Goal: Task Accomplishment & Management: Use online tool/utility

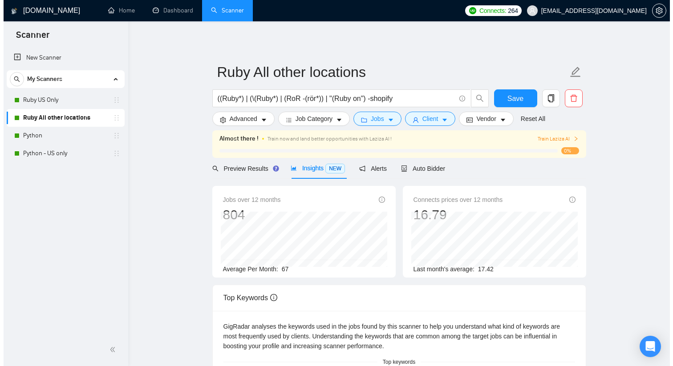
scroll to position [2, 0]
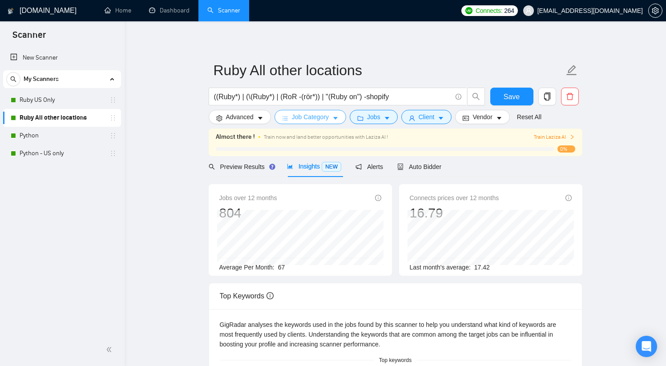
click at [215, 118] on span "Job Category" at bounding box center [310, 117] width 37 height 10
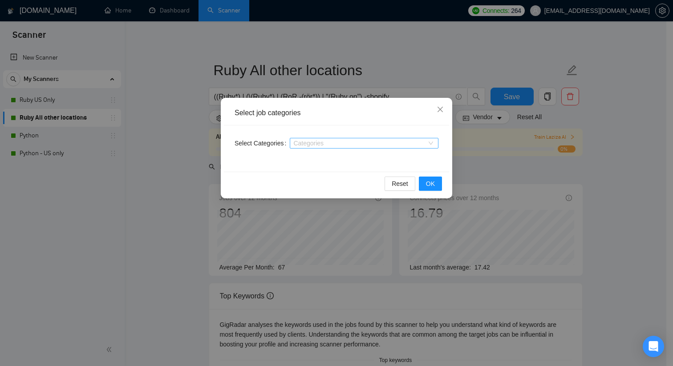
click at [215, 144] on div at bounding box center [359, 143] width 135 height 7
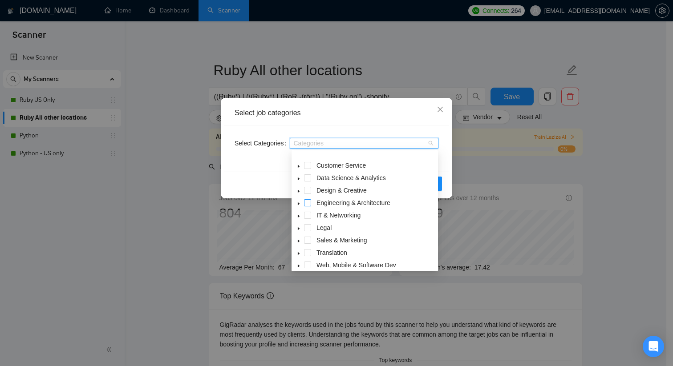
scroll to position [36, 0]
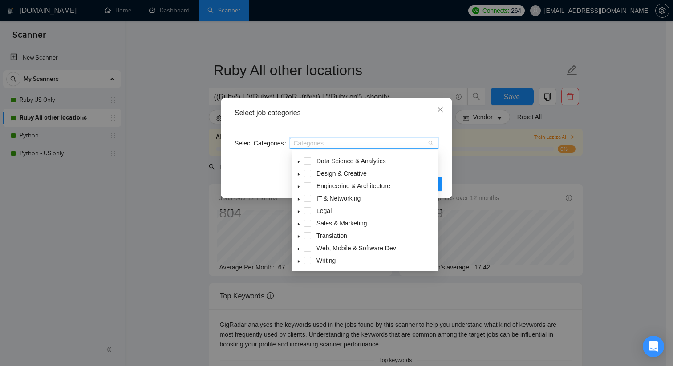
click at [215, 249] on icon "caret-down" at bounding box center [298, 249] width 4 height 4
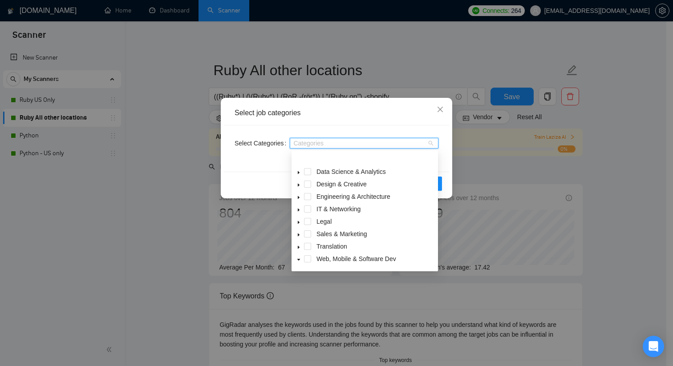
scroll to position [42, 0]
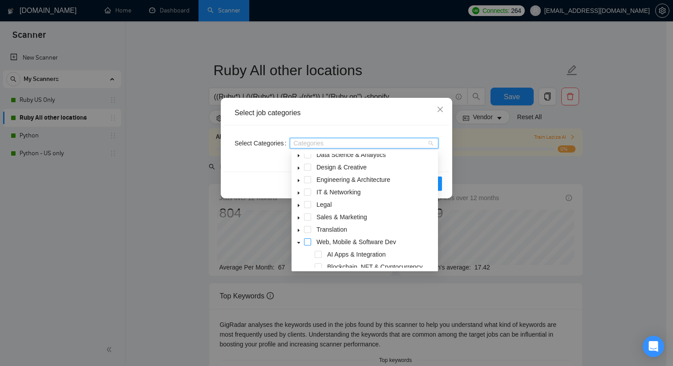
click at [215, 240] on span at bounding box center [307, 241] width 7 height 7
click at [215, 111] on div "Select job categories" at bounding box center [336, 113] width 204 height 10
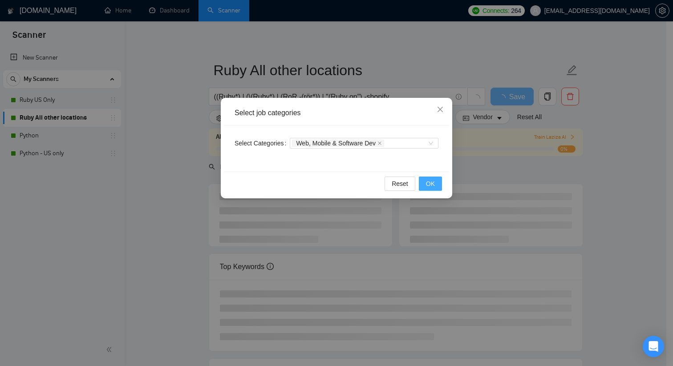
click at [215, 187] on span "OK" at bounding box center [430, 184] width 9 height 10
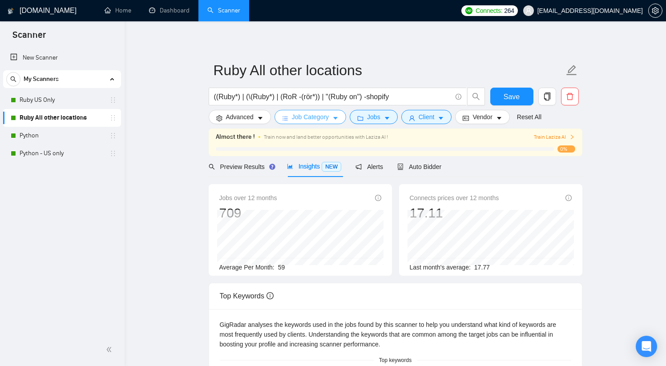
click at [215, 116] on icon "caret-down" at bounding box center [335, 118] width 6 height 6
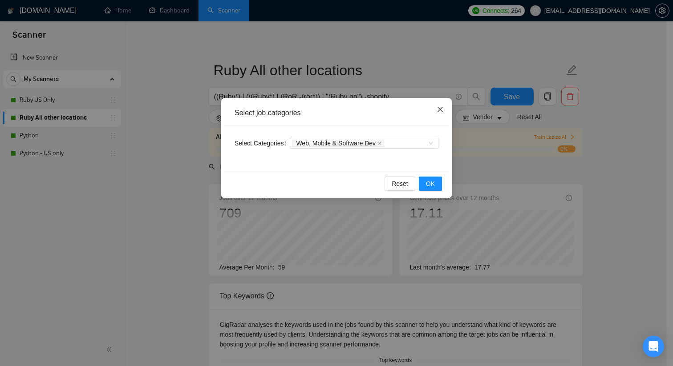
click at [215, 108] on icon "close" at bounding box center [439, 109] width 7 height 7
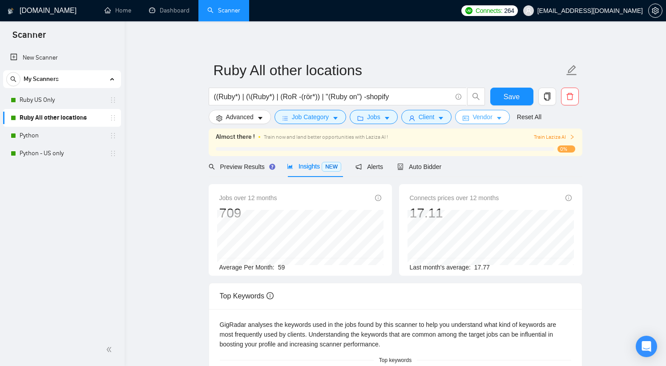
click at [215, 117] on span "Vendor" at bounding box center [482, 117] width 20 height 10
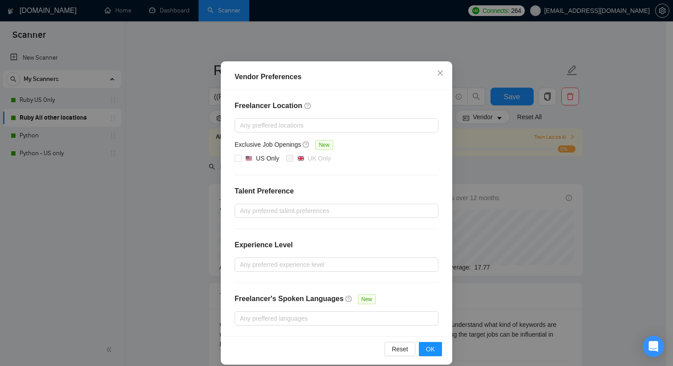
scroll to position [45, 0]
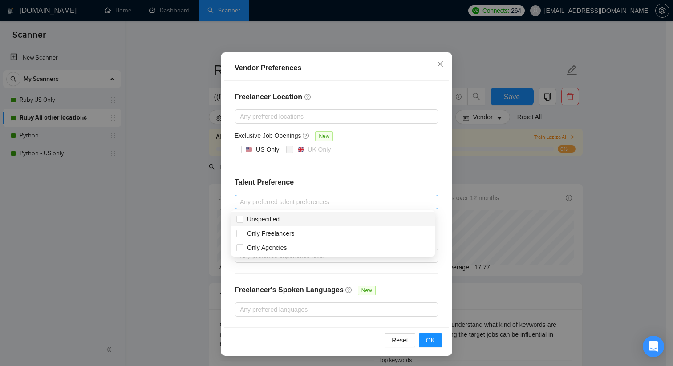
click at [215, 204] on div at bounding box center [332, 202] width 190 height 11
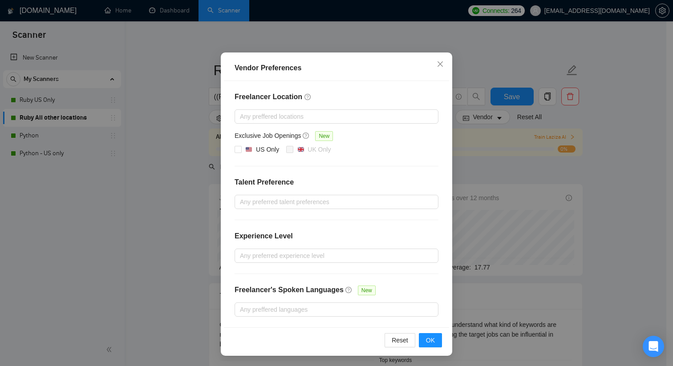
click at [215, 179] on h4 "Talent Preference" at bounding box center [336, 182] width 204 height 11
click at [215, 254] on div at bounding box center [332, 255] width 190 height 11
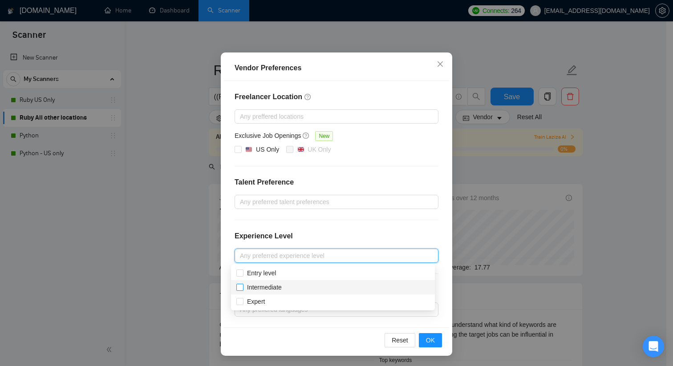
click at [215, 287] on input "Intermediate" at bounding box center [239, 287] width 6 height 6
checkbox input "true"
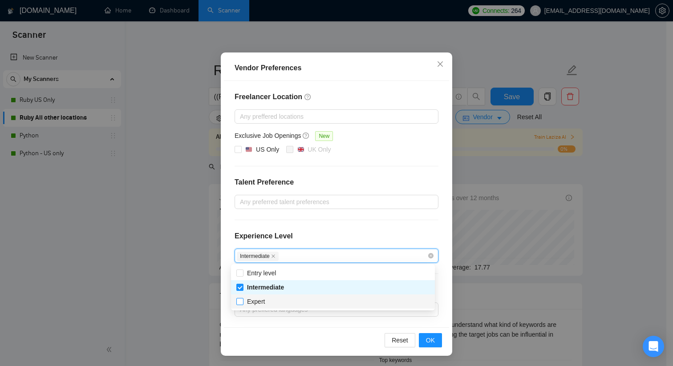
click at [215, 289] on input "Expert" at bounding box center [239, 301] width 6 height 6
checkbox input "true"
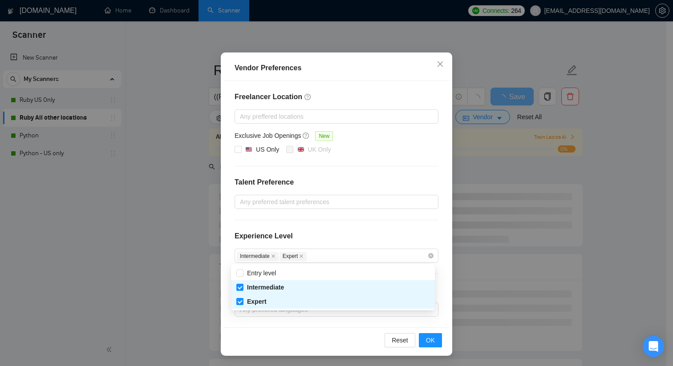
click at [215, 289] on div "Reset OK" at bounding box center [336, 339] width 225 height 25
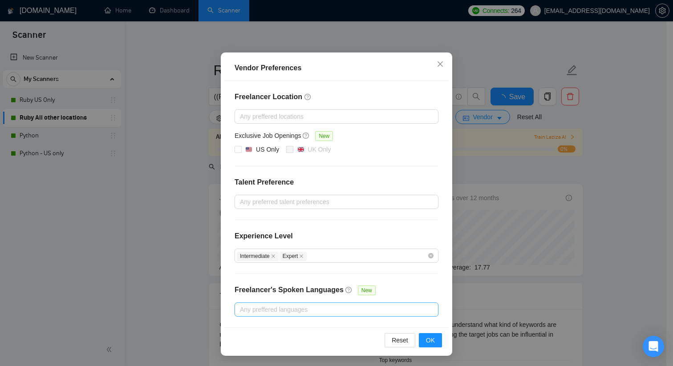
click at [215, 289] on div at bounding box center [332, 309] width 190 height 11
click at [215, 164] on div "Freelancer Location Any preffered locations Exclusive Job Openings New US Only …" at bounding box center [336, 204] width 225 height 246
click at [215, 289] on span "OK" at bounding box center [430, 340] width 9 height 10
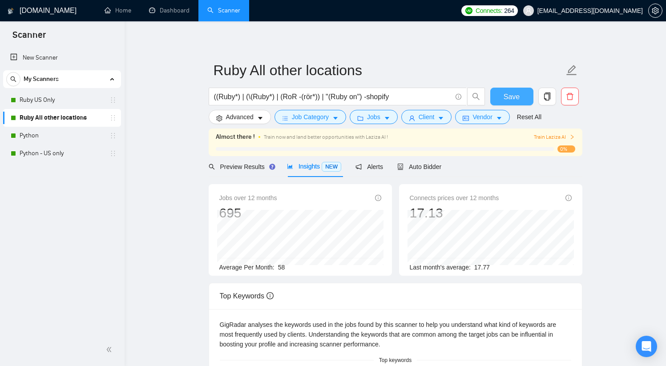
click at [215, 100] on span "Save" at bounding box center [512, 96] width 16 height 11
click at [215, 118] on button "Client" at bounding box center [426, 117] width 51 height 14
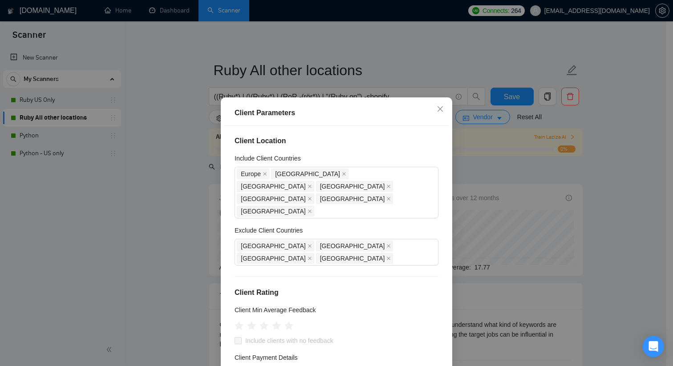
scroll to position [2, 0]
click at [215, 255] on icon "close" at bounding box center [388, 257] width 4 height 4
click at [215, 255] on icon "close" at bounding box center [309, 257] width 4 height 4
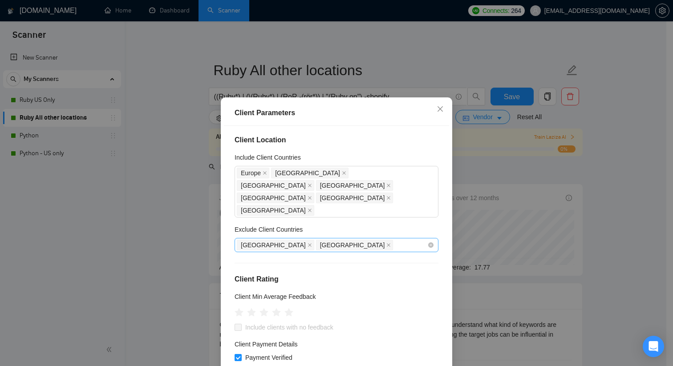
click at [215, 240] on span "[GEOGRAPHIC_DATA]" at bounding box center [354, 245] width 77 height 11
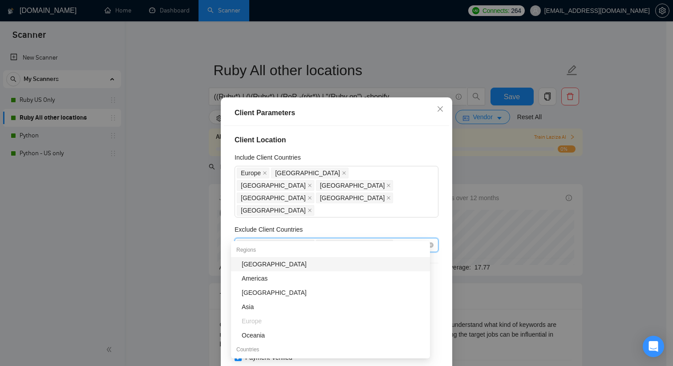
click at [215, 243] on icon "close" at bounding box center [388, 245] width 4 height 4
click at [215, 243] on icon "close" at bounding box center [310, 245] width 4 height 4
click at [215, 135] on h4 "Client Location" at bounding box center [336, 140] width 204 height 11
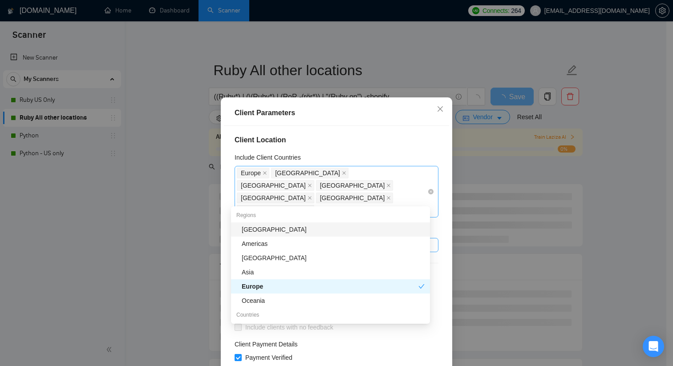
click at [215, 199] on div "[GEOGRAPHIC_DATA] [GEOGRAPHIC_DATA] [GEOGRAPHIC_DATA] [GEOGRAPHIC_DATA] [GEOGRA…" at bounding box center [332, 192] width 190 height 50
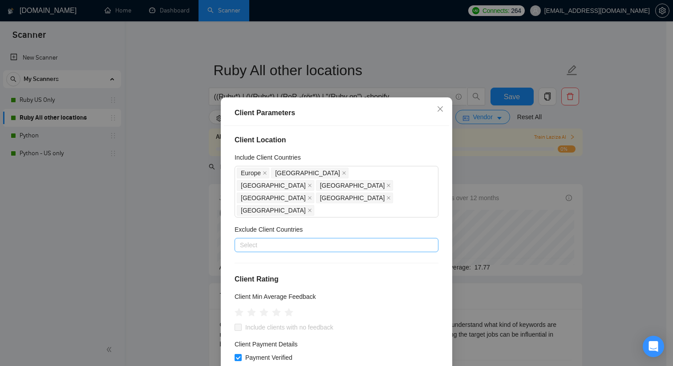
click at [215, 141] on h4 "Client Location" at bounding box center [336, 140] width 204 height 11
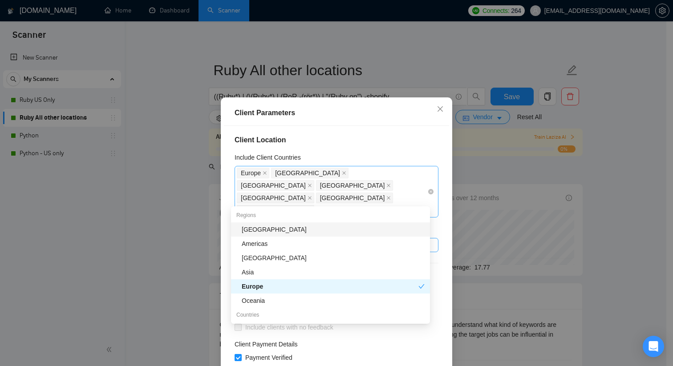
click at [215, 199] on div "[GEOGRAPHIC_DATA] [GEOGRAPHIC_DATA] [GEOGRAPHIC_DATA] [GEOGRAPHIC_DATA] [GEOGRA…" at bounding box center [332, 192] width 190 height 50
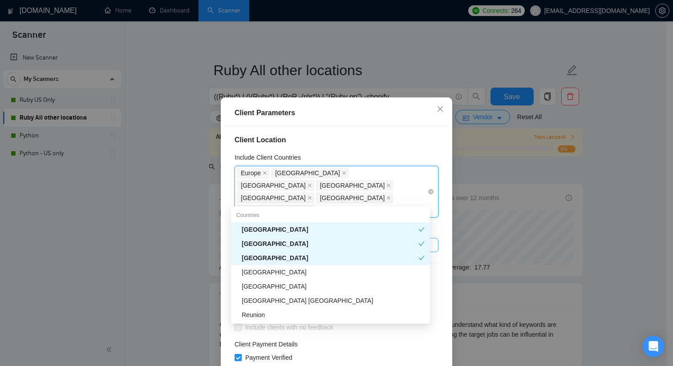
type input "unite"
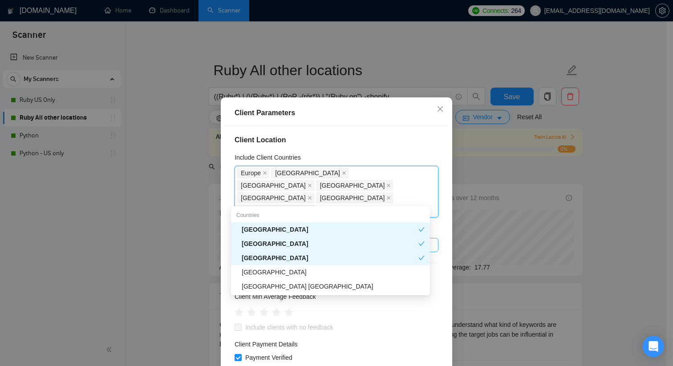
click at [215, 246] on div "[GEOGRAPHIC_DATA]" at bounding box center [330, 244] width 177 height 10
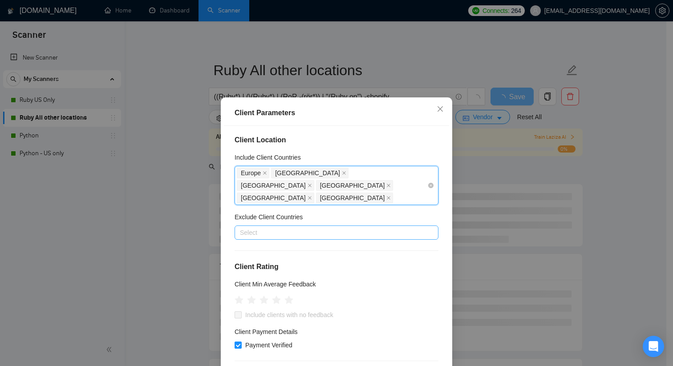
click at [215, 186] on div "[GEOGRAPHIC_DATA] [GEOGRAPHIC_DATA] [GEOGRAPHIC_DATA] [GEOGRAPHIC_DATA] [GEOGRA…" at bounding box center [332, 185] width 190 height 37
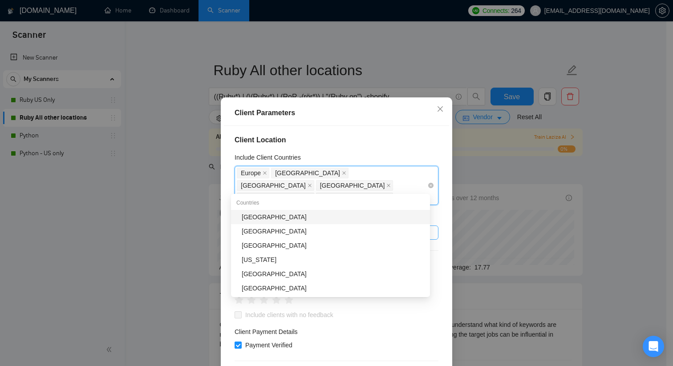
type input "ger"
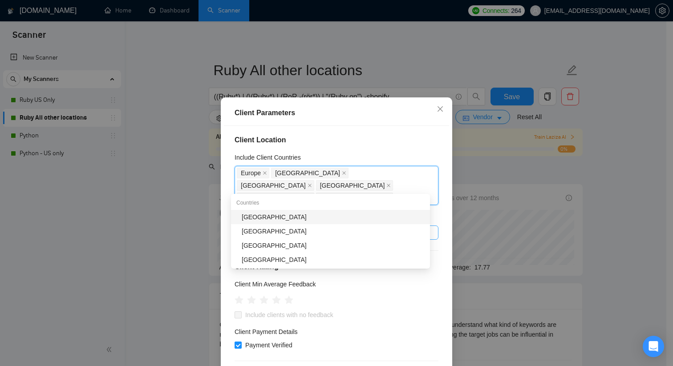
click at [215, 216] on div "[GEOGRAPHIC_DATA]" at bounding box center [333, 217] width 183 height 10
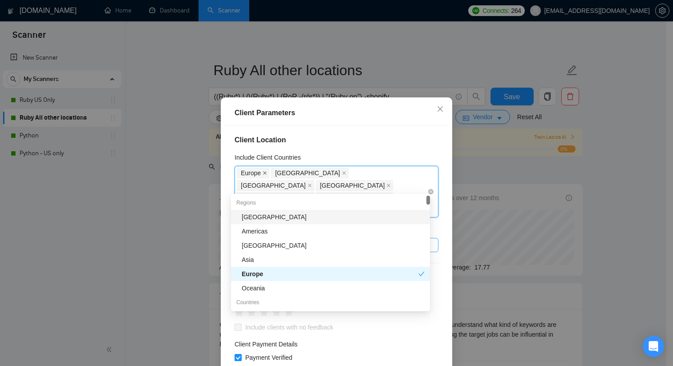
click at [215, 175] on span at bounding box center [264, 173] width 4 height 10
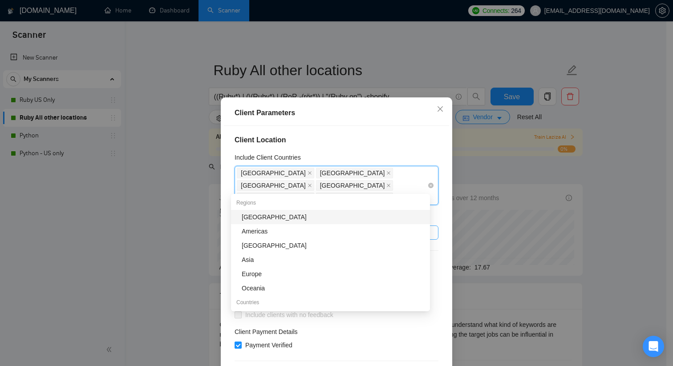
click at [215, 196] on icon "close" at bounding box center [388, 198] width 4 height 4
click at [215, 183] on icon "close" at bounding box center [309, 185] width 4 height 4
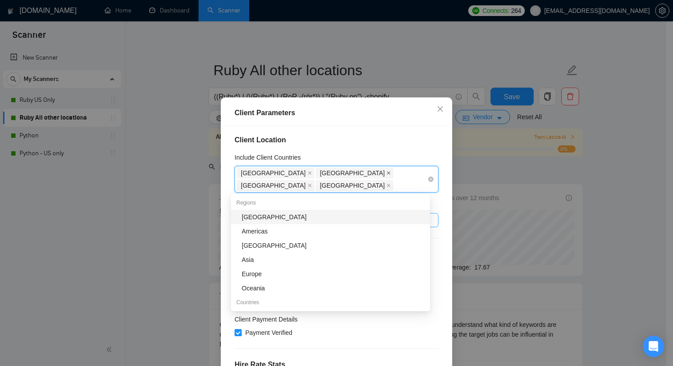
click at [215, 172] on icon "close" at bounding box center [389, 173] width 4 height 4
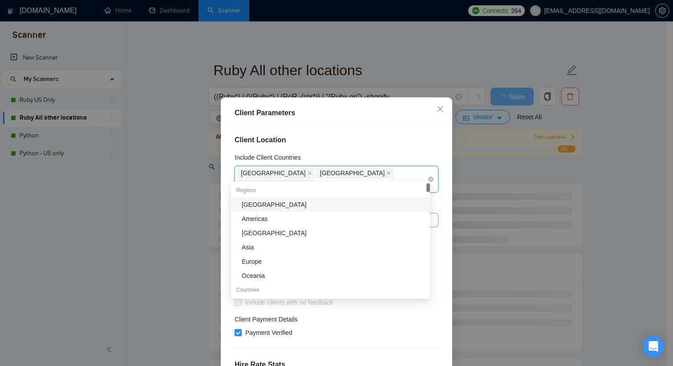
click at [215, 183] on icon "close" at bounding box center [309, 185] width 4 height 4
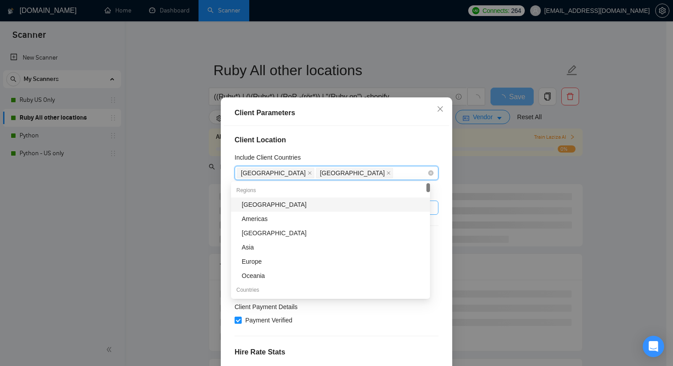
click at [215, 174] on icon "close" at bounding box center [388, 173] width 4 height 4
click at [215, 173] on icon "close" at bounding box center [309, 173] width 4 height 4
click at [215, 152] on div "Client Location Include Client Countries Select Exclude Client Countries Select…" at bounding box center [336, 254] width 225 height 256
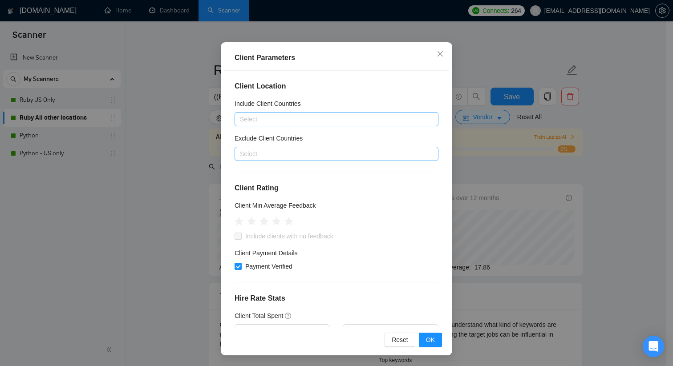
scroll to position [0, 0]
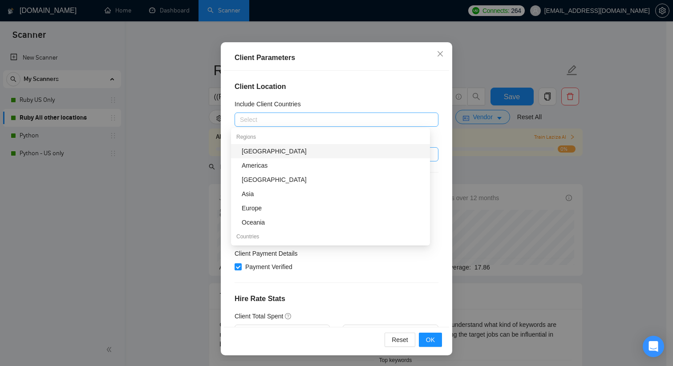
click at [215, 119] on div at bounding box center [332, 119] width 190 height 11
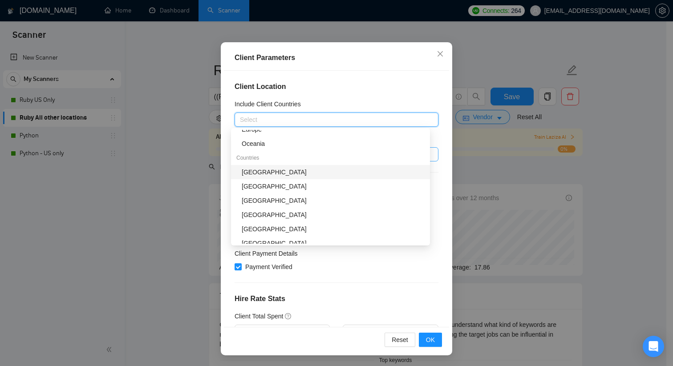
click at [215, 174] on div "[GEOGRAPHIC_DATA]" at bounding box center [333, 172] width 183 height 10
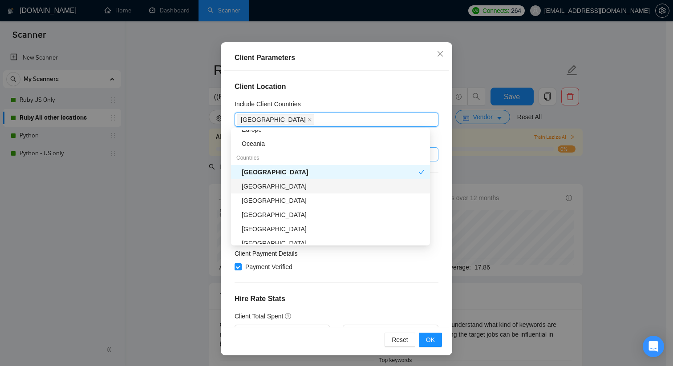
click at [215, 187] on div "[GEOGRAPHIC_DATA]" at bounding box center [333, 187] width 183 height 10
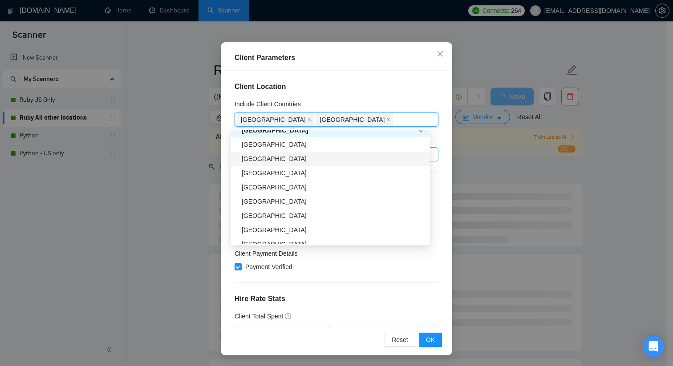
click at [215, 162] on div "[GEOGRAPHIC_DATA]" at bounding box center [333, 159] width 183 height 10
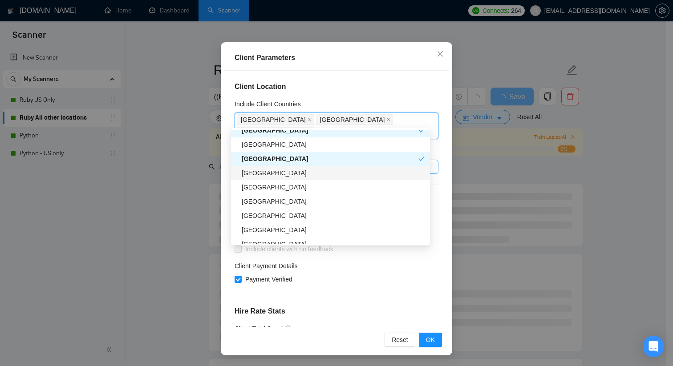
click at [215, 173] on div "[GEOGRAPHIC_DATA]" at bounding box center [333, 173] width 183 height 10
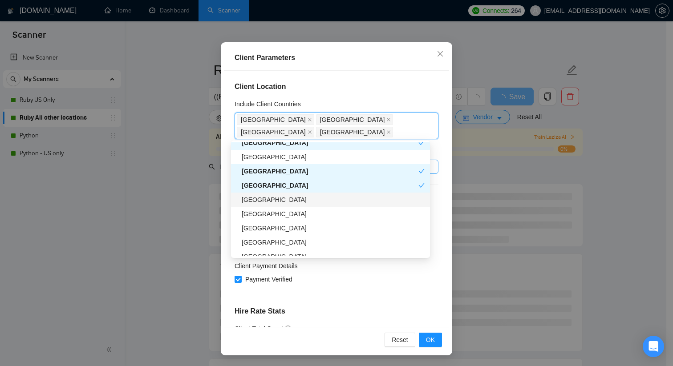
click at [215, 201] on div "[GEOGRAPHIC_DATA]" at bounding box center [333, 200] width 183 height 10
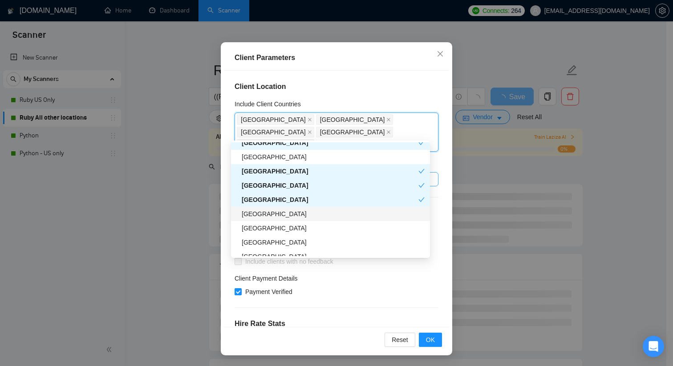
scroll to position [149, 0]
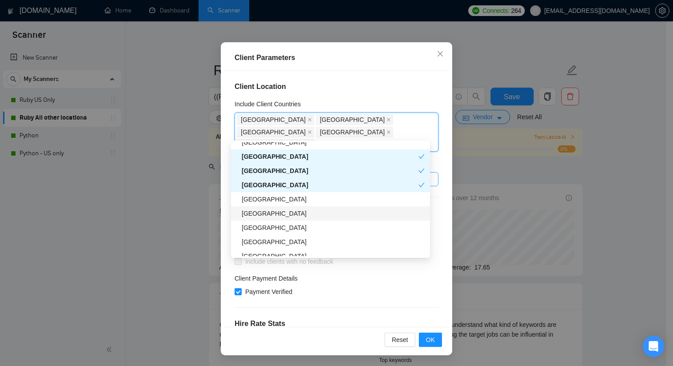
click at [215, 214] on div "[GEOGRAPHIC_DATA]" at bounding box center [333, 214] width 183 height 10
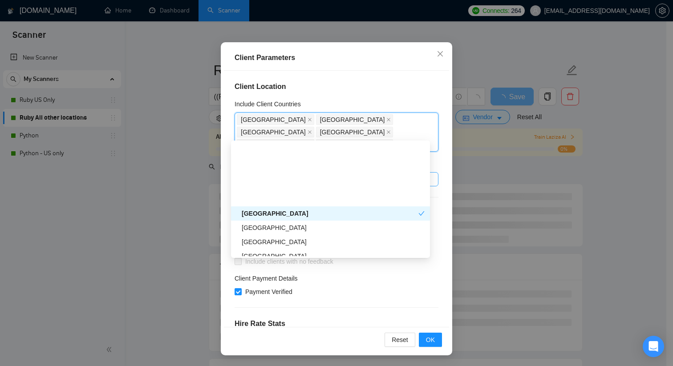
scroll to position [220, 0]
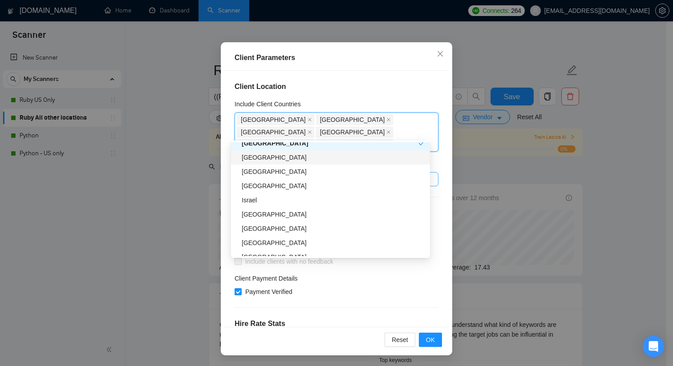
click at [215, 155] on div "[GEOGRAPHIC_DATA]" at bounding box center [333, 158] width 183 height 10
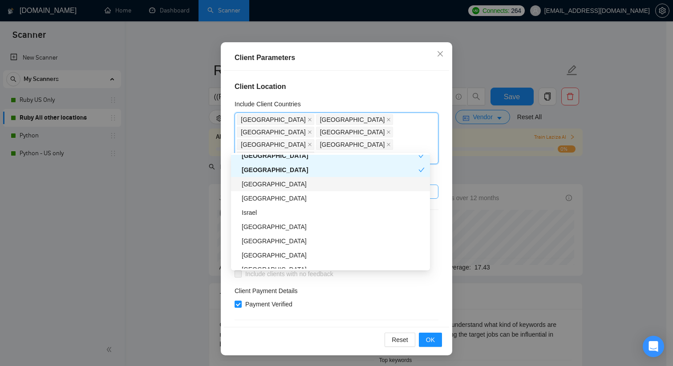
click at [215, 186] on div "[GEOGRAPHIC_DATA]" at bounding box center [333, 184] width 183 height 10
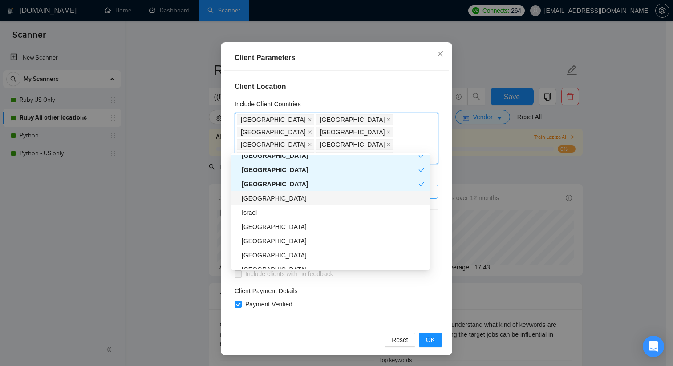
click at [215, 200] on div "[GEOGRAPHIC_DATA]" at bounding box center [333, 199] width 183 height 10
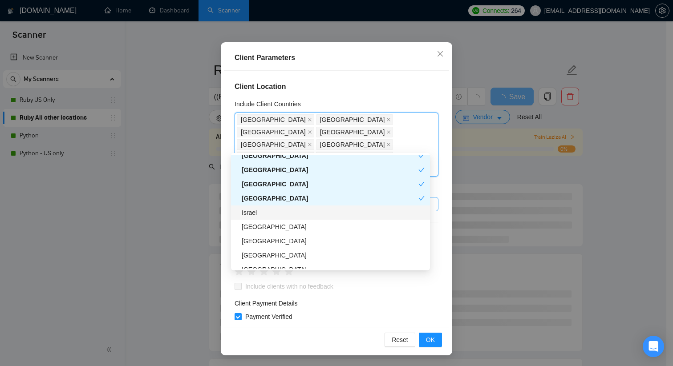
click at [215, 214] on div "Israel" at bounding box center [333, 213] width 183 height 10
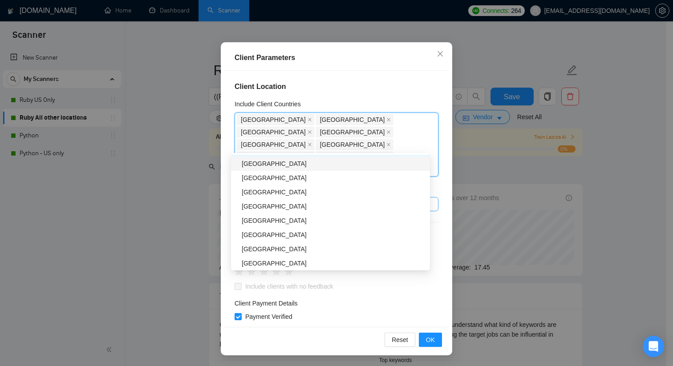
click at [215, 164] on div "[GEOGRAPHIC_DATA]" at bounding box center [333, 164] width 183 height 10
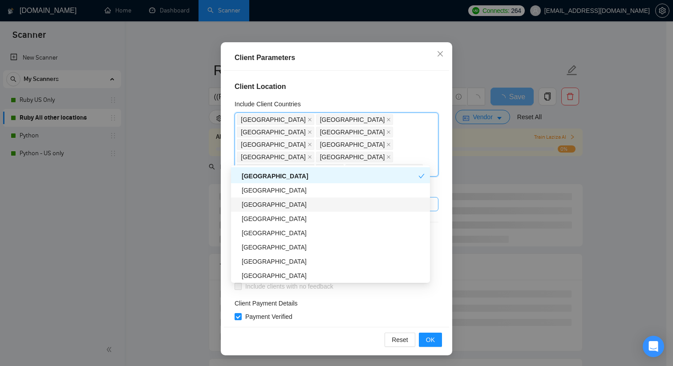
click at [215, 205] on div "[GEOGRAPHIC_DATA]" at bounding box center [333, 205] width 183 height 10
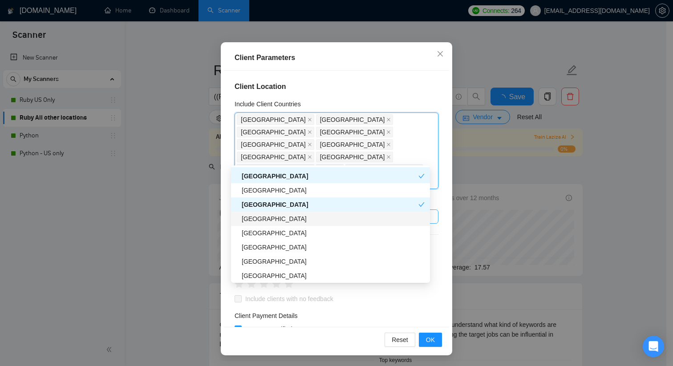
click at [215, 222] on div "[GEOGRAPHIC_DATA]" at bounding box center [333, 219] width 183 height 10
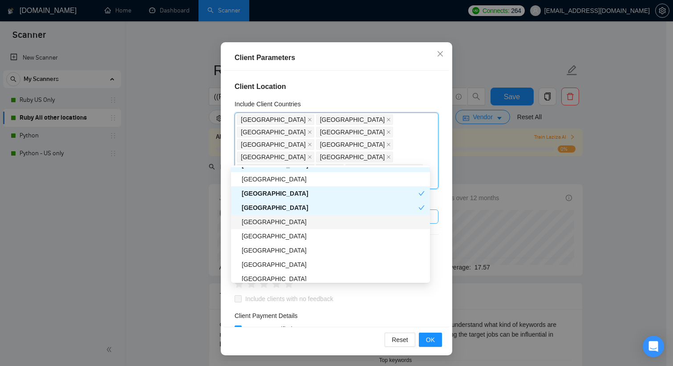
scroll to position [306, 0]
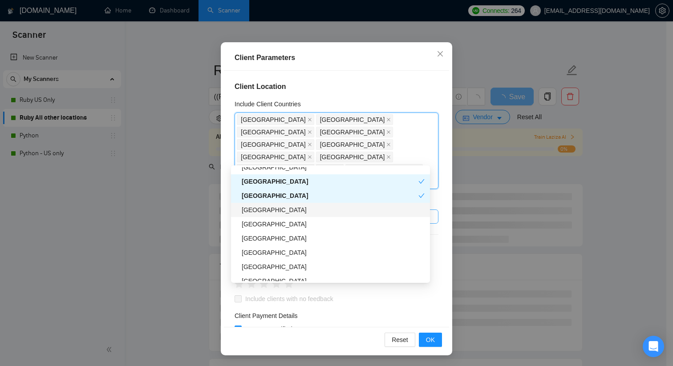
click at [215, 210] on div "[GEOGRAPHIC_DATA]" at bounding box center [333, 210] width 183 height 10
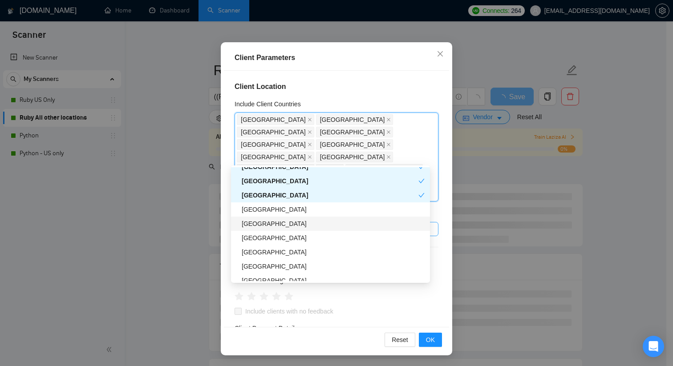
scroll to position [333, 0]
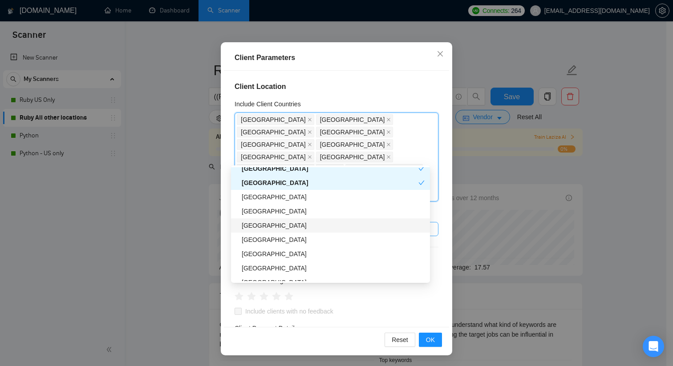
click at [215, 227] on div "[GEOGRAPHIC_DATA]" at bounding box center [333, 226] width 183 height 10
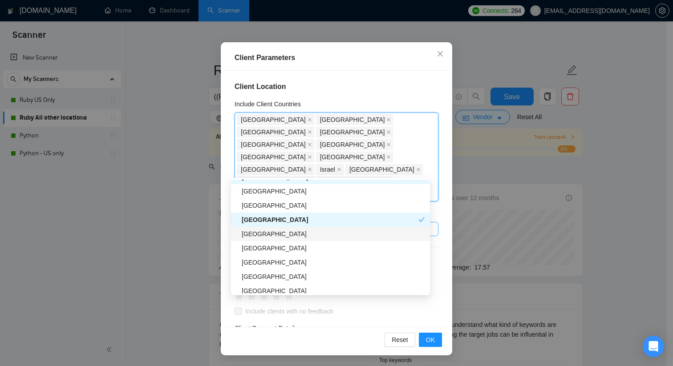
scroll to position [362, 0]
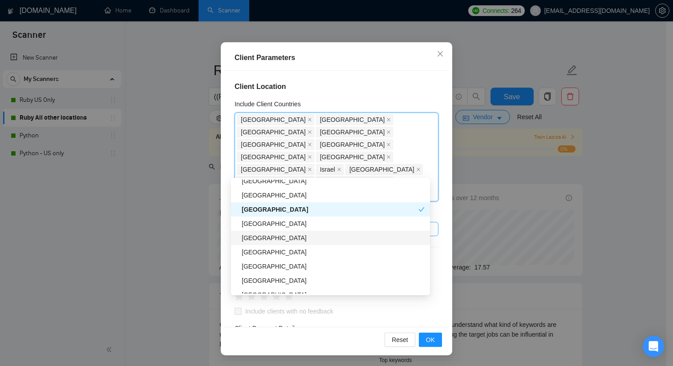
click at [215, 240] on div "[GEOGRAPHIC_DATA]" at bounding box center [333, 238] width 183 height 10
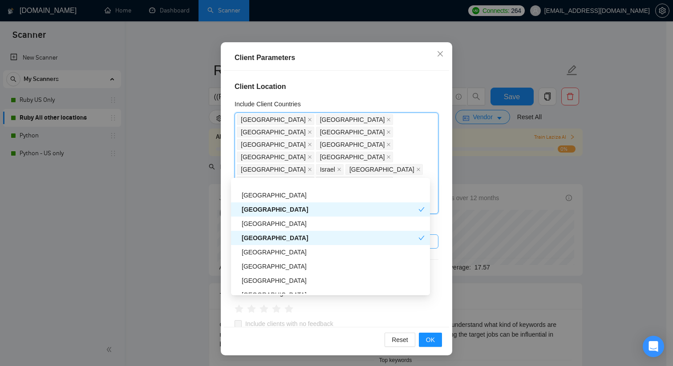
scroll to position [376, 0]
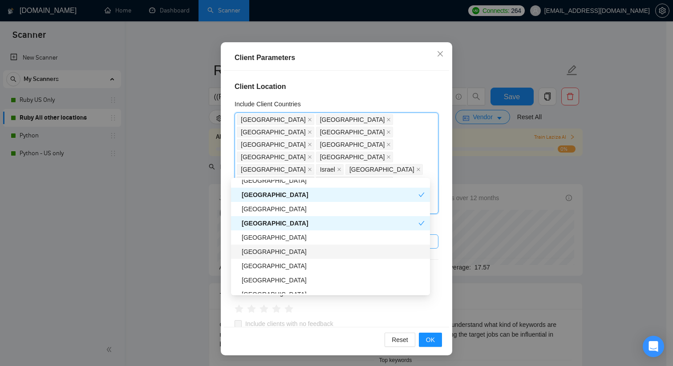
click at [215, 254] on div "[GEOGRAPHIC_DATA]" at bounding box center [333, 252] width 183 height 10
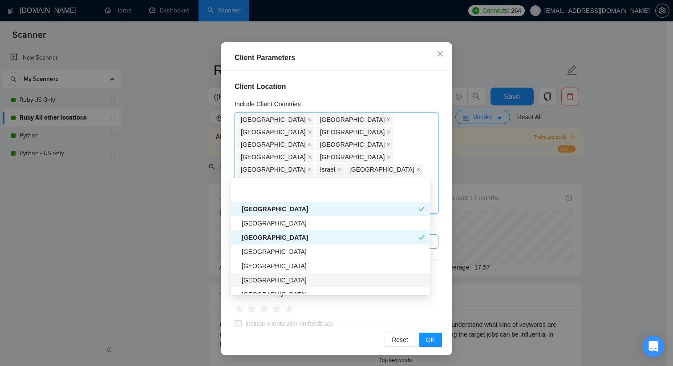
scroll to position [416, 0]
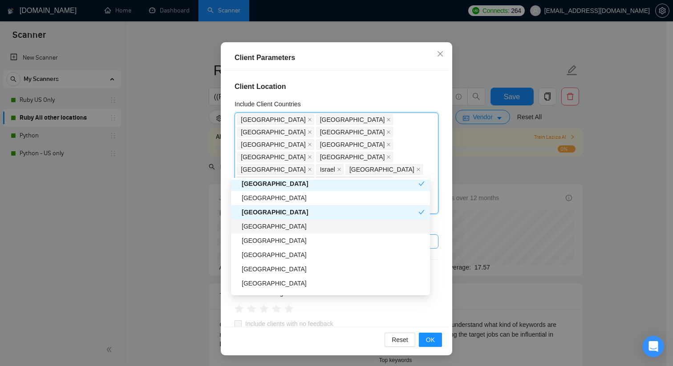
click at [215, 229] on div "[GEOGRAPHIC_DATA]" at bounding box center [333, 227] width 183 height 10
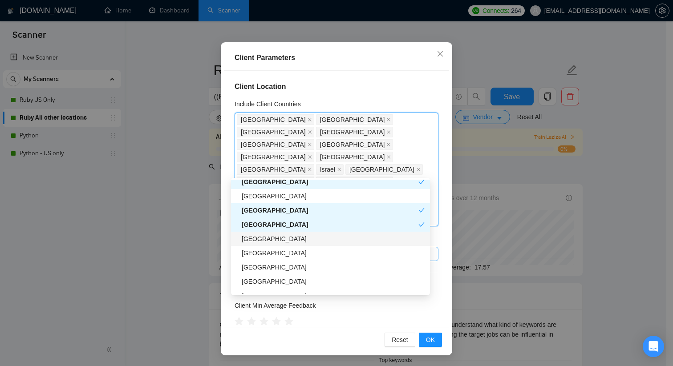
scroll to position [424, 0]
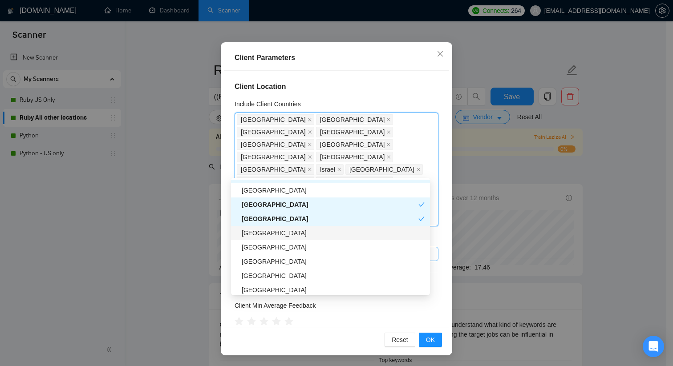
click at [215, 232] on div "[GEOGRAPHIC_DATA]" at bounding box center [333, 233] width 183 height 10
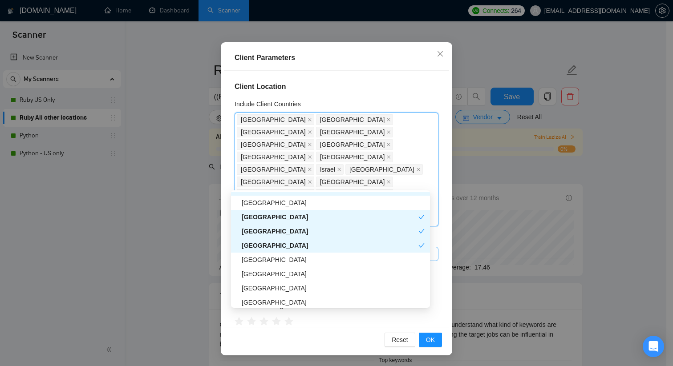
scroll to position [436, 0]
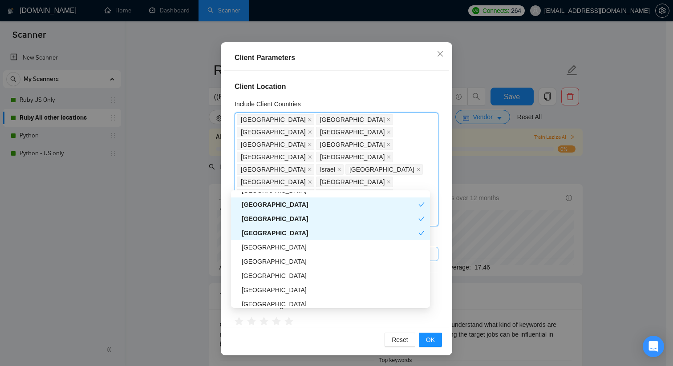
click at [215, 233] on div "[GEOGRAPHIC_DATA]" at bounding box center [330, 233] width 177 height 10
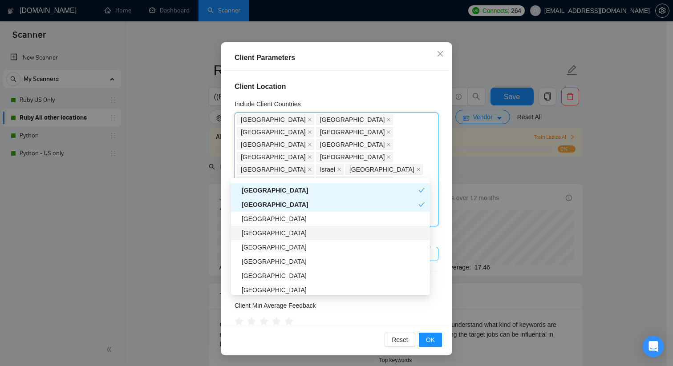
scroll to position [440, 0]
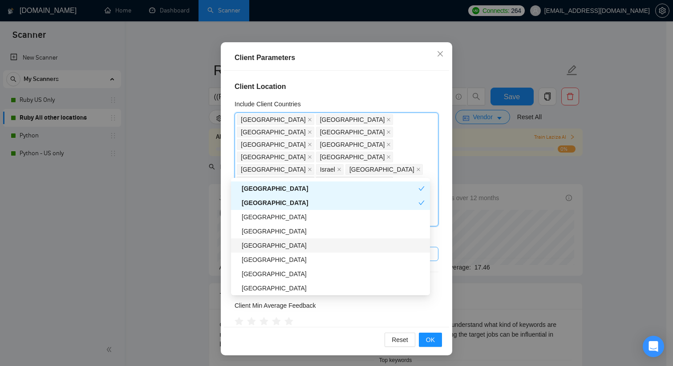
click at [215, 247] on div "[GEOGRAPHIC_DATA]" at bounding box center [333, 246] width 183 height 10
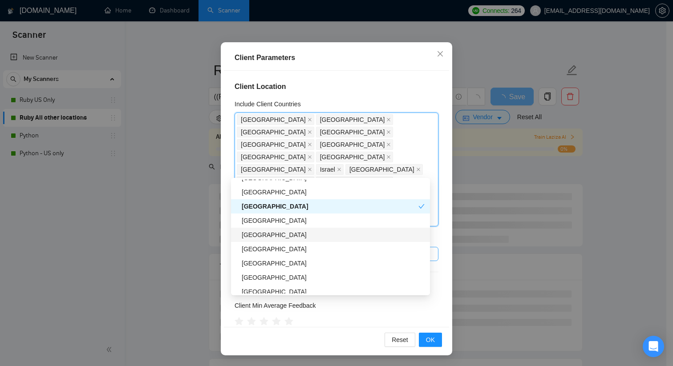
scroll to position [490, 0]
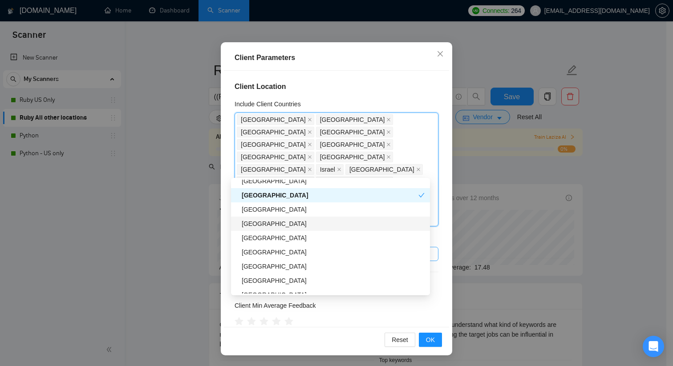
click at [215, 224] on div "[GEOGRAPHIC_DATA]" at bounding box center [333, 224] width 183 height 10
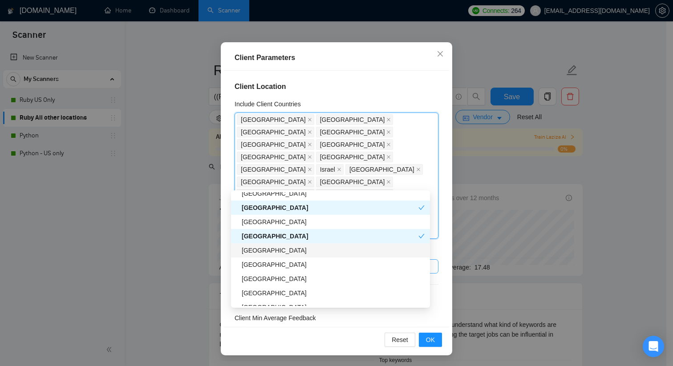
click at [215, 251] on div "[GEOGRAPHIC_DATA]" at bounding box center [333, 251] width 183 height 10
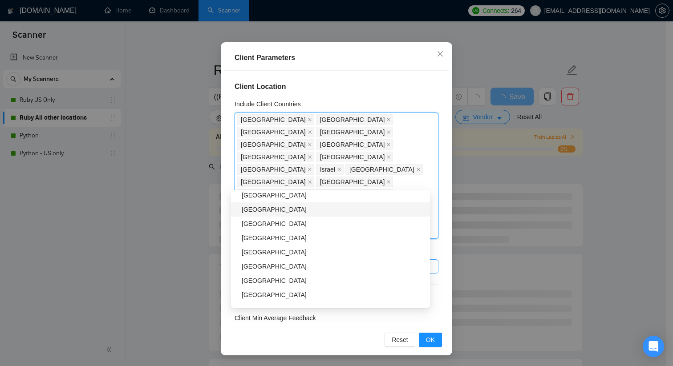
click at [215, 210] on div "[GEOGRAPHIC_DATA]" at bounding box center [333, 210] width 183 height 10
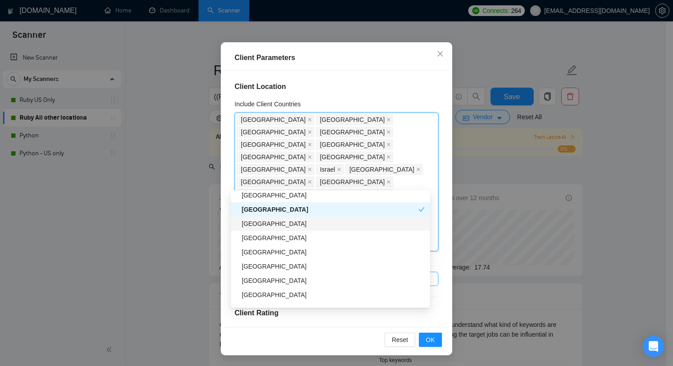
click at [215, 222] on div "[GEOGRAPHIC_DATA]" at bounding box center [333, 224] width 183 height 10
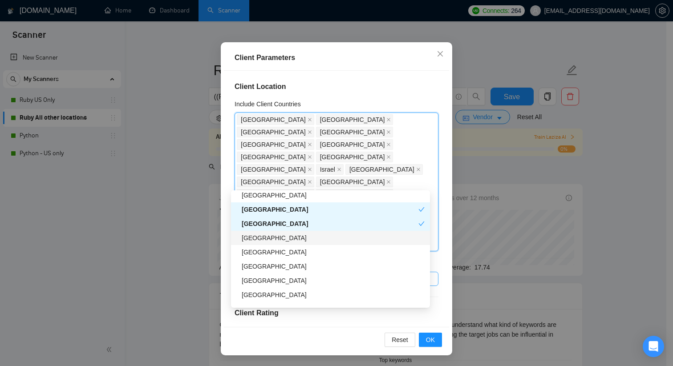
click at [215, 240] on div "[GEOGRAPHIC_DATA]" at bounding box center [333, 238] width 183 height 10
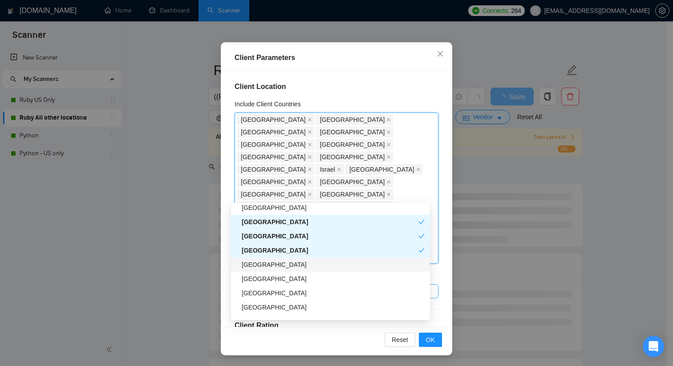
click at [215, 268] on div "[GEOGRAPHIC_DATA]" at bounding box center [333, 265] width 183 height 10
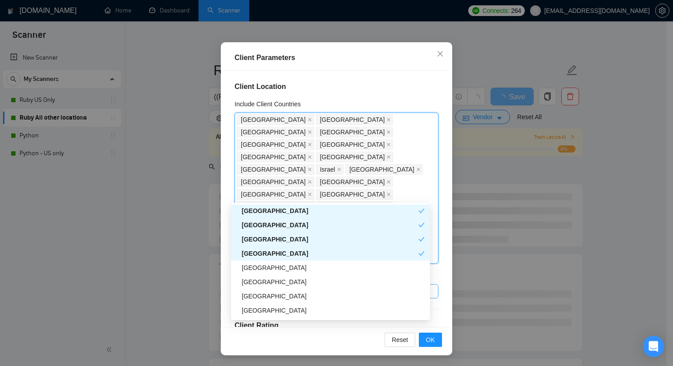
scroll to position [586, 0]
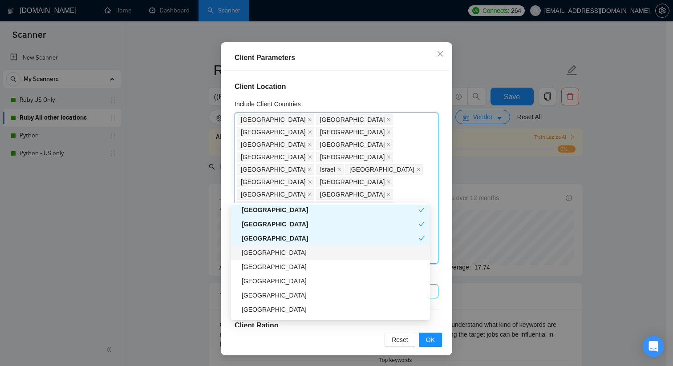
click at [215, 253] on div "[GEOGRAPHIC_DATA]" at bounding box center [333, 253] width 183 height 10
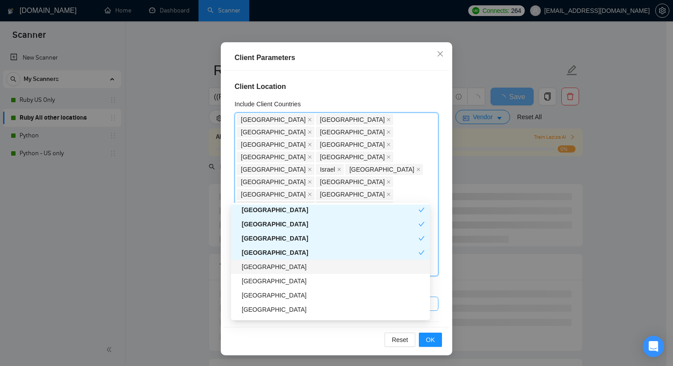
click at [215, 266] on div "[GEOGRAPHIC_DATA]" at bounding box center [333, 267] width 183 height 10
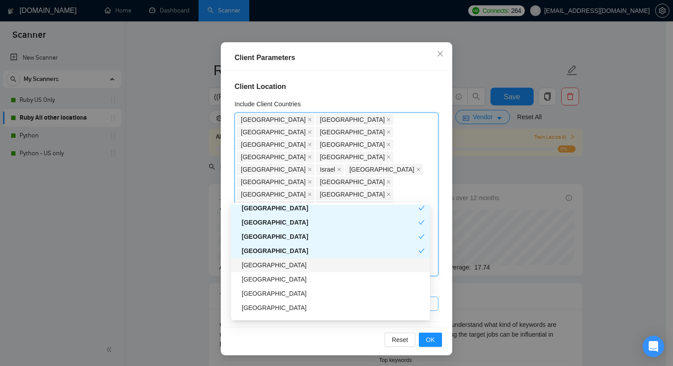
scroll to position [616, 0]
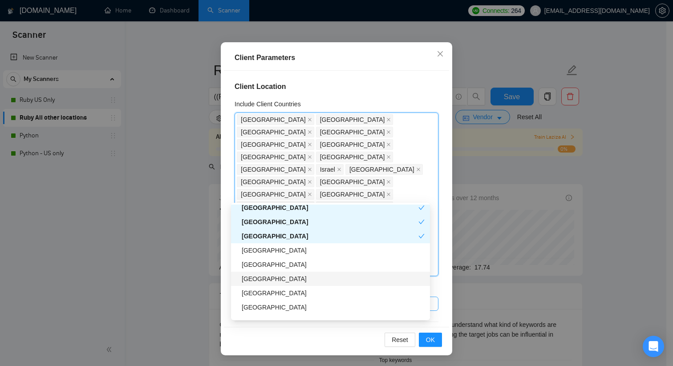
click at [215, 278] on div "[GEOGRAPHIC_DATA]" at bounding box center [333, 279] width 183 height 10
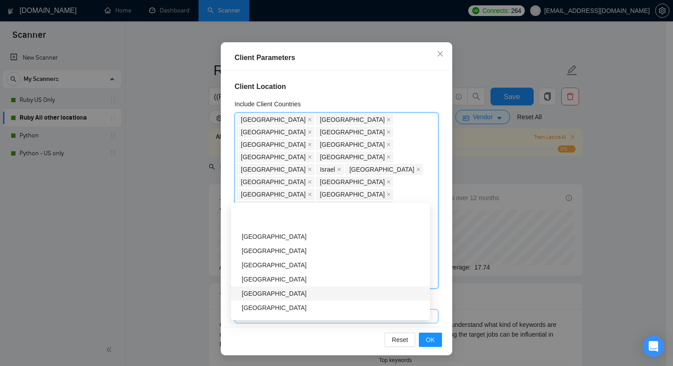
scroll to position [712, 0]
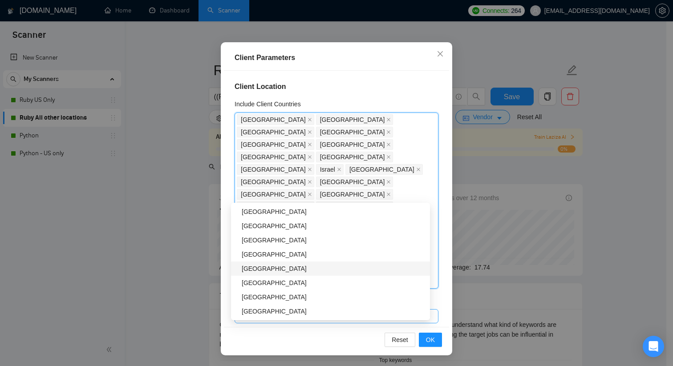
click at [215, 272] on div "[GEOGRAPHIC_DATA]" at bounding box center [333, 269] width 183 height 10
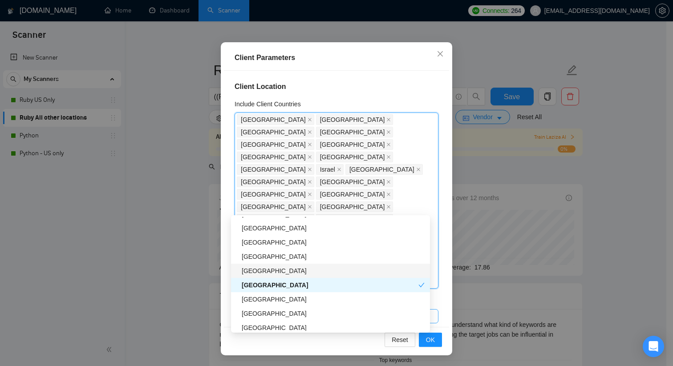
scroll to position [710, 0]
click at [215, 289] on div "[GEOGRAPHIC_DATA]" at bounding box center [333, 298] width 183 height 10
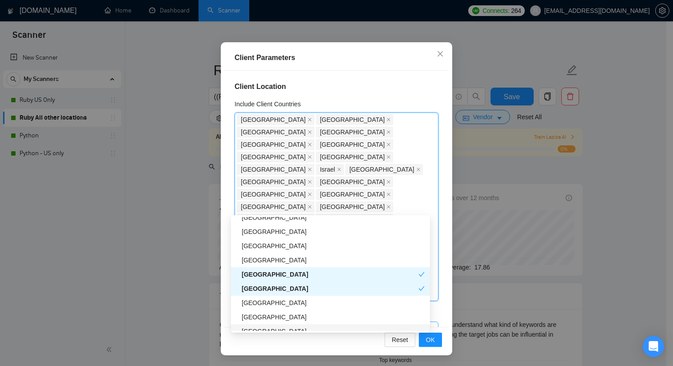
scroll to position [717, 0]
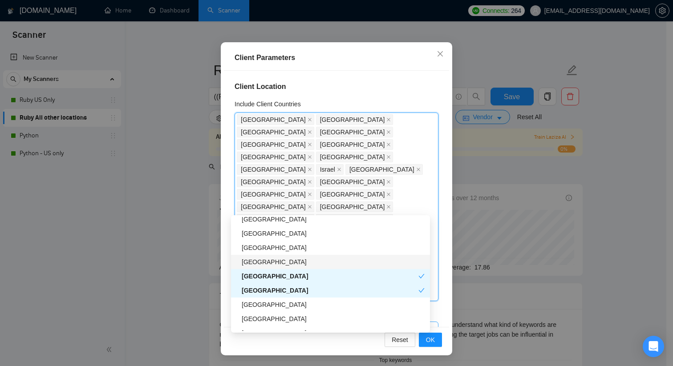
click at [215, 262] on div "[GEOGRAPHIC_DATA]" at bounding box center [333, 262] width 183 height 10
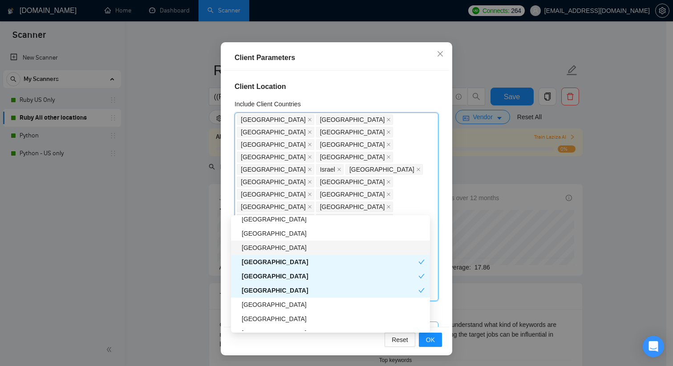
click at [215, 248] on div "[GEOGRAPHIC_DATA]" at bounding box center [333, 248] width 183 height 10
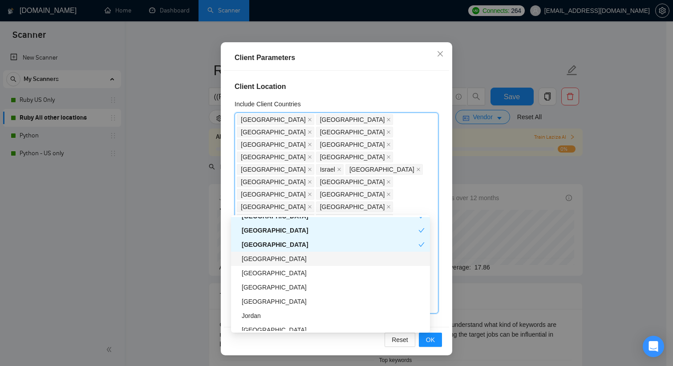
scroll to position [772, 0]
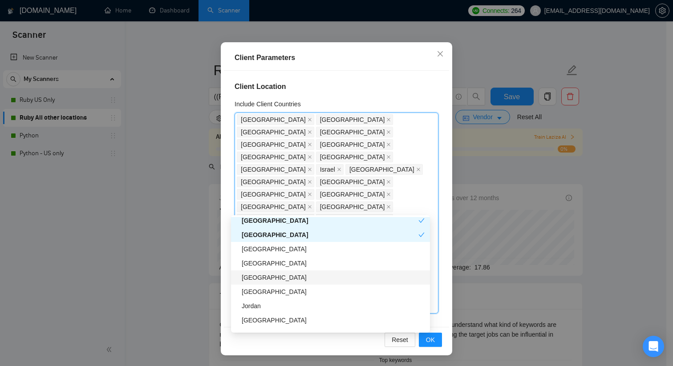
click at [215, 279] on div "[GEOGRAPHIC_DATA]" at bounding box center [333, 278] width 183 height 10
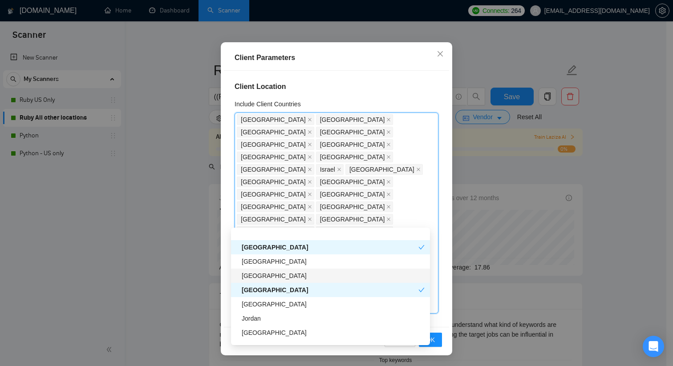
scroll to position [833, 0]
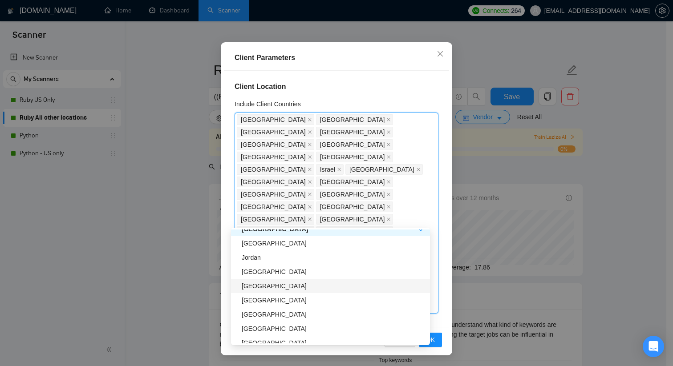
click at [215, 285] on div "[GEOGRAPHIC_DATA]" at bounding box center [333, 286] width 183 height 10
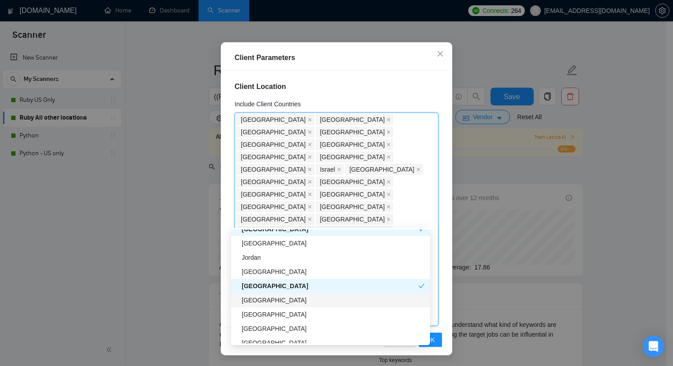
click at [215, 289] on div "[GEOGRAPHIC_DATA]" at bounding box center [333, 300] width 183 height 10
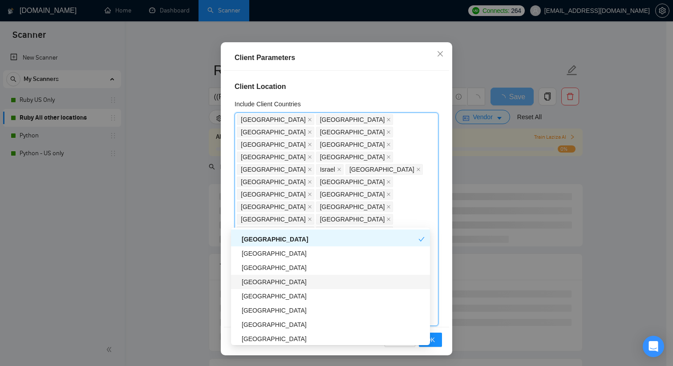
scroll to position [908, 0]
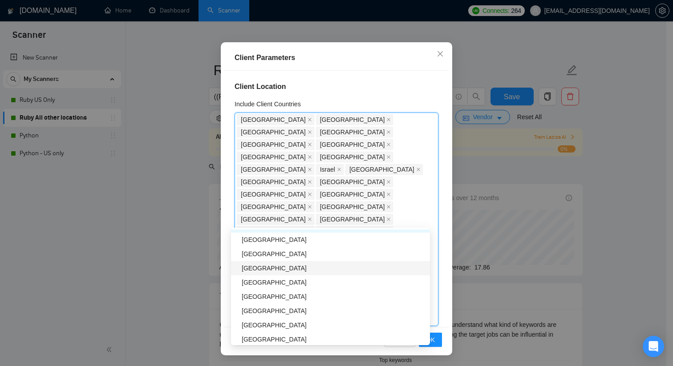
click at [215, 268] on div "[GEOGRAPHIC_DATA]" at bounding box center [333, 268] width 183 height 10
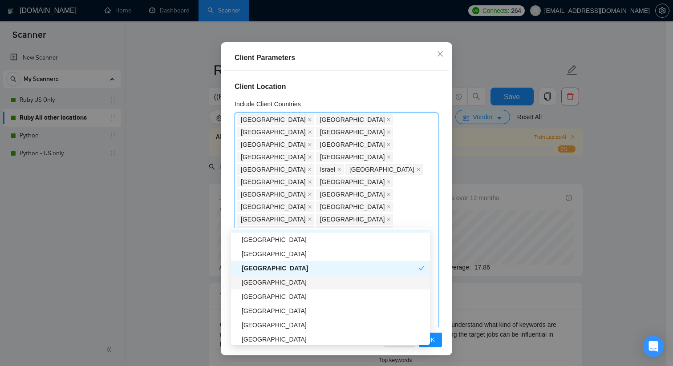
click at [215, 283] on div "[GEOGRAPHIC_DATA]" at bounding box center [333, 283] width 183 height 10
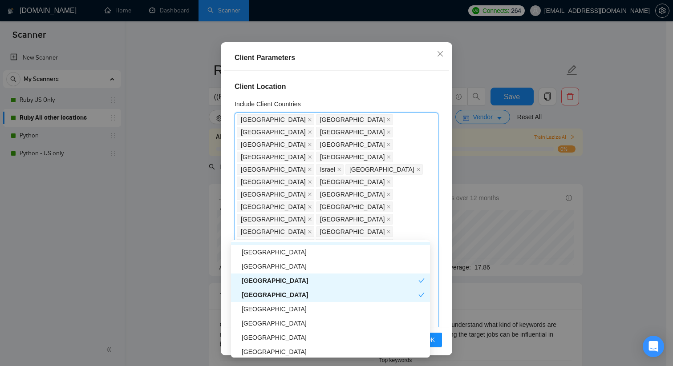
click at [215, 289] on div "[GEOGRAPHIC_DATA]" at bounding box center [330, 295] width 177 height 10
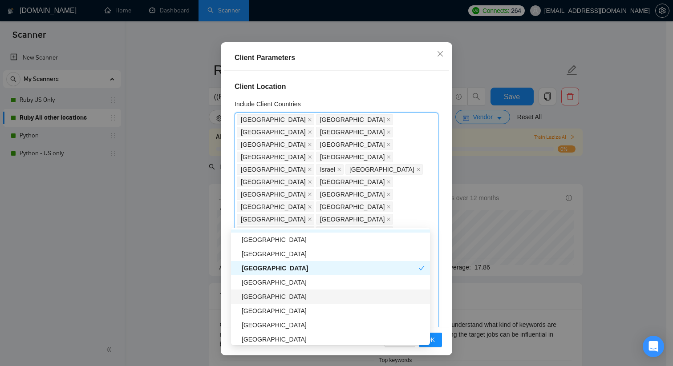
scroll to position [921, 0]
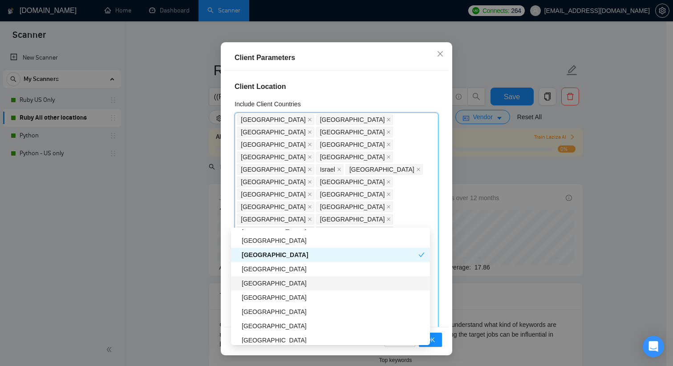
click at [215, 283] on div "[GEOGRAPHIC_DATA]" at bounding box center [333, 284] width 183 height 10
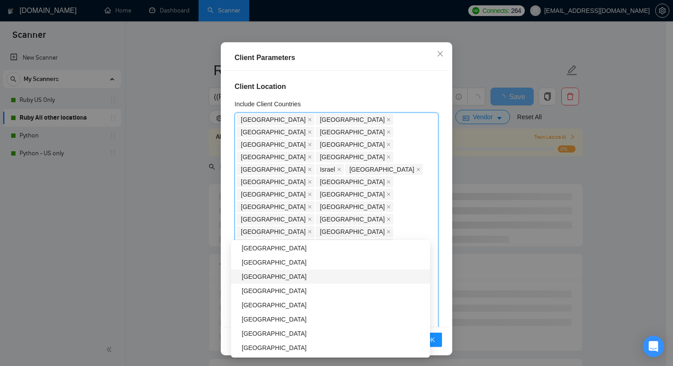
scroll to position [971, 0]
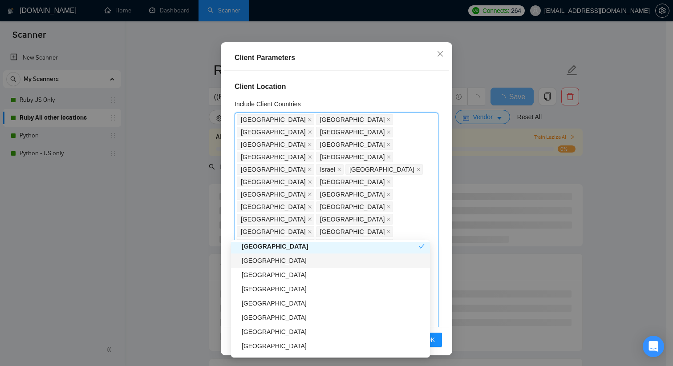
click at [215, 262] on div "[GEOGRAPHIC_DATA]" at bounding box center [333, 261] width 183 height 10
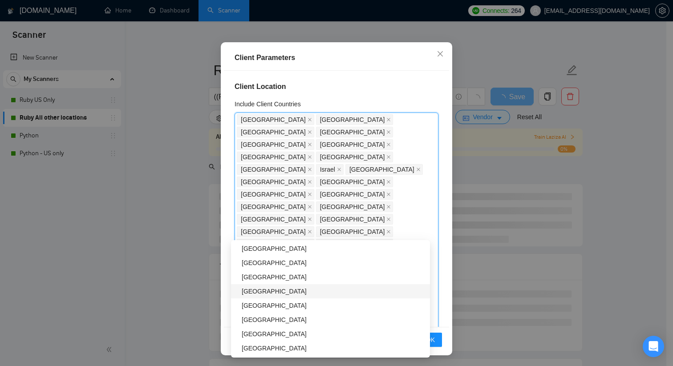
click at [215, 289] on div "[GEOGRAPHIC_DATA]" at bounding box center [333, 292] width 183 height 10
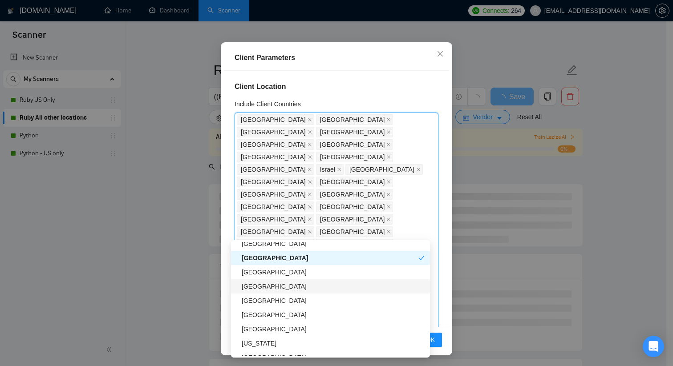
scroll to position [1030, 0]
click at [215, 289] on div "[GEOGRAPHIC_DATA]" at bounding box center [333, 315] width 183 height 10
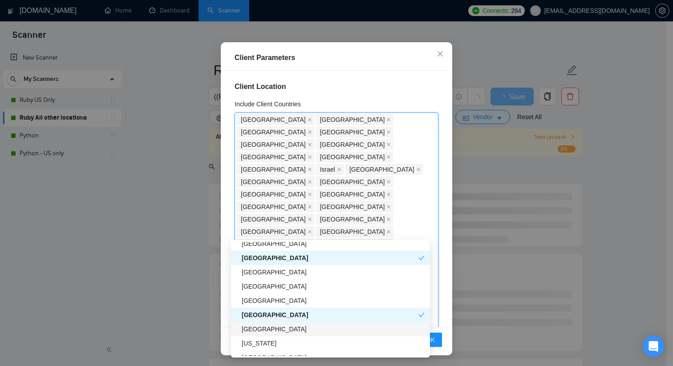
click at [215, 289] on div "[GEOGRAPHIC_DATA]" at bounding box center [333, 329] width 183 height 10
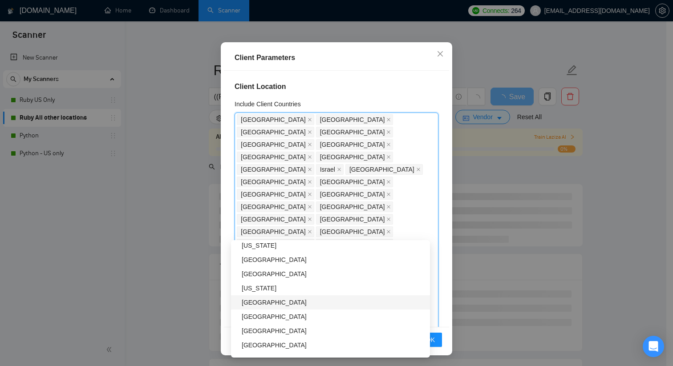
scroll to position [1127, 0]
click at [215, 289] on div "[GEOGRAPHIC_DATA]" at bounding box center [333, 304] width 183 height 10
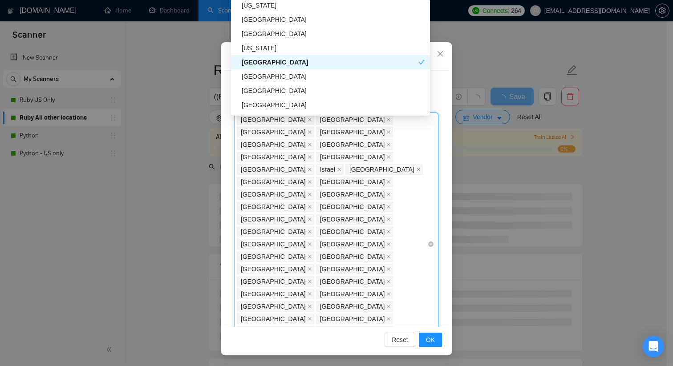
click at [215, 246] on div "[GEOGRAPHIC_DATA] [GEOGRAPHIC_DATA] [GEOGRAPHIC_DATA] [GEOGRAPHIC_DATA] [GEOGRA…" at bounding box center [332, 244] width 190 height 262
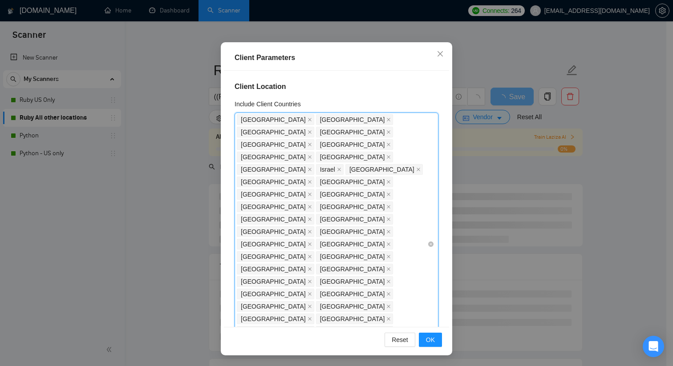
click at [215, 246] on div "[GEOGRAPHIC_DATA] [GEOGRAPHIC_DATA] [GEOGRAPHIC_DATA] [GEOGRAPHIC_DATA] [GEOGRA…" at bounding box center [332, 244] width 190 height 262
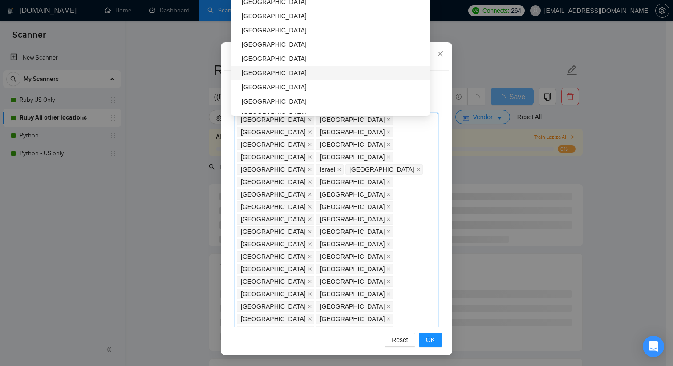
scroll to position [1312, 0]
click at [215, 74] on div "[GEOGRAPHIC_DATA]" at bounding box center [333, 76] width 183 height 10
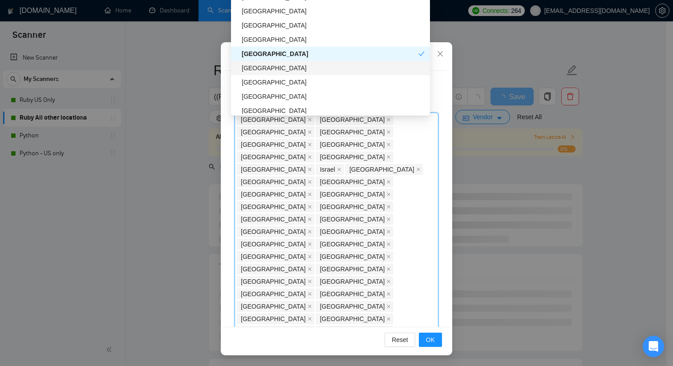
scroll to position [1336, 0]
click at [215, 68] on div "[GEOGRAPHIC_DATA]" at bounding box center [333, 66] width 183 height 10
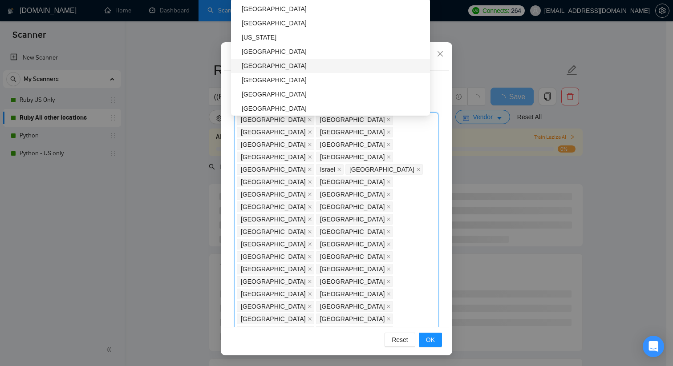
scroll to position [1433, 0]
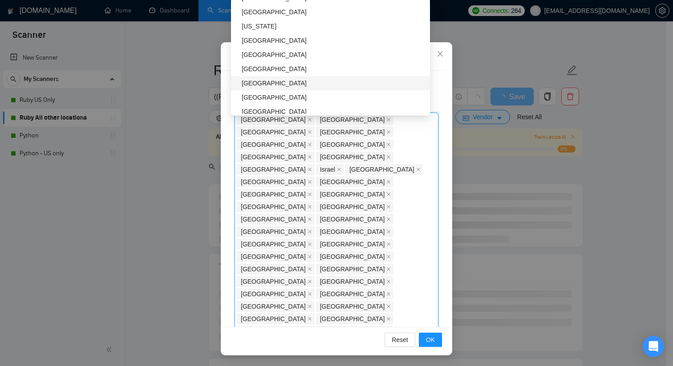
click at [215, 81] on div "[GEOGRAPHIC_DATA]" at bounding box center [333, 83] width 183 height 10
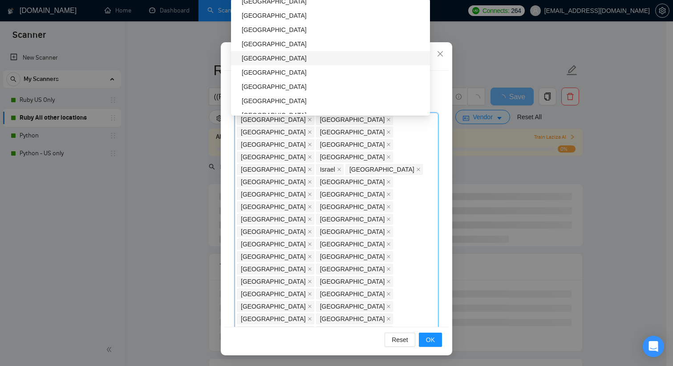
scroll to position [1536, 0]
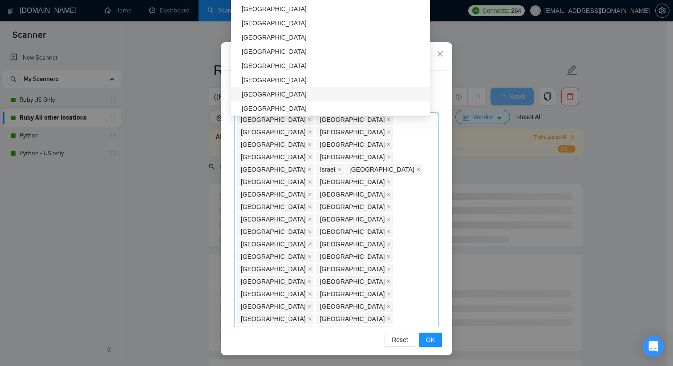
click at [215, 91] on div "[GEOGRAPHIC_DATA]" at bounding box center [333, 94] width 183 height 10
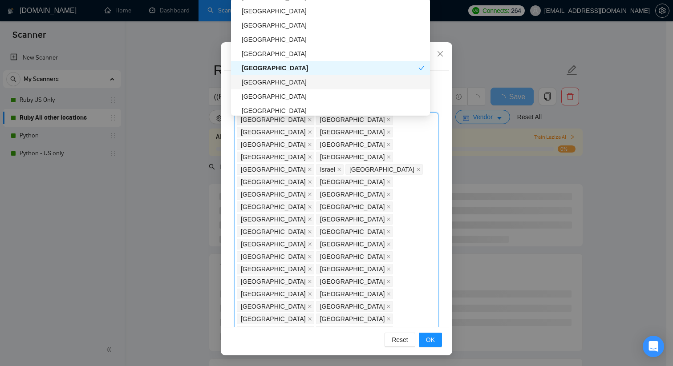
scroll to position [1575, 0]
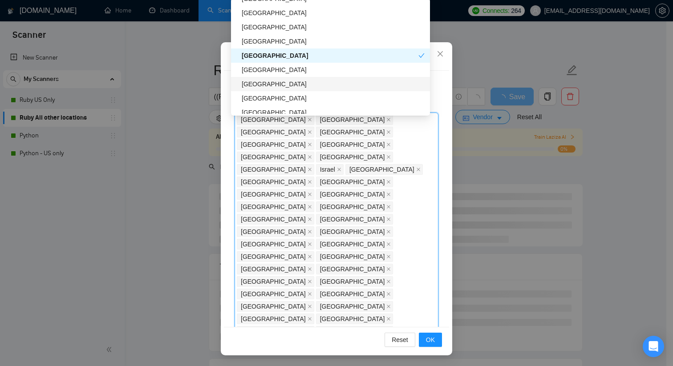
click at [215, 85] on div "[GEOGRAPHIC_DATA]" at bounding box center [333, 84] width 183 height 10
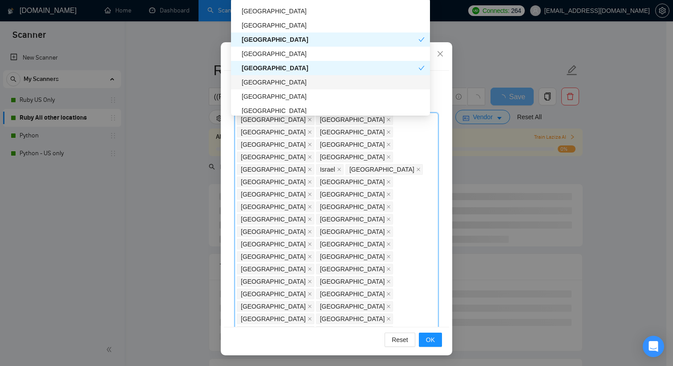
scroll to position [1596, 0]
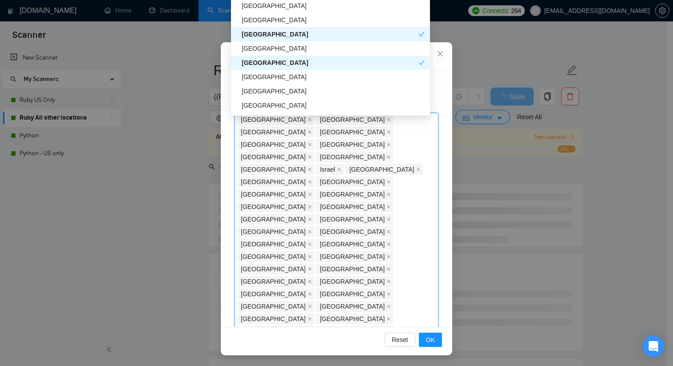
click at [215, 62] on div "[GEOGRAPHIC_DATA]" at bounding box center [330, 63] width 177 height 10
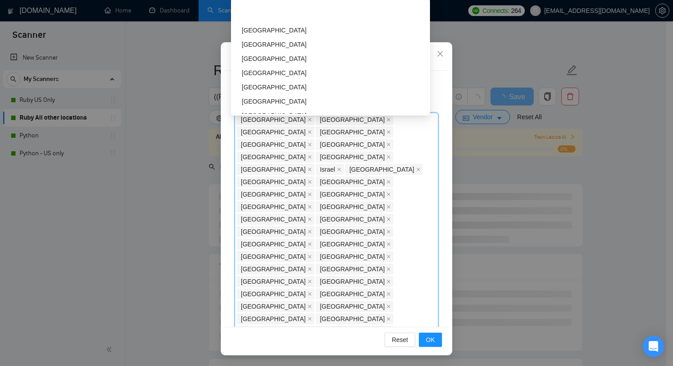
scroll to position [1702, 0]
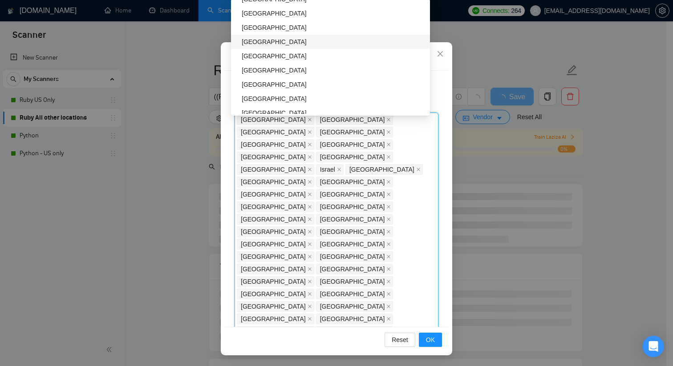
click at [215, 41] on div "[GEOGRAPHIC_DATA]" at bounding box center [333, 42] width 183 height 10
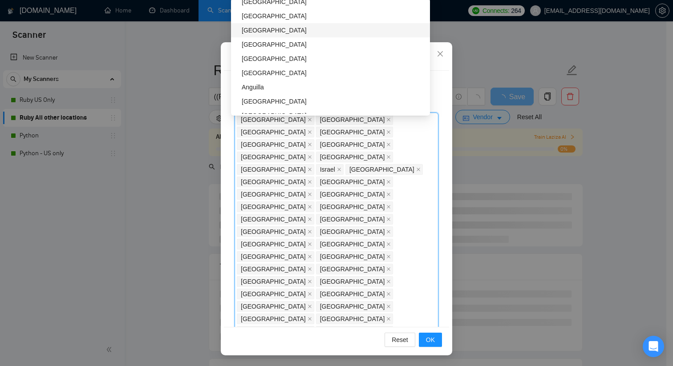
scroll to position [1958, 0]
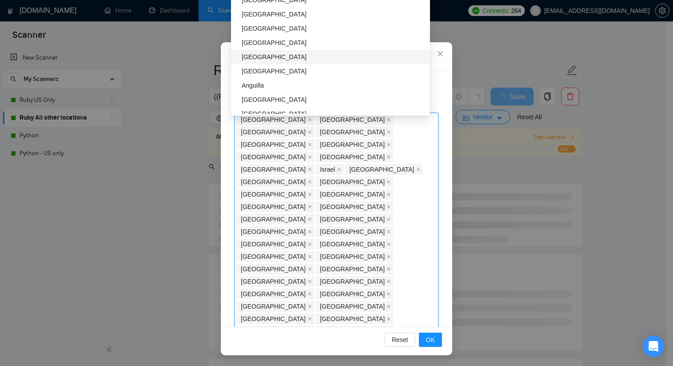
click at [215, 58] on div "[GEOGRAPHIC_DATA]" at bounding box center [333, 57] width 183 height 10
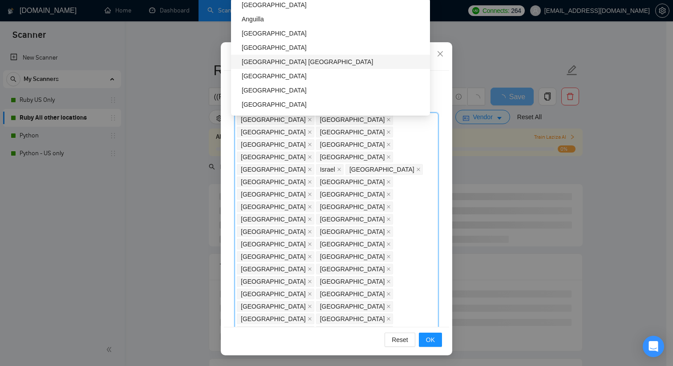
scroll to position [2036, 0]
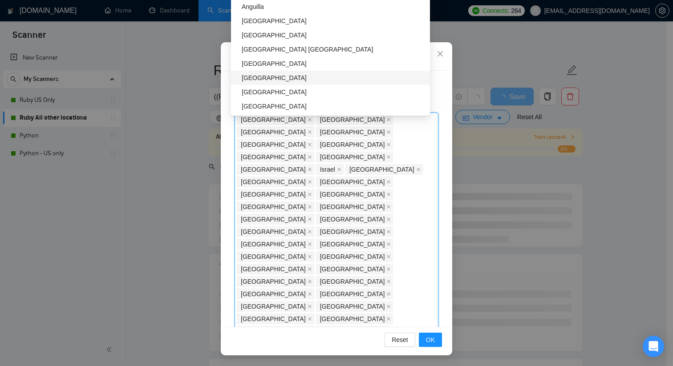
click at [215, 72] on div "[GEOGRAPHIC_DATA]" at bounding box center [330, 78] width 199 height 14
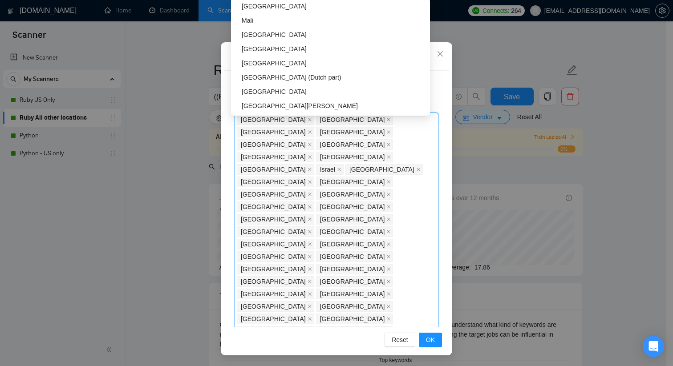
scroll to position [2604, 0]
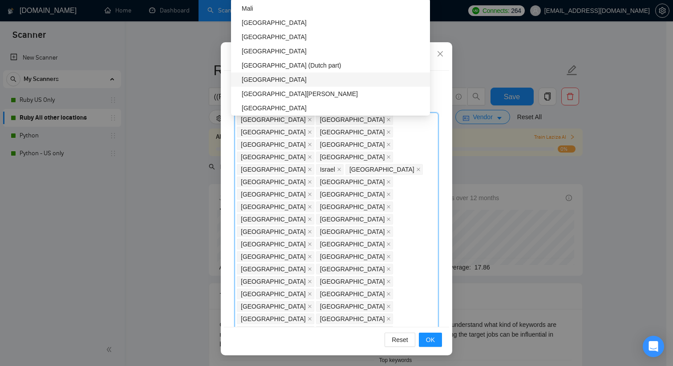
click at [215, 80] on div "[GEOGRAPHIC_DATA]" at bounding box center [333, 80] width 183 height 10
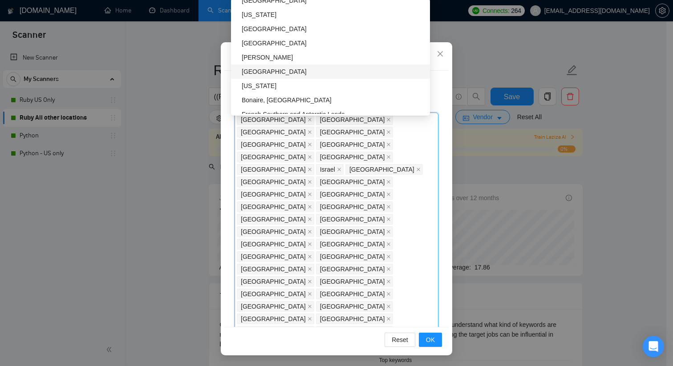
scroll to position [2847, 0]
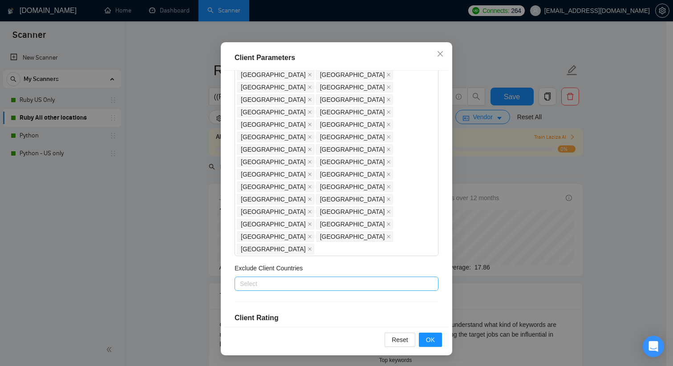
scroll to position [174, 0]
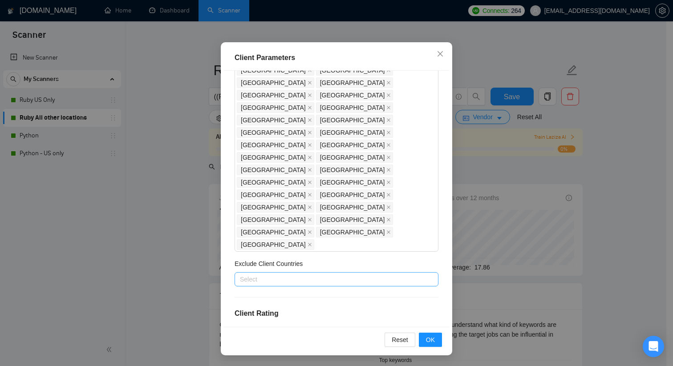
click at [215, 289] on icon "star" at bounding box center [276, 346] width 9 height 9
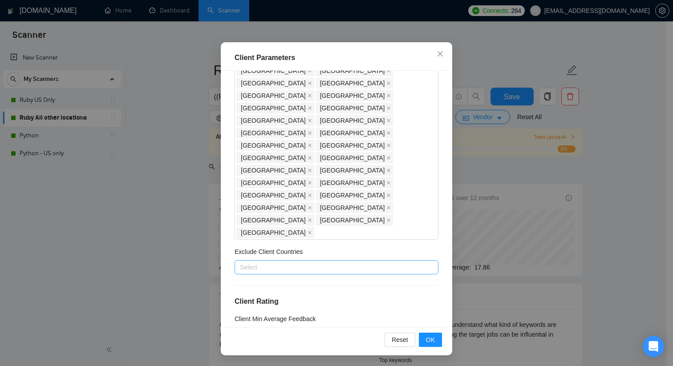
scroll to position [186, 0]
click at [215, 289] on span "Include clients with no feedback" at bounding box center [289, 350] width 95 height 10
click at [215, 289] on input "Include clients with no feedback" at bounding box center [237, 349] width 6 height 6
checkbox input "true"
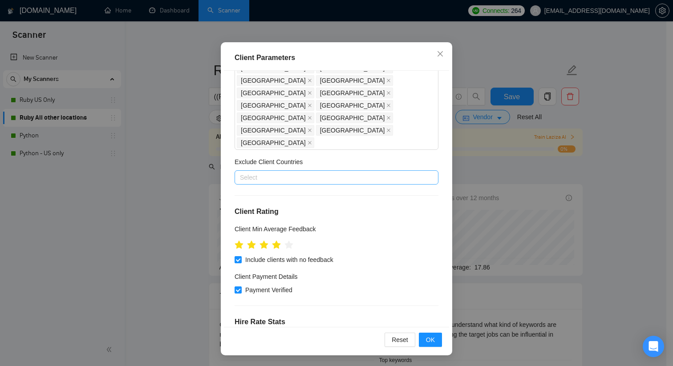
scroll to position [274, 0]
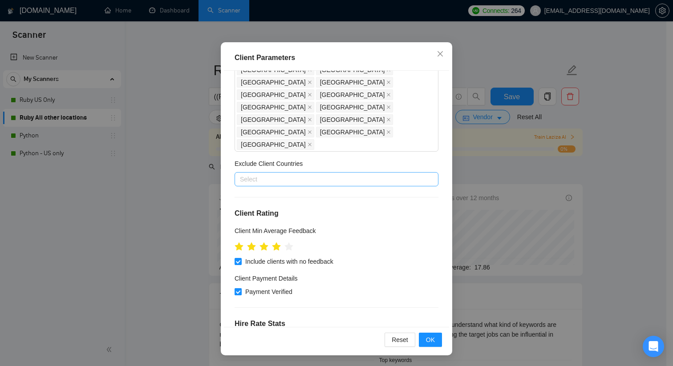
click at [215, 288] on input "Payment Verified" at bounding box center [237, 291] width 6 height 6
checkbox input "false"
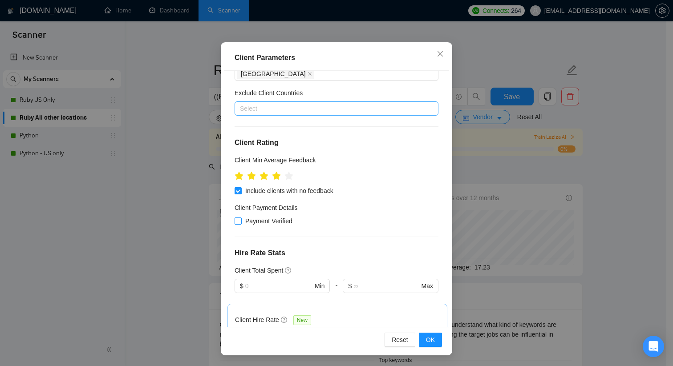
scroll to position [347, 0]
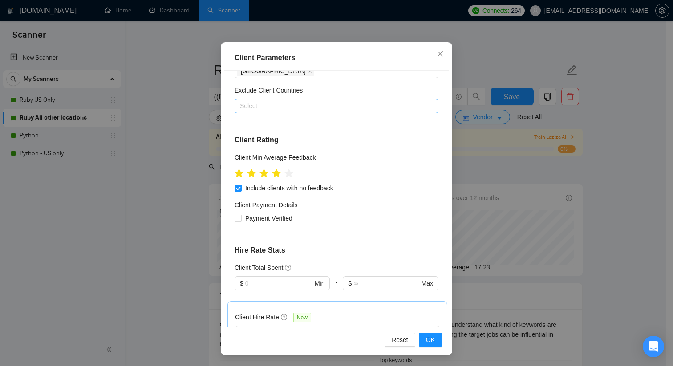
click at [215, 289] on input "text" at bounding box center [280, 372] width 68 height 10
type input "16"
click at [215, 273] on div "Client Location Include Client Countries [GEOGRAPHIC_DATA] [GEOGRAPHIC_DATA] [G…" at bounding box center [336, 199] width 225 height 256
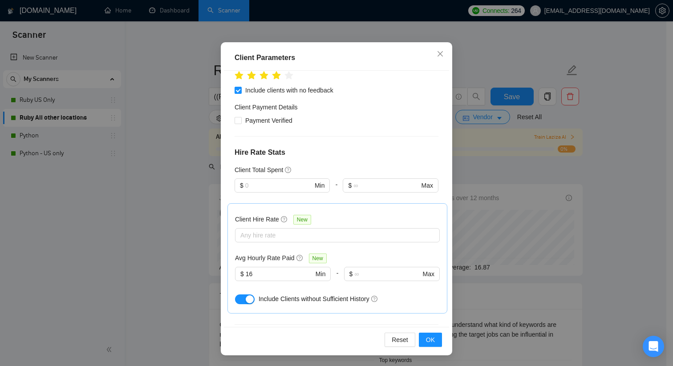
scroll to position [448, 0]
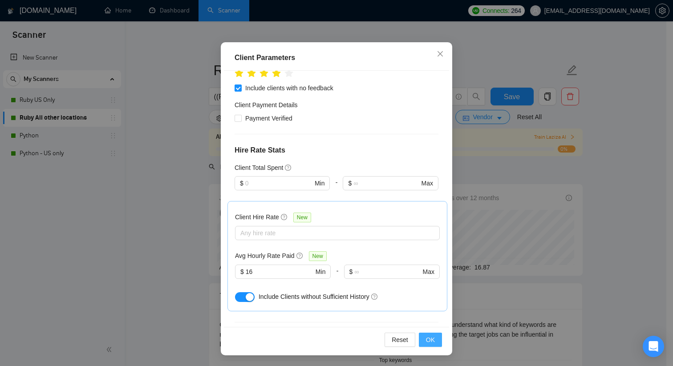
click at [215, 289] on span "OK" at bounding box center [430, 340] width 9 height 10
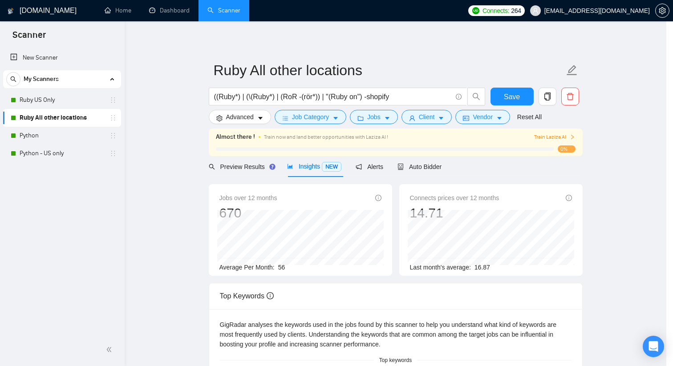
scroll to position [11, 0]
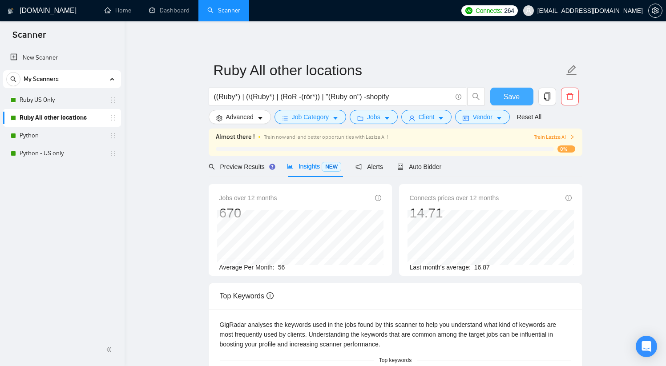
click at [215, 96] on span "Save" at bounding box center [512, 96] width 16 height 11
click at [215, 97] on input "((Ruby*) | (\(Ruby*) | (RoR -(rör*)) | "(Ruby on") -shopify" at bounding box center [333, 96] width 238 height 11
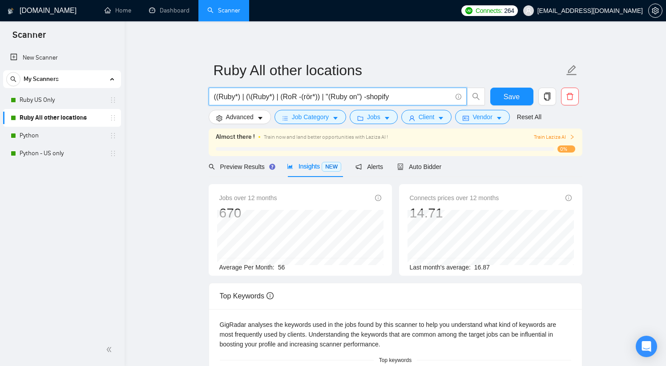
click at [215, 99] on input "((Ruby*) | (\(Ruby*) | (RoR -(rör*)) | "(Ruby on") -shopify" at bounding box center [333, 96] width 238 height 11
click at [215, 119] on button "Advanced" at bounding box center [240, 117] width 62 height 14
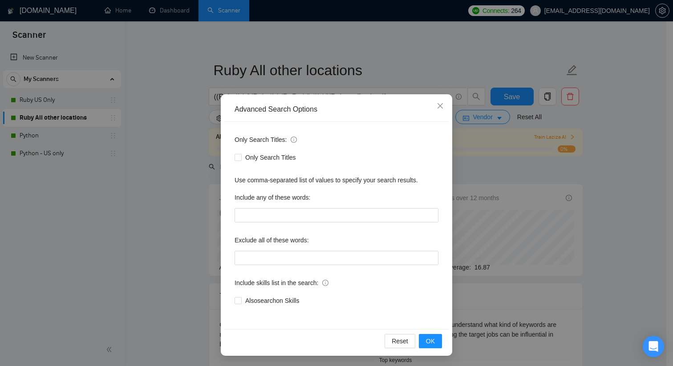
scroll to position [4, 0]
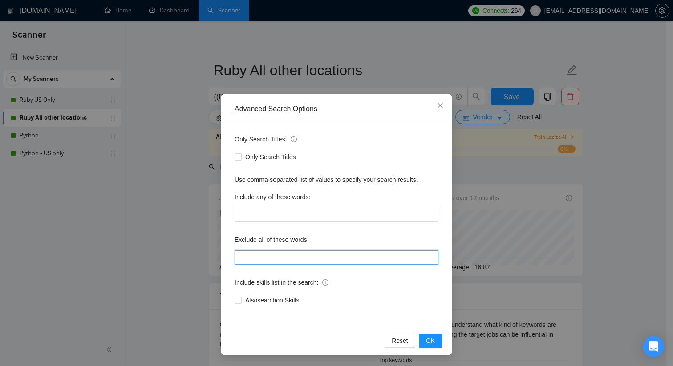
click at [215, 257] on input "text" at bounding box center [336, 257] width 204 height 14
paste input "shopify"
type input "shopify,"
click at [215, 289] on span "Also search on Skills" at bounding box center [272, 300] width 61 height 10
click at [215, 289] on input "Also search on Skills" at bounding box center [237, 300] width 6 height 6
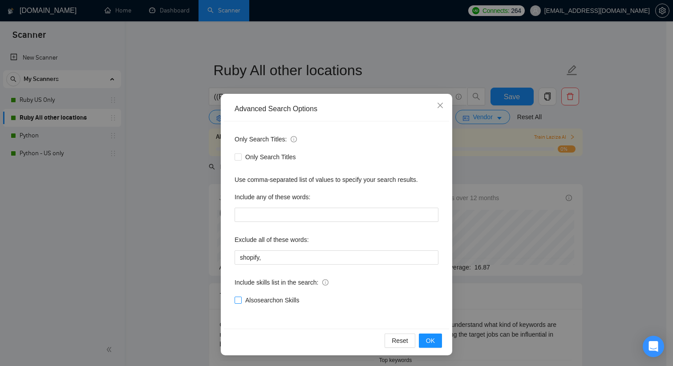
checkbox input "true"
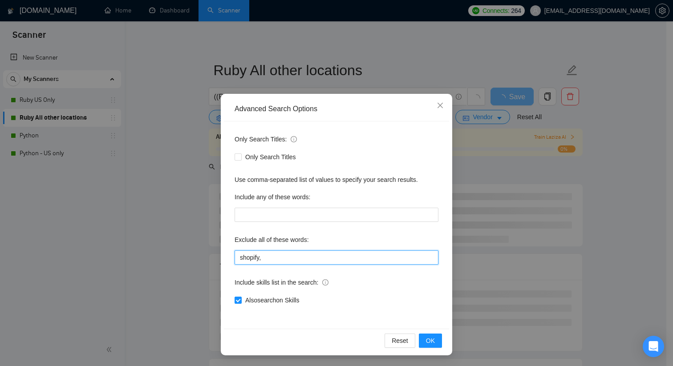
click at [215, 258] on input "shopify," at bounding box center [336, 257] width 204 height 14
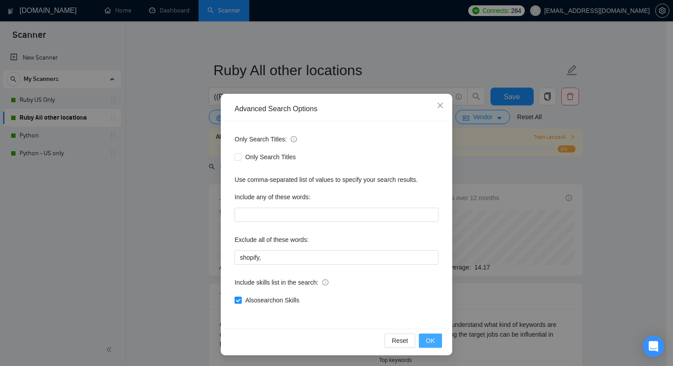
click at [215, 289] on button "OK" at bounding box center [430, 341] width 23 height 14
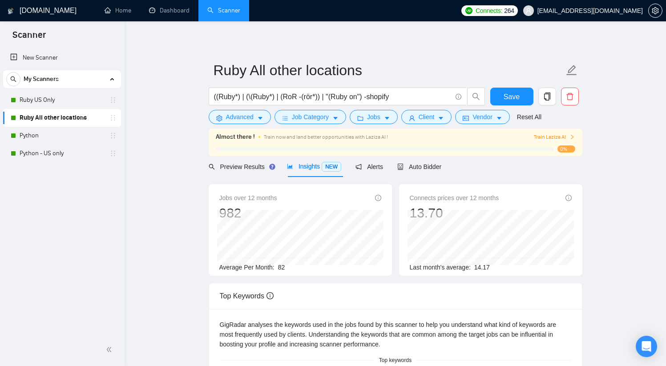
click at [215, 267] on span "82" at bounding box center [281, 267] width 7 height 7
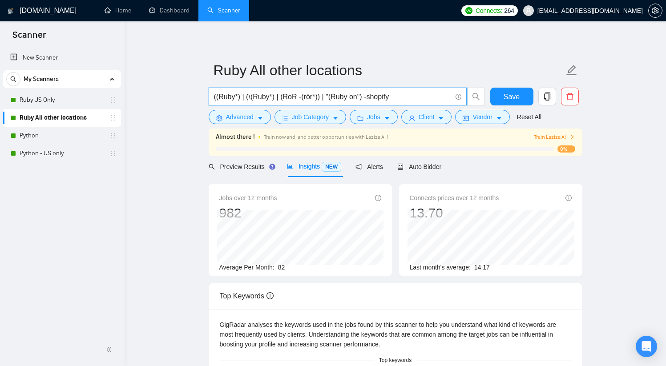
click at [215, 100] on input "((Ruby*) | (\(Ruby*) | (RoR -(rör*)) | "(Ruby on") -shopify" at bounding box center [333, 96] width 238 height 11
click at [215, 94] on span "Save" at bounding box center [512, 96] width 16 height 11
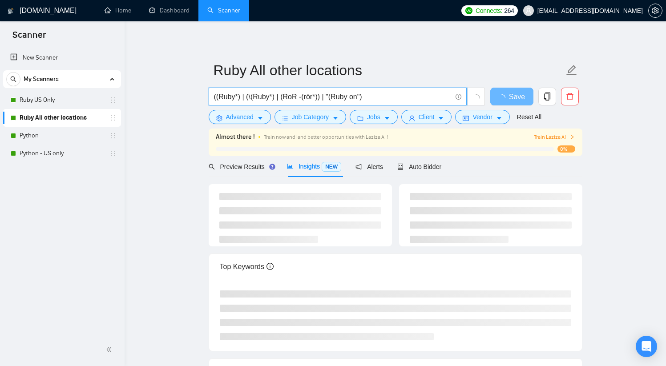
click at [215, 100] on input "((Ruby*) | (\(Ruby*) | (RoR -(rör*)) | "(Ruby on")" at bounding box center [333, 96] width 238 height 11
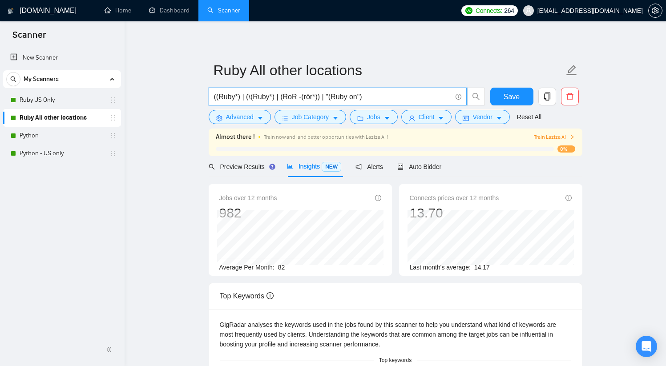
click at [215, 98] on input "((Ruby*) | (\(Ruby*) | (RoR -(rör*)) | "(Ruby on")" at bounding box center [333, 96] width 238 height 11
click at [215, 98] on input "((Ruby*) | (\(Ruby*) | (RoR -(rör*)) | (Ruby on")" at bounding box center [333, 96] width 238 height 11
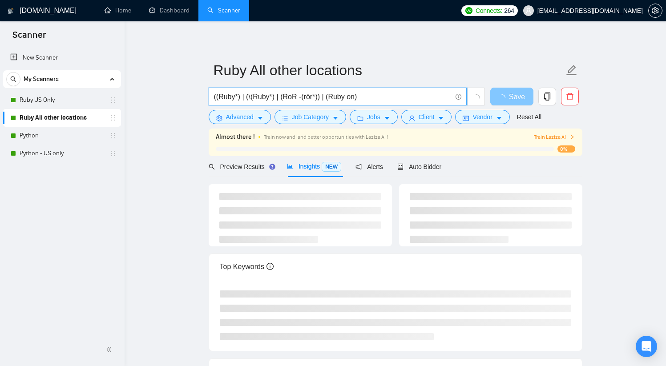
click at [215, 96] on icon "loading" at bounding box center [501, 98] width 8 height 8
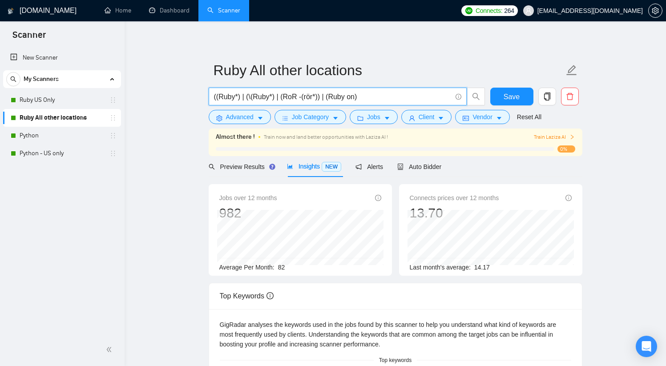
click at [215, 97] on input "((Ruby*) | (\(Ruby*) | (RoR -(rör*)) | (Ruby on)" at bounding box center [333, 96] width 238 height 11
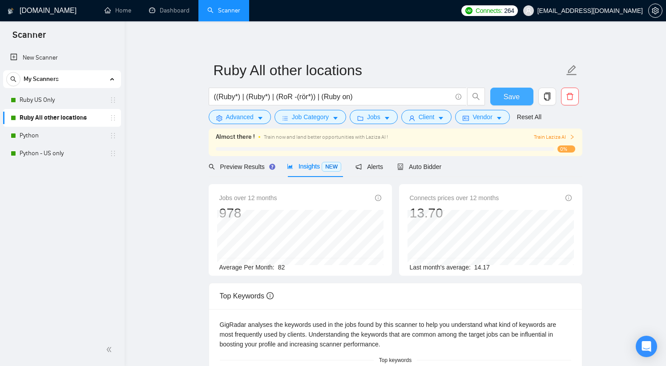
click at [215, 92] on span "Save" at bounding box center [512, 96] width 16 height 11
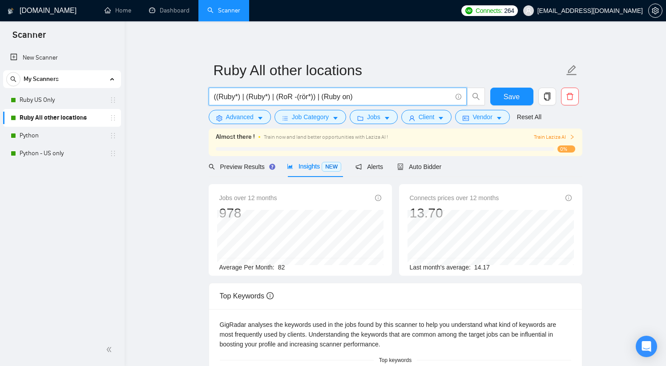
click at [215, 97] on input "((Ruby*) | (Ruby*) | (RoR -(rör*)) | (Ruby on)" at bounding box center [333, 96] width 238 height 11
click at [215, 98] on input "((Ruby*) | (Ruby*) | (RoR -(rör*)) | (Ruby on)" at bounding box center [333, 96] width 238 height 11
click at [215, 96] on input "((Ruby*) | (Ruby*) | (RoR -(rör*)) | (Ruby on)" at bounding box center [333, 96] width 238 height 11
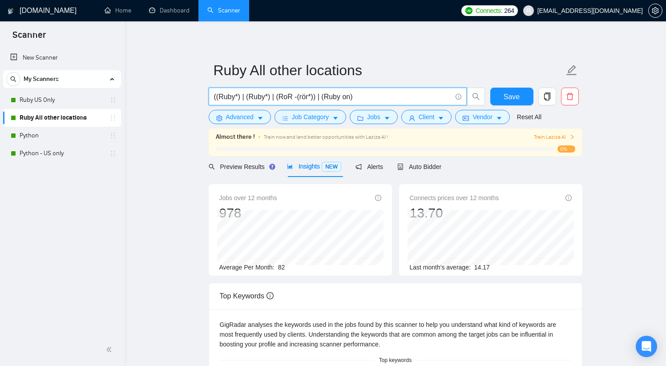
click at [215, 97] on input "((Ruby*) | (Ruby*) | (RoR -(rör*)) | (Ruby on)" at bounding box center [333, 96] width 238 height 11
click at [215, 97] on input "((Ruby*) | (Ruby*)| (RoR -(rör*)) | (Ruby on)" at bounding box center [333, 96] width 238 height 11
click at [215, 98] on input "((Ruby*) | (RoR -(rör*)) | (Ruby on)" at bounding box center [333, 96] width 238 height 11
drag, startPoint x: 288, startPoint y: 98, endPoint x: 250, endPoint y: 100, distance: 37.9
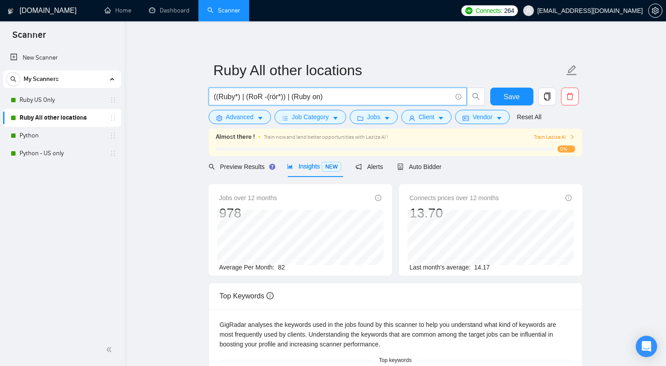
click at [215, 100] on input "((Ruby*) | (RoR -(rör*)) | (Ruby on)" at bounding box center [333, 96] width 238 height 11
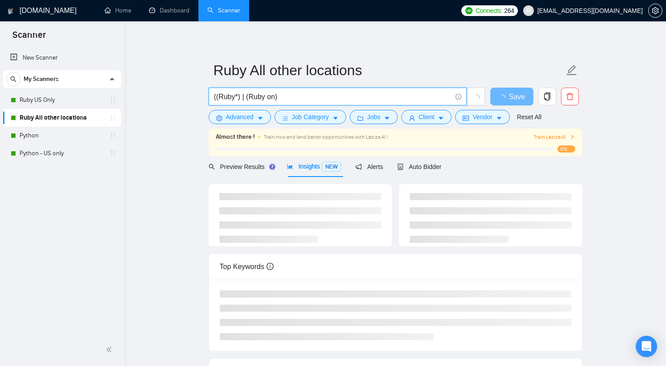
click at [215, 98] on input "((Ruby*) | (Ruby on)" at bounding box center [333, 96] width 238 height 11
click at [215, 98] on span "Save" at bounding box center [517, 96] width 16 height 11
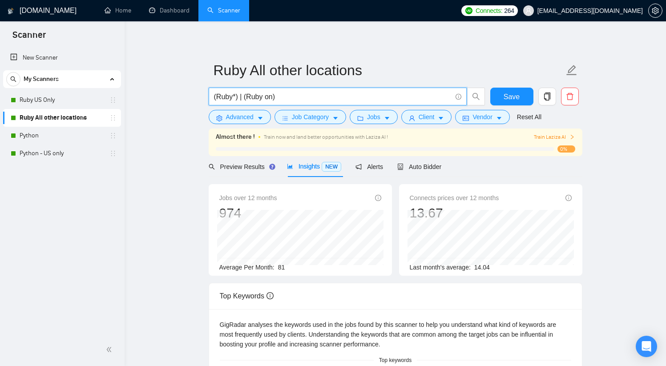
click at [215, 100] on input "(Ruby*) | (Ruby on)" at bounding box center [333, 96] width 238 height 11
click at [215, 95] on input "(Ruby*) | (Ruby on*)" at bounding box center [333, 96] width 238 height 11
type input "(Ruby*)"
click at [215, 95] on button "Save" at bounding box center [511, 97] width 43 height 18
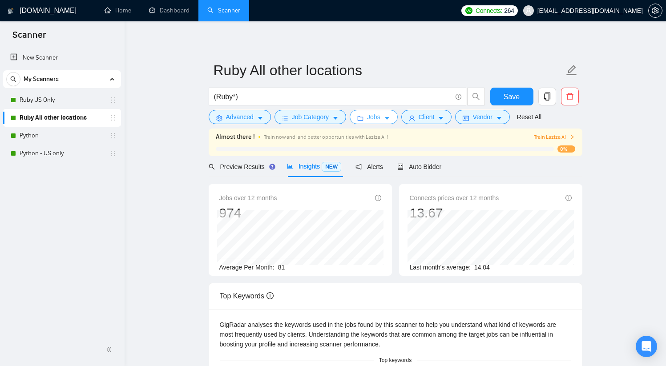
click at [215, 119] on span "Jobs" at bounding box center [373, 117] width 13 height 10
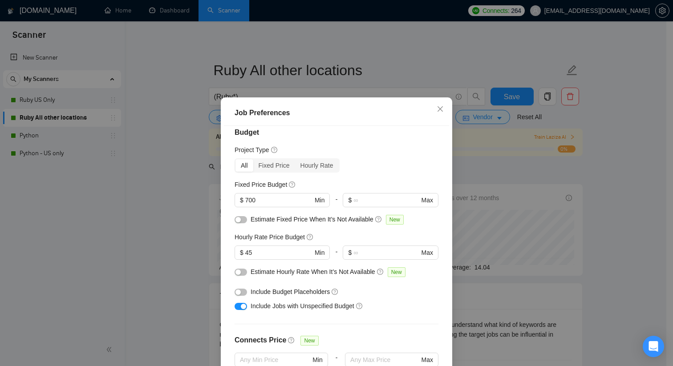
scroll to position [12, 0]
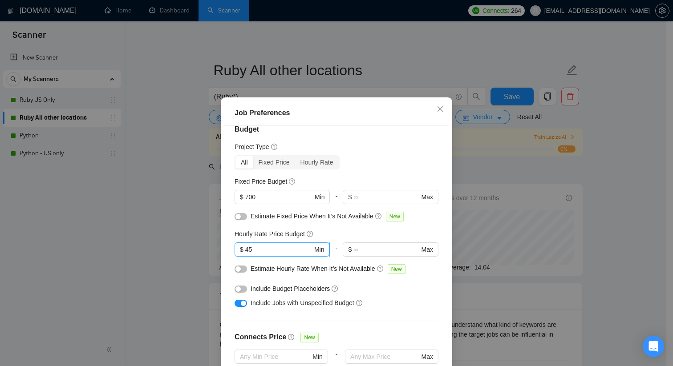
click at [215, 250] on input "45" at bounding box center [278, 250] width 67 height 10
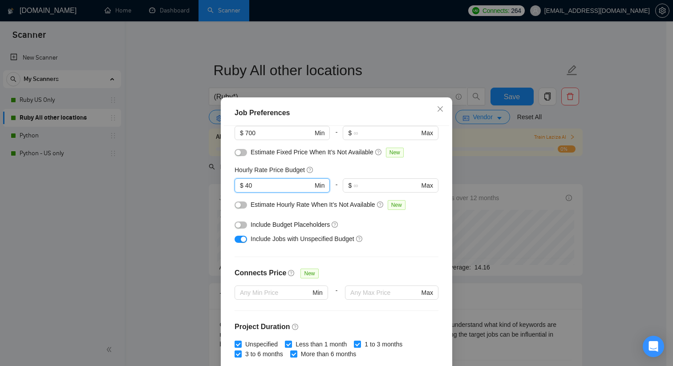
scroll to position [77, 0]
type input "40"
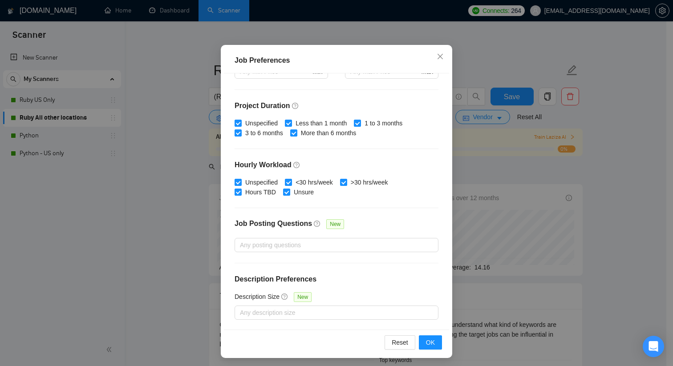
scroll to position [55, 0]
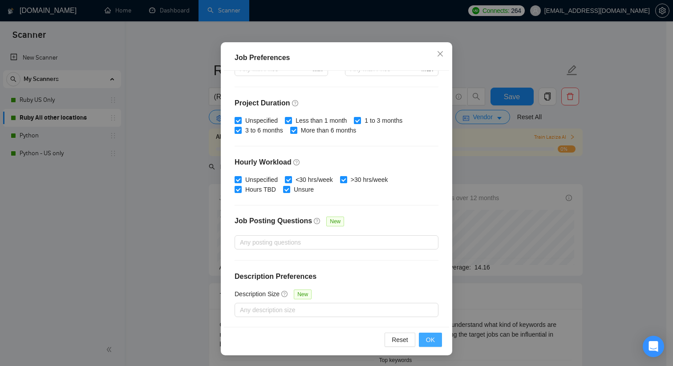
click at [215, 289] on span "OK" at bounding box center [430, 340] width 9 height 10
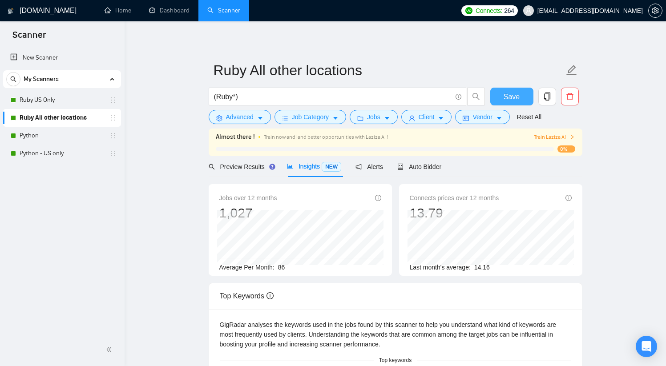
click at [215, 97] on span "Save" at bounding box center [512, 96] width 16 height 11
click at [215, 268] on span "86" at bounding box center [281, 267] width 7 height 7
click at [215, 100] on input "(Ruby*)" at bounding box center [333, 96] width 238 height 11
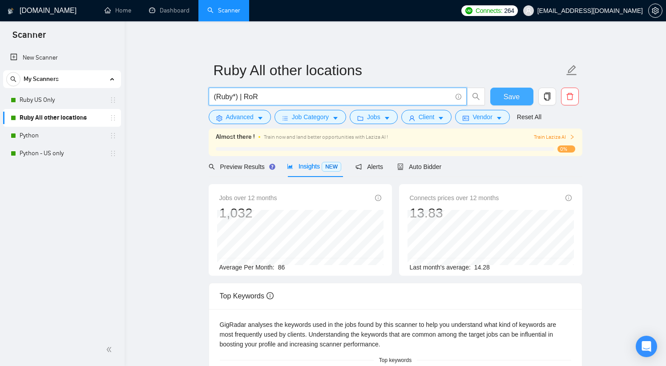
type input "(Ruby*) | RoR"
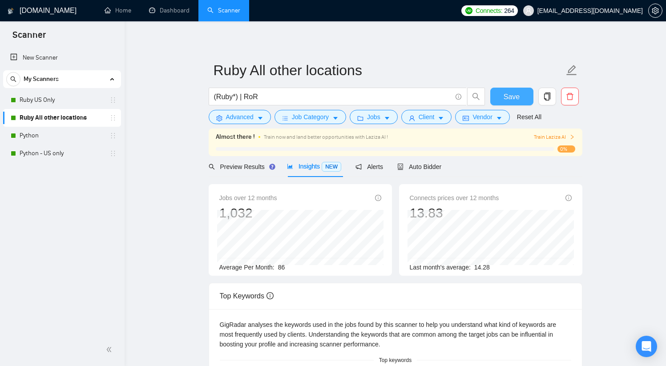
click at [215, 95] on span "Save" at bounding box center [512, 96] width 16 height 11
click at [215, 117] on span "Advanced" at bounding box center [240, 117] width 28 height 10
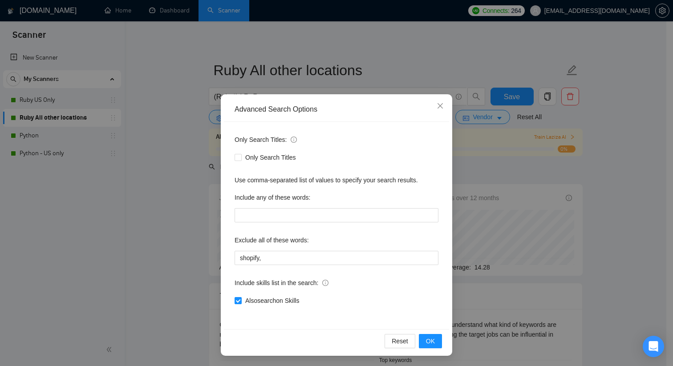
scroll to position [4, 0]
click at [215, 289] on span "OK" at bounding box center [430, 341] width 9 height 10
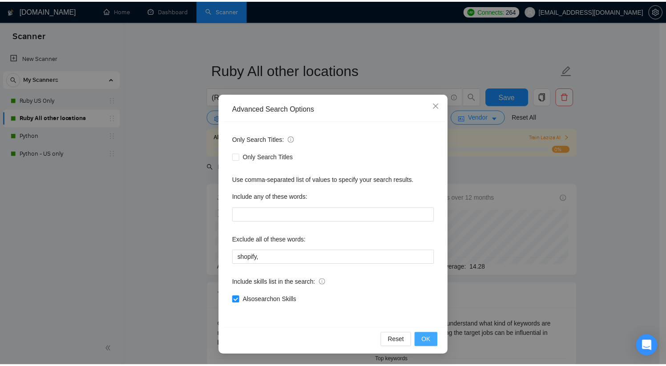
scroll to position [0, 0]
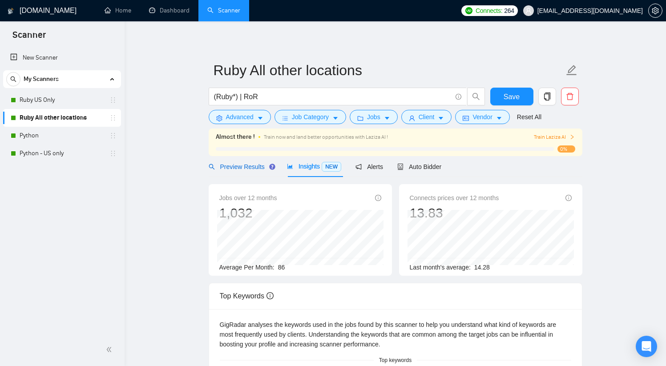
click at [215, 166] on span "Preview Results" at bounding box center [241, 166] width 64 height 7
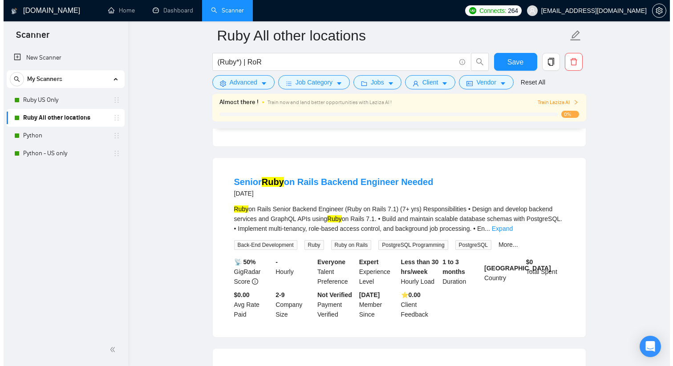
scroll to position [716, 0]
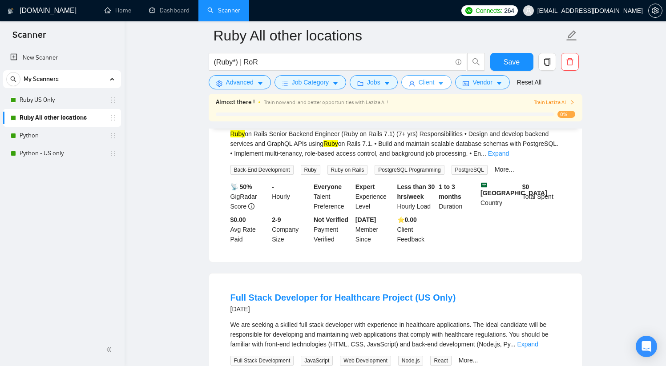
click at [215, 83] on span "Client" at bounding box center [427, 82] width 16 height 10
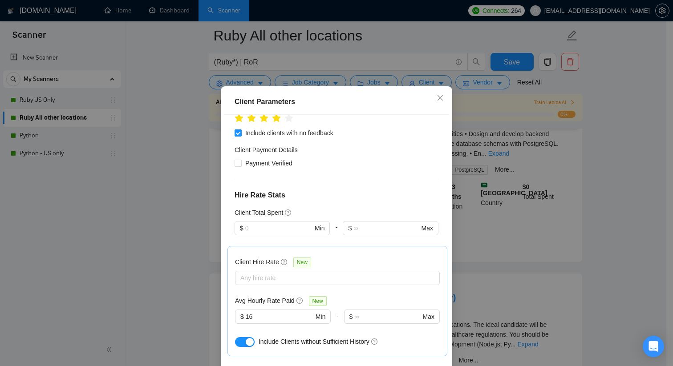
scroll to position [446, 0]
drag, startPoint x: 259, startPoint y: 180, endPoint x: 230, endPoint y: 180, distance: 29.4
click at [215, 247] on div "Client Hire Rate New Any hire rate Avg Hourly Rate Paid New 16 $ 16 Min - $ Max…" at bounding box center [337, 302] width 220 height 110
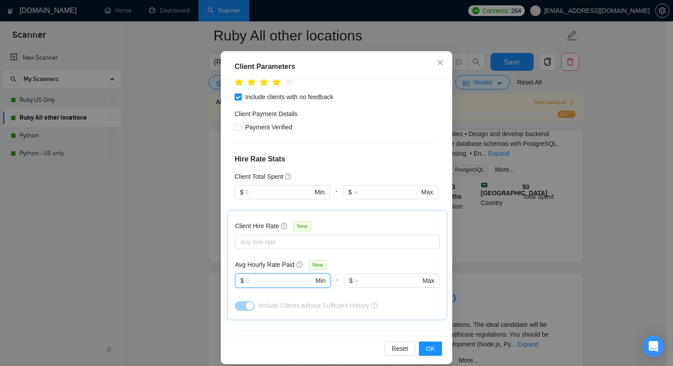
scroll to position [55, 0]
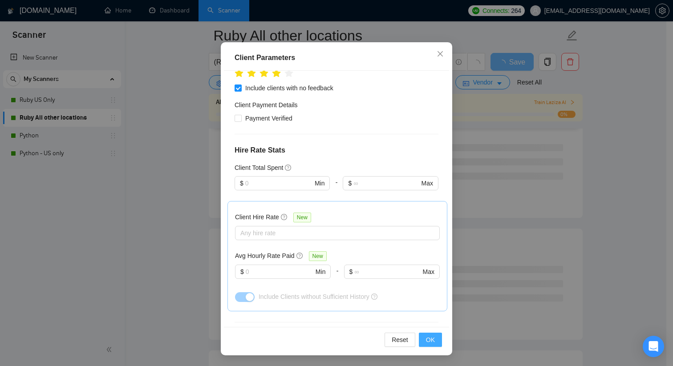
click at [215, 289] on span "OK" at bounding box center [430, 340] width 9 height 10
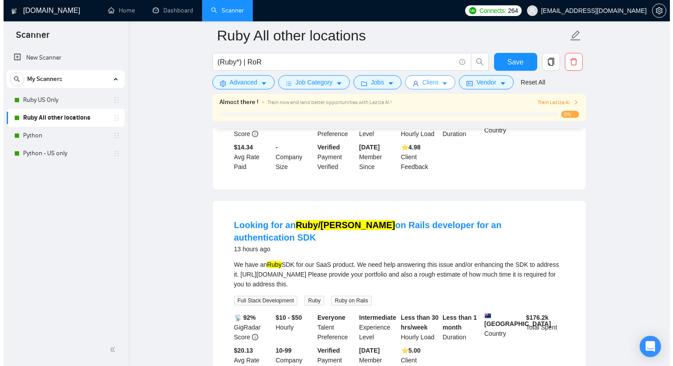
scroll to position [0, 0]
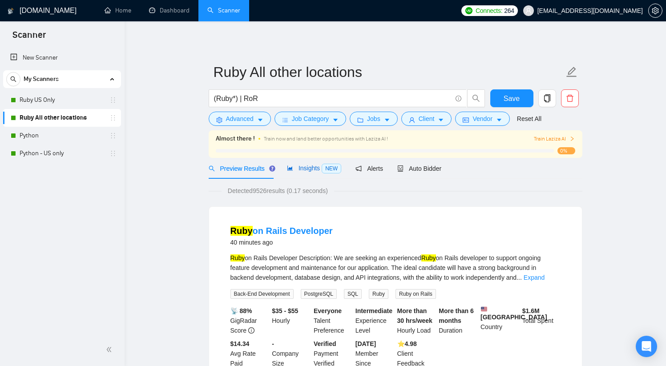
click at [215, 168] on span "Insights NEW" at bounding box center [314, 168] width 54 height 7
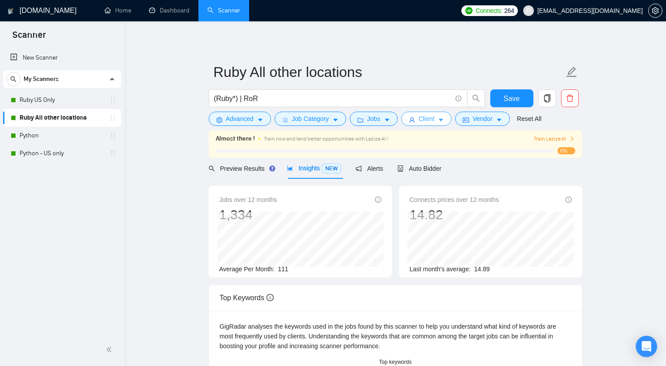
click at [215, 121] on span "Client" at bounding box center [427, 119] width 16 height 10
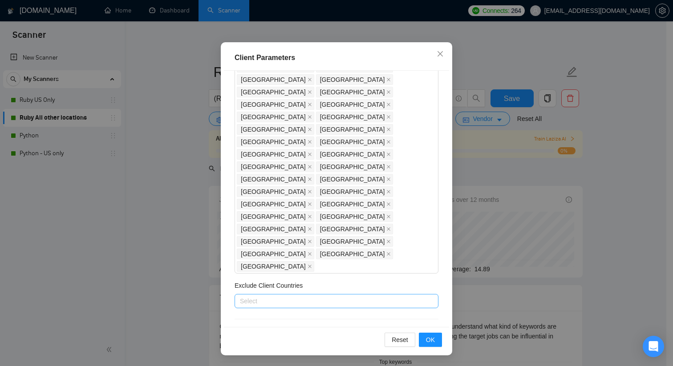
scroll to position [163, 0]
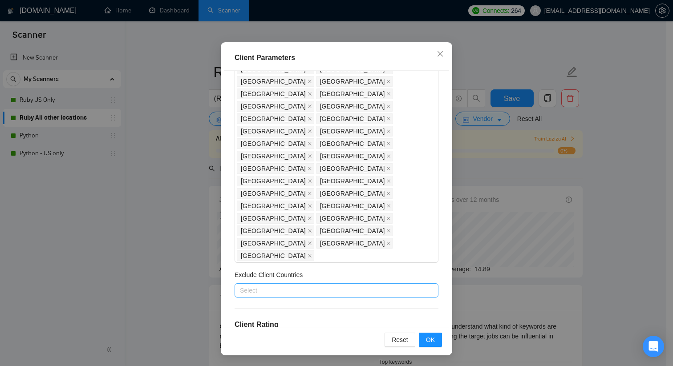
click at [215, 289] on icon "star" at bounding box center [263, 357] width 9 height 9
click at [215, 289] on icon "star" at bounding box center [264, 358] width 10 height 10
click at [215, 289] on span "OK" at bounding box center [430, 340] width 9 height 10
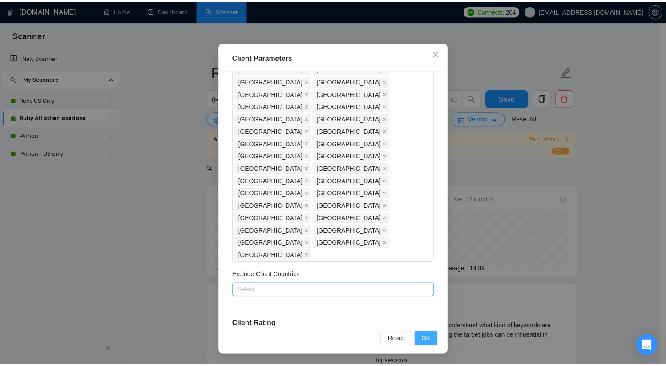
scroll to position [11, 0]
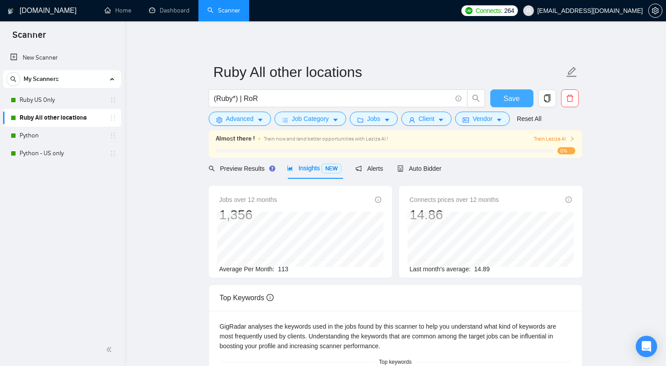
click at [215, 100] on span "Save" at bounding box center [512, 98] width 16 height 11
click at [215, 174] on div "Preview Results" at bounding box center [241, 168] width 64 height 21
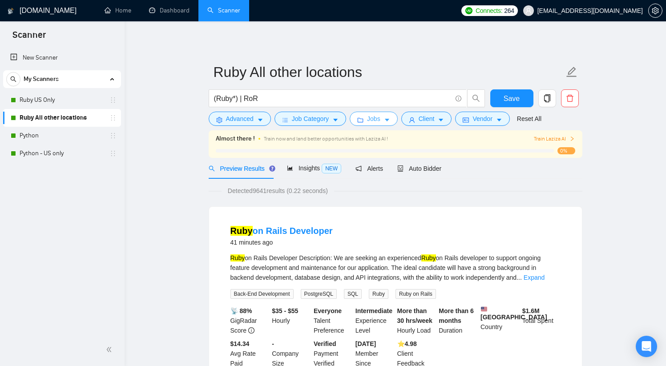
click at [215, 118] on span "Jobs" at bounding box center [373, 119] width 13 height 10
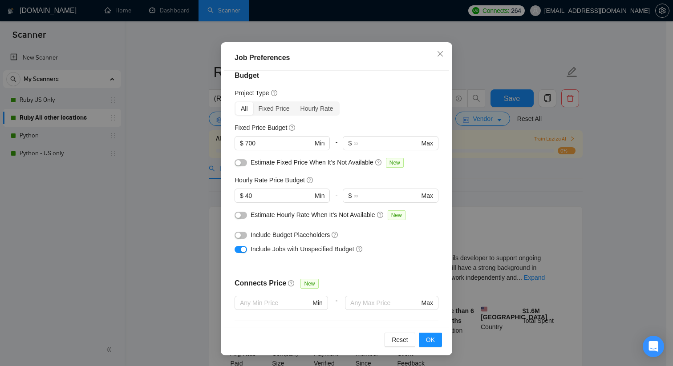
scroll to position [5, 0]
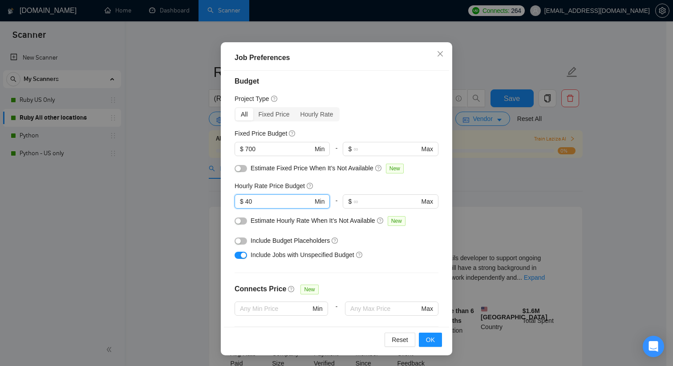
drag, startPoint x: 262, startPoint y: 202, endPoint x: 217, endPoint y: 204, distance: 45.4
click at [215, 204] on div "Job Preferences Budget Project Type All Fixed Price Hourly Rate Fixed Price Bud…" at bounding box center [336, 198] width 231 height 313
type input "35"
click at [215, 289] on span "OK" at bounding box center [430, 340] width 9 height 10
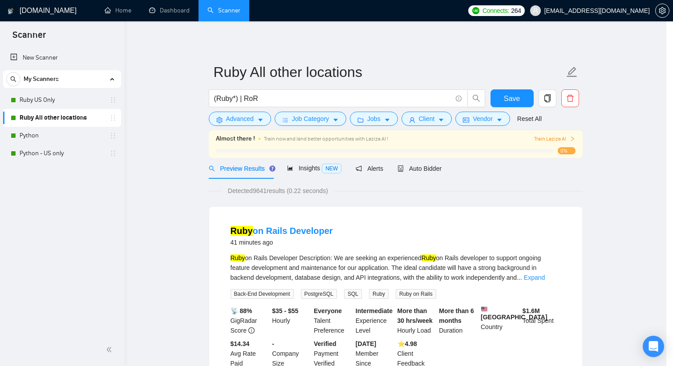
scroll to position [11, 0]
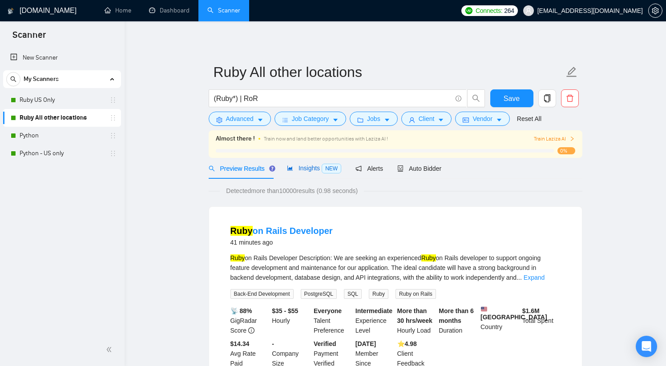
click at [215, 169] on span "Insights NEW" at bounding box center [314, 168] width 54 height 7
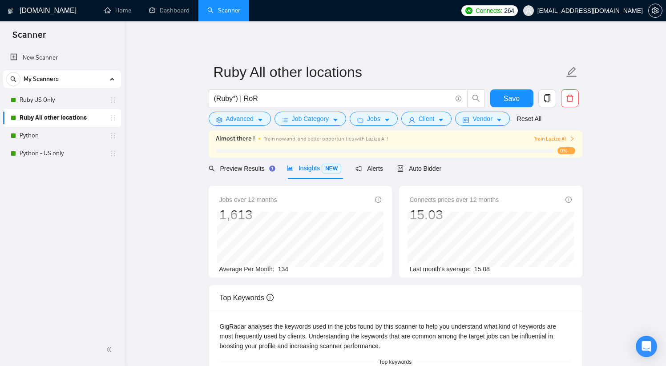
click at [215, 268] on span "134" at bounding box center [283, 269] width 10 height 7
click at [215, 101] on span "Save" at bounding box center [512, 98] width 16 height 11
click at [215, 121] on span "Job Category" at bounding box center [310, 119] width 37 height 10
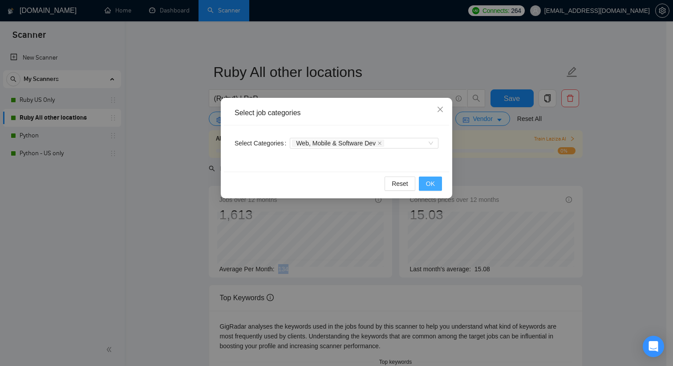
click at [215, 183] on span "OK" at bounding box center [430, 184] width 9 height 10
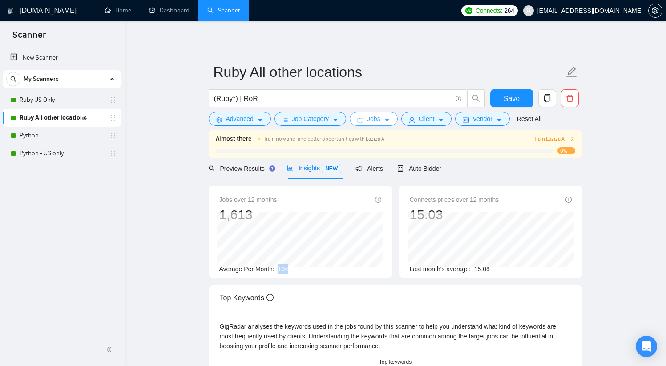
click at [215, 117] on span "Jobs" at bounding box center [373, 119] width 13 height 10
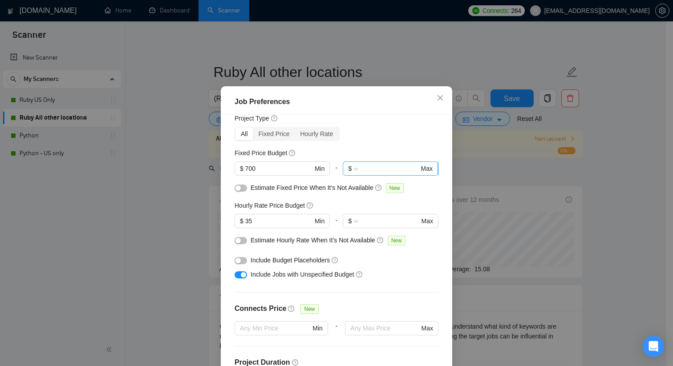
scroll to position [32, 0]
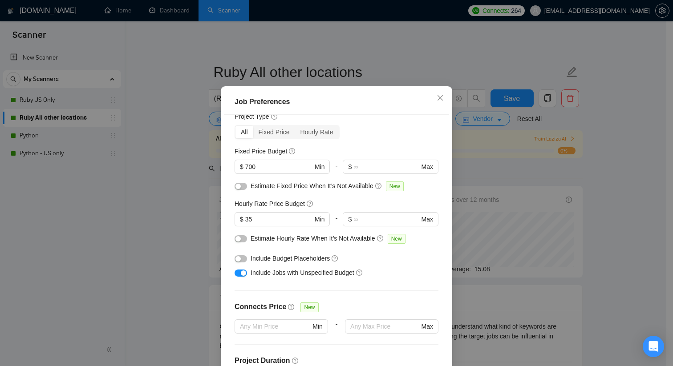
click at [215, 262] on button "button" at bounding box center [240, 258] width 12 height 7
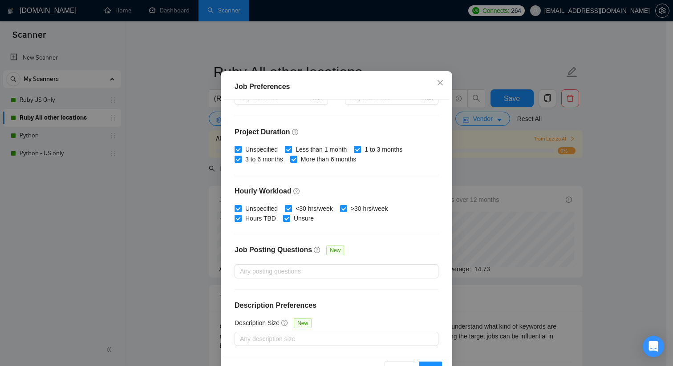
scroll to position [55, 0]
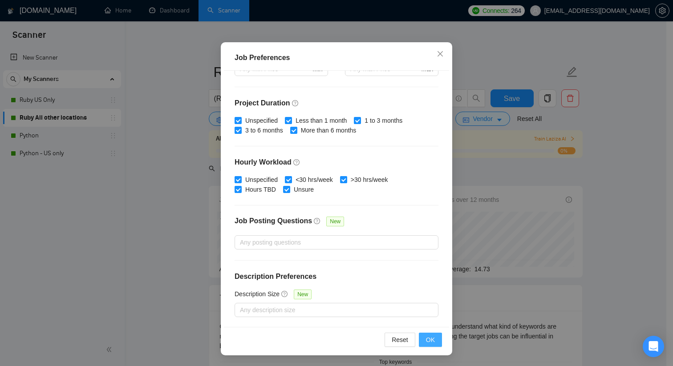
click at [215, 289] on span "OK" at bounding box center [430, 340] width 9 height 10
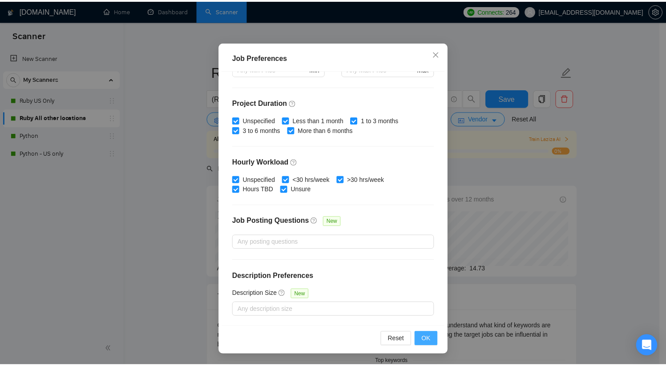
scroll to position [11, 0]
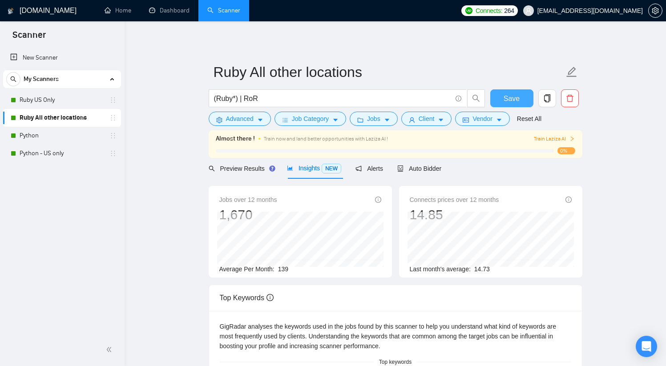
click at [215, 102] on span "Save" at bounding box center [512, 98] width 16 height 11
click at [215, 165] on div "Preview Results" at bounding box center [241, 169] width 64 height 10
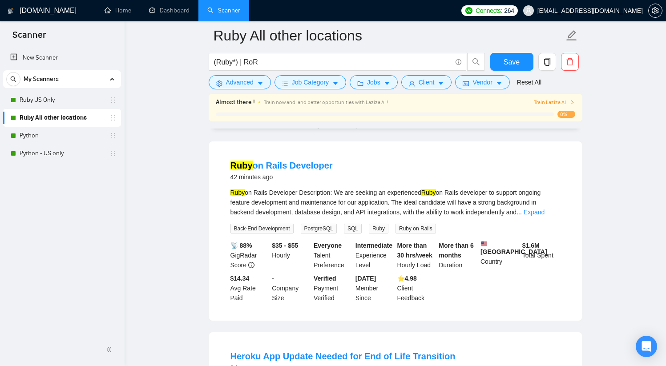
scroll to position [17, 0]
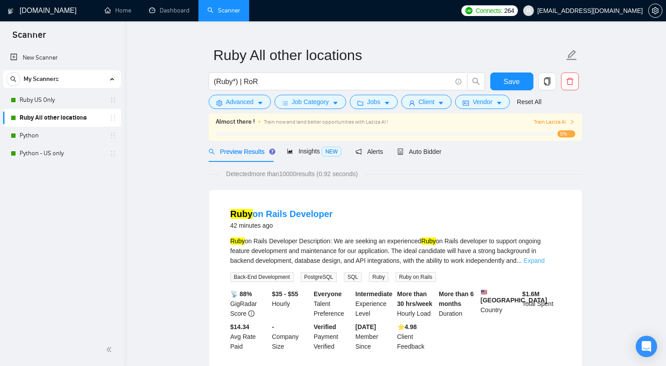
click at [215, 260] on link "Expand" at bounding box center [534, 260] width 21 height 7
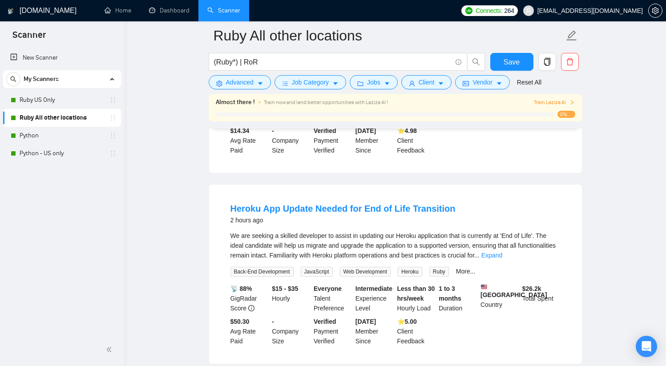
scroll to position [298, 0]
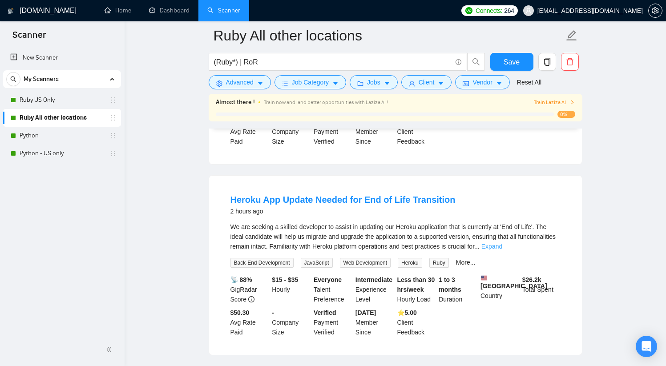
click at [215, 250] on link "Expand" at bounding box center [491, 246] width 21 height 7
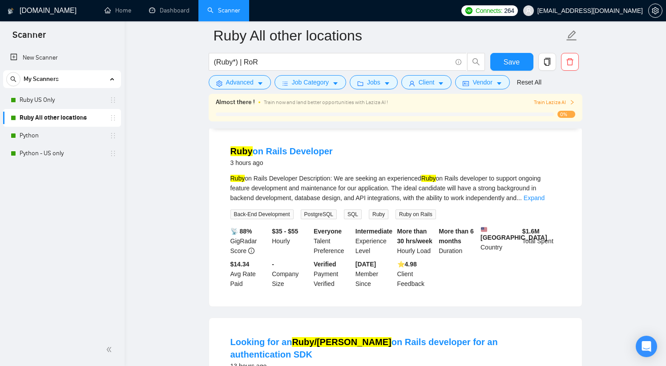
scroll to position [557, 0]
click at [215, 201] on link "Expand" at bounding box center [534, 197] width 21 height 7
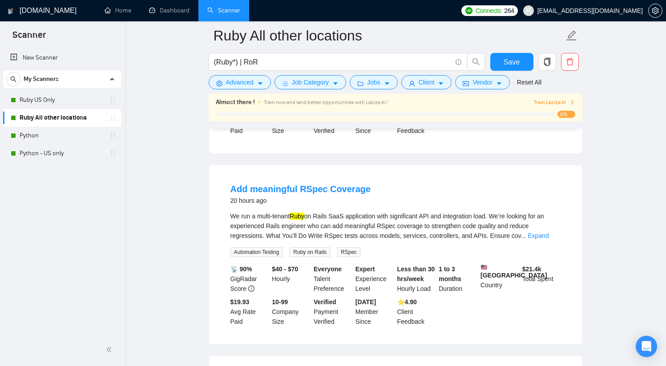
scroll to position [1011, 0]
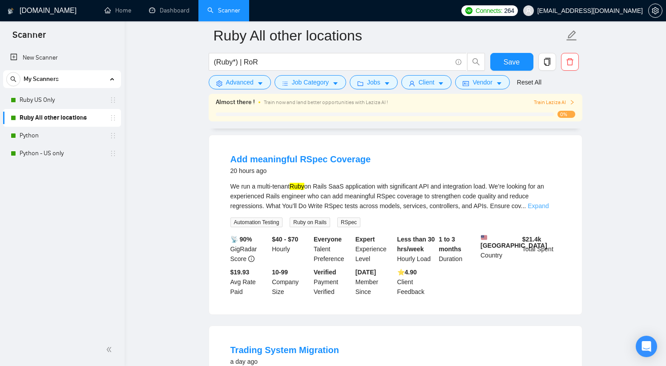
click at [215, 210] on link "Expand" at bounding box center [538, 205] width 21 height 7
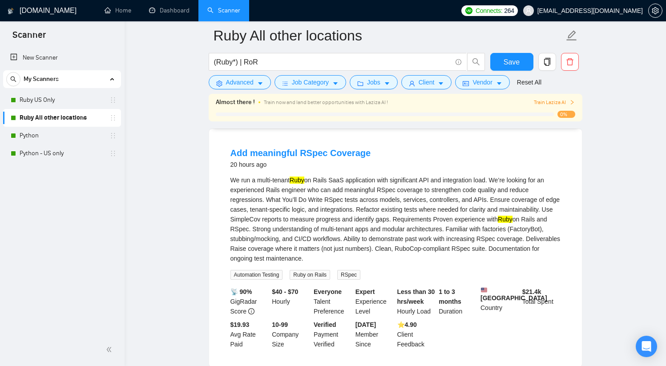
scroll to position [1021, 0]
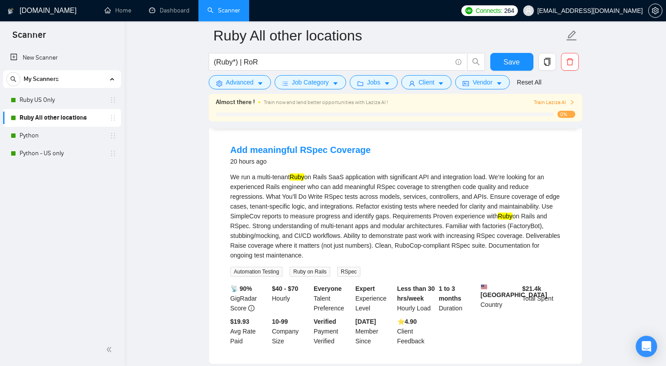
click at [215, 232] on div "We run a multi-tenant Ruby on Rails SaaS application with significant API and i…" at bounding box center [395, 216] width 330 height 88
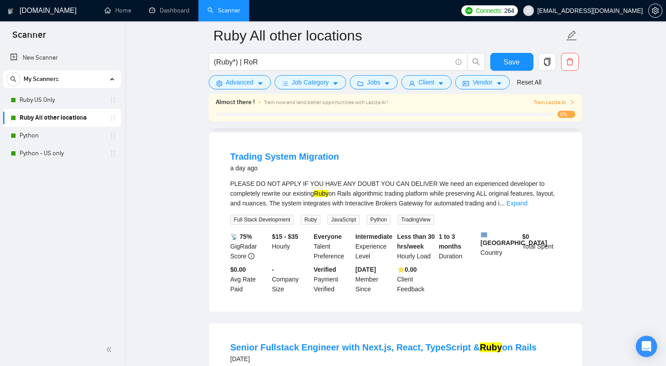
scroll to position [1267, 0]
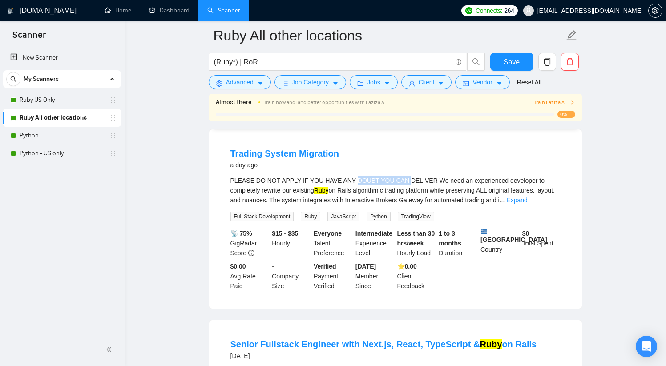
drag, startPoint x: 354, startPoint y: 191, endPoint x: 408, endPoint y: 194, distance: 53.5
click at [215, 194] on div "PLEASE DO NOT APPLY IF YOU HAVE ANY DOUBT YOU CAN DELIVER We need an experience…" at bounding box center [395, 190] width 330 height 29
click at [215, 195] on div "PLEASE DO NOT APPLY IF YOU HAVE ANY DOUBT YOU CAN DELIVER We need an experience…" at bounding box center [395, 190] width 330 height 29
click at [215, 204] on link "Expand" at bounding box center [516, 200] width 21 height 7
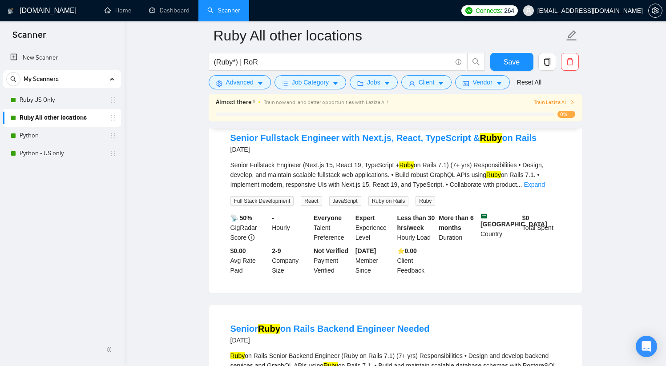
scroll to position [1680, 0]
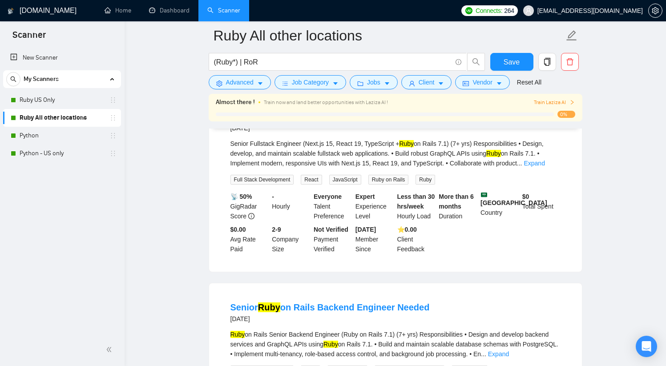
click at [215, 185] on div "Senior Fullstack Engineer (Next.js 15, React 19, TypeScript + Ruby on Rails 7.1…" at bounding box center [395, 162] width 330 height 46
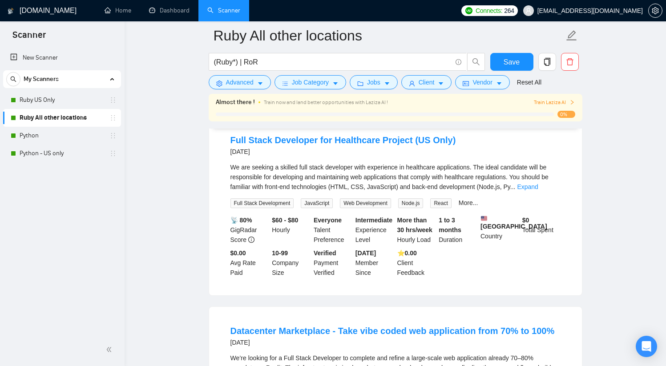
scroll to position [2039, 0]
click at [215, 190] on link "Expand" at bounding box center [527, 186] width 21 height 7
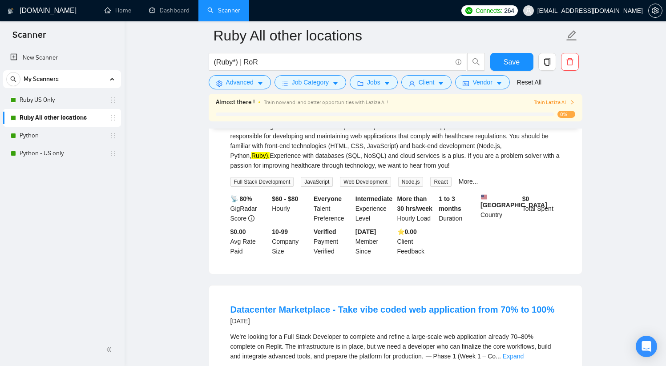
scroll to position [2081, 0]
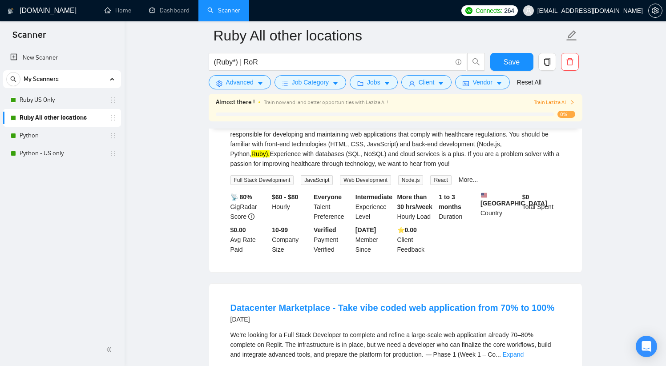
click at [215, 169] on div "We are seeking a skilled full stack developer with experience in healthcare app…" at bounding box center [395, 144] width 330 height 49
drag, startPoint x: 499, startPoint y: 168, endPoint x: 244, endPoint y: 177, distance: 255.5
click at [215, 169] on div "We are seeking a skilled full stack developer with experience in healthcare app…" at bounding box center [395, 144] width 330 height 49
click at [215, 183] on link "More..." at bounding box center [469, 179] width 20 height 7
drag, startPoint x: 234, startPoint y: 204, endPoint x: 495, endPoint y: 203, distance: 260.7
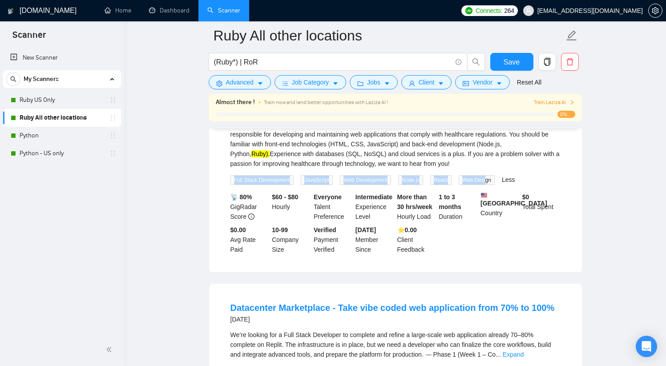
click at [215, 185] on div "Full Stack Development JavaScript Web Development Node.js React Web Design Less" at bounding box center [373, 180] width 288 height 10
click at [215, 185] on span "Web Design" at bounding box center [477, 180] width 36 height 10
click at [215, 185] on span "Node.js" at bounding box center [410, 180] width 25 height 10
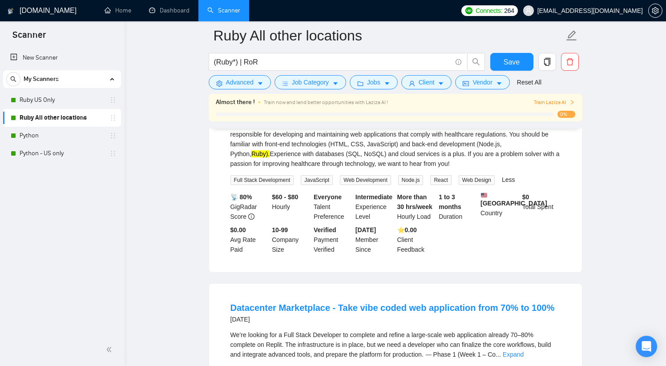
click at [215, 185] on span "Node.js" at bounding box center [410, 180] width 25 height 10
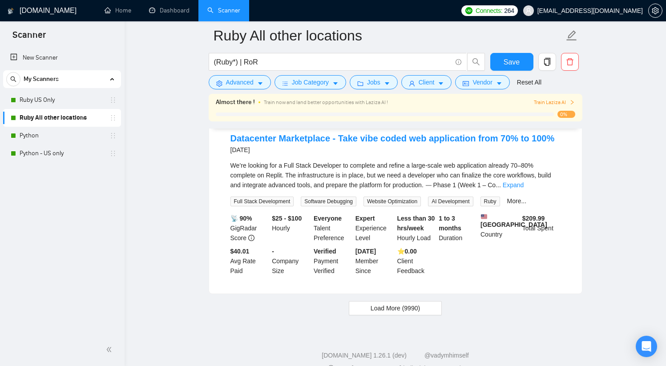
scroll to position [2253, 0]
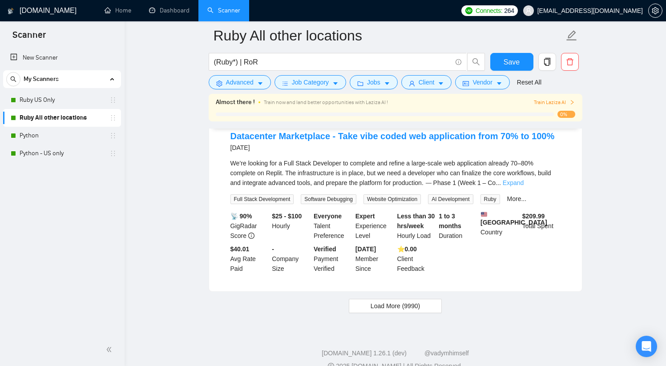
click at [215, 186] on link "Expand" at bounding box center [513, 182] width 21 height 7
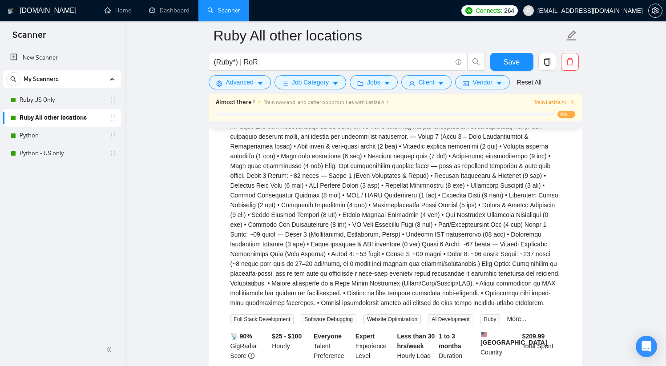
scroll to position [2301, 0]
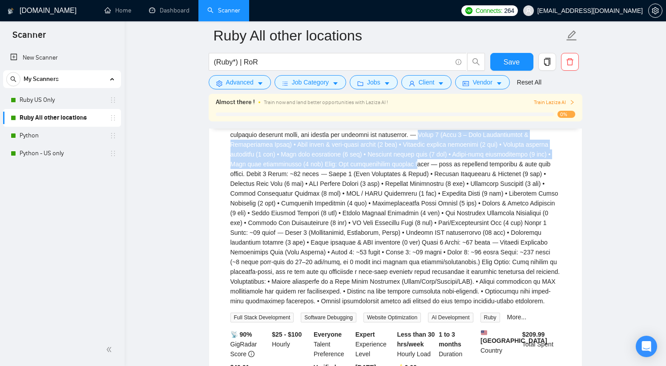
drag, startPoint x: 468, startPoint y: 164, endPoint x: 478, endPoint y: 190, distance: 28.2
click at [215, 190] on div "We’re looking for a Full Stack Developer to complete and refine a large-scale w…" at bounding box center [395, 208] width 330 height 196
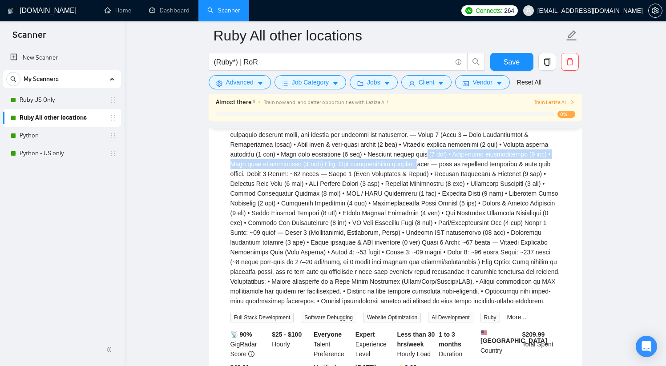
click at [215, 188] on div "We’re looking for a Full Stack Developer to complete and refine a large-scale w…" at bounding box center [395, 208] width 330 height 196
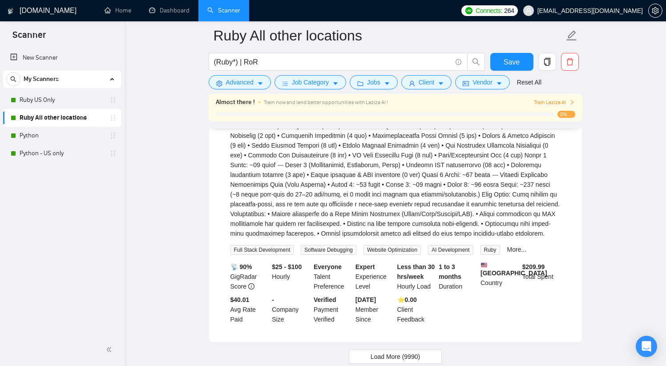
click at [215, 186] on div "We’re looking for a Full Stack Developer to complete and refine a large-scale w…" at bounding box center [395, 141] width 330 height 196
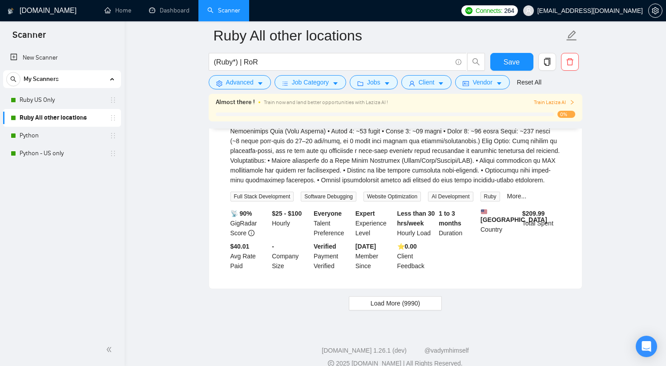
scroll to position [2424, 0]
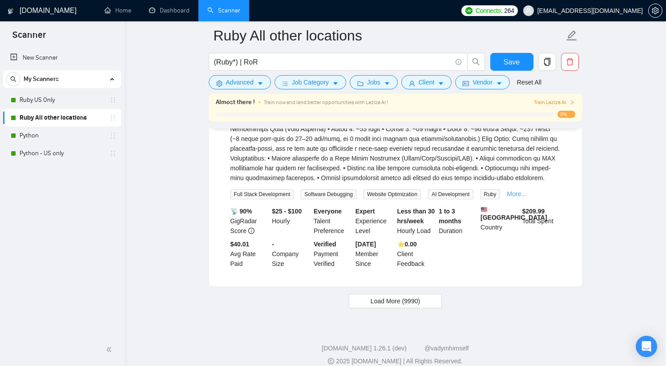
click at [215, 198] on link "More..." at bounding box center [517, 193] width 20 height 7
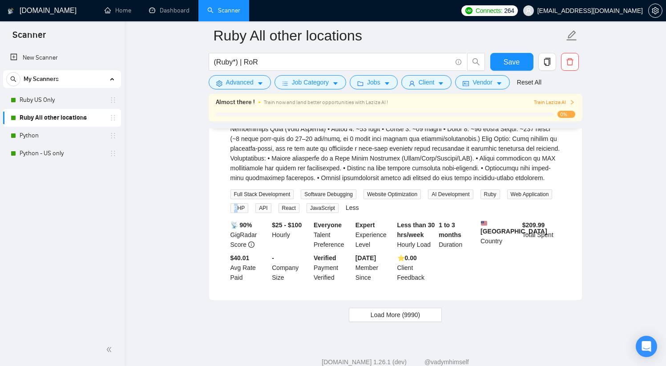
click at [215, 213] on span "PHP" at bounding box center [239, 208] width 18 height 10
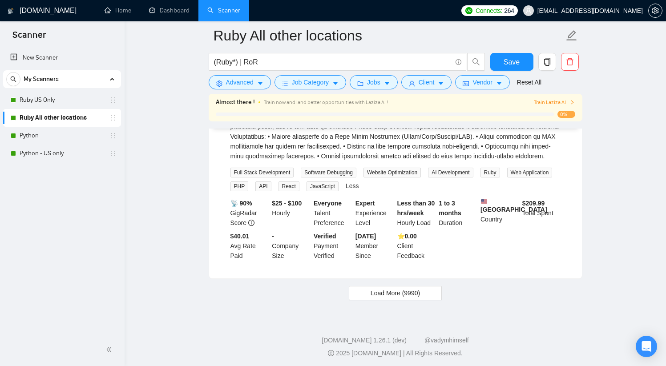
scroll to position [2443, 0]
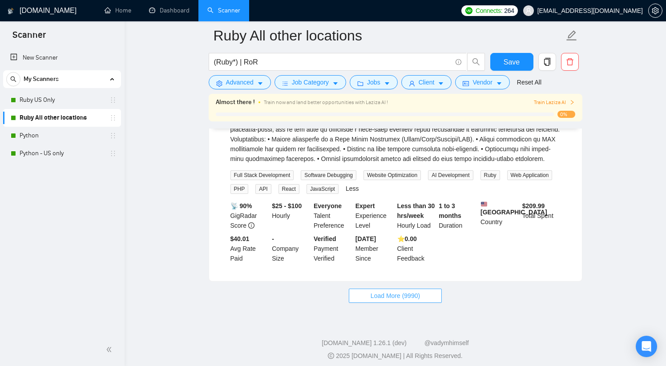
click at [215, 289] on span "Load More (9990)" at bounding box center [395, 296] width 49 height 10
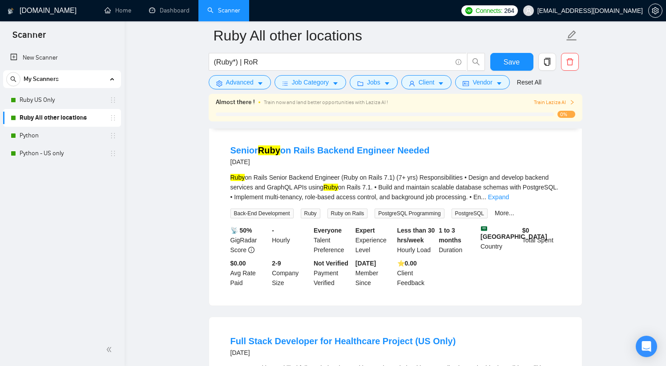
scroll to position [1833, 0]
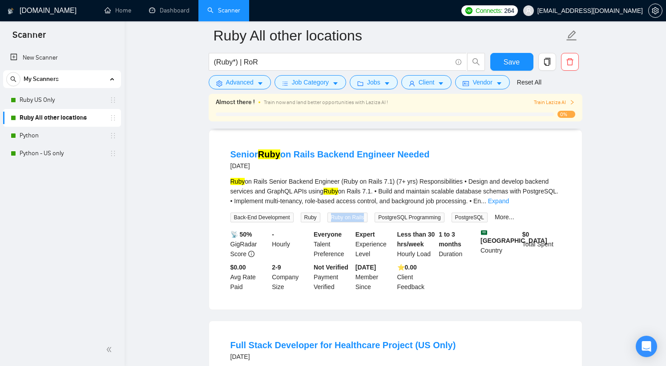
drag, startPoint x: 334, startPoint y: 234, endPoint x: 369, endPoint y: 237, distance: 35.2
click at [215, 222] on span "Ruby on Rails" at bounding box center [347, 218] width 40 height 10
copy span "Ruby on Rails"
click at [215, 63] on input "(Ruby*) | RoR" at bounding box center [333, 62] width 238 height 11
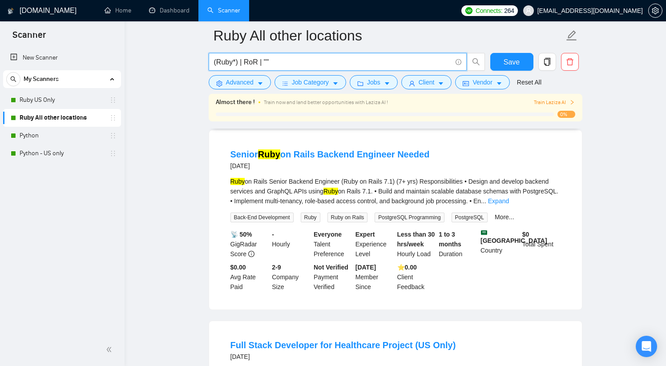
paste input "Ruby on Rails"
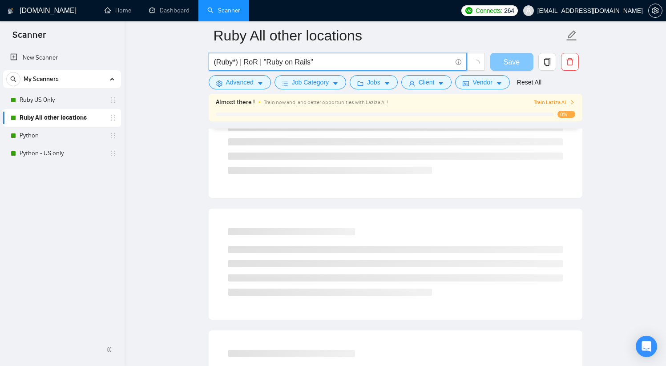
type input "(Ruby*) | RoR | "Ruby on Rails""
click at [215, 64] on button "Save" at bounding box center [511, 62] width 43 height 18
drag, startPoint x: 236, startPoint y: 63, endPoint x: 215, endPoint y: 64, distance: 20.5
click at [215, 64] on input "(Ruby*) | RoR | "Ruby on Rails"" at bounding box center [333, 62] width 238 height 11
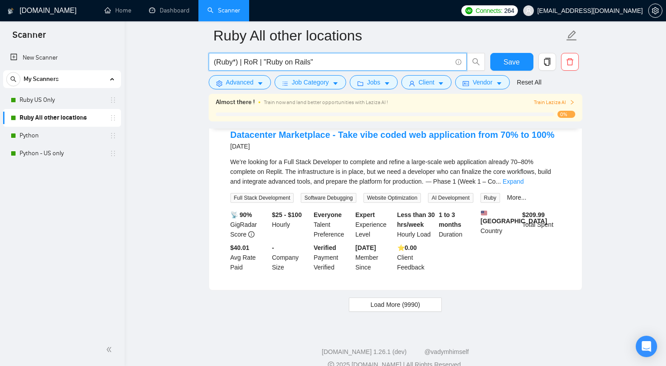
click at [215, 62] on input "(Ruby*) | RoR | "Ruby on Rails"" at bounding box center [333, 62] width 238 height 11
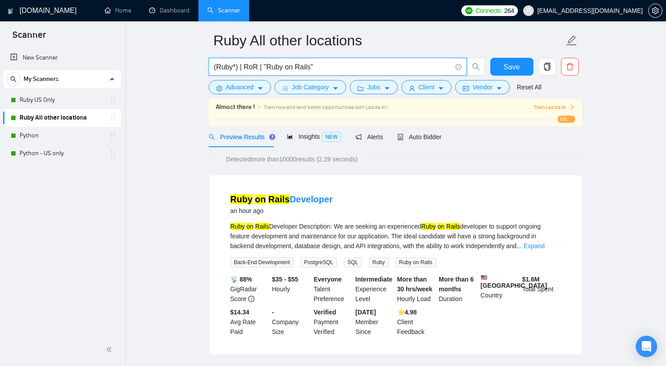
scroll to position [0, 0]
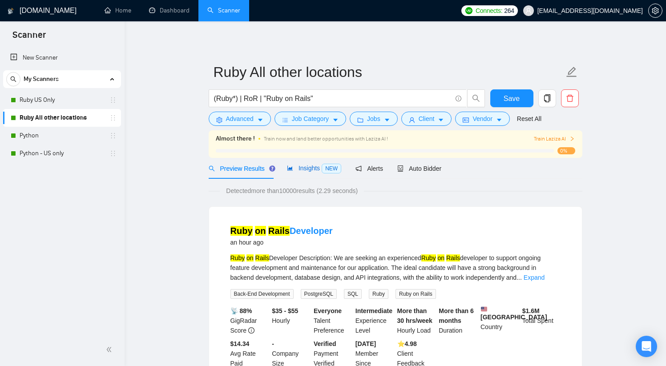
click at [215, 169] on span "Insights NEW" at bounding box center [314, 168] width 54 height 7
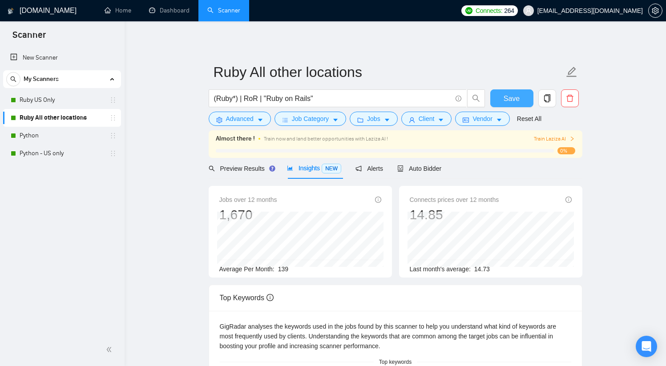
click at [215, 94] on span "Save" at bounding box center [512, 98] width 16 height 11
click at [215, 171] on span "Preview Results" at bounding box center [241, 168] width 64 height 7
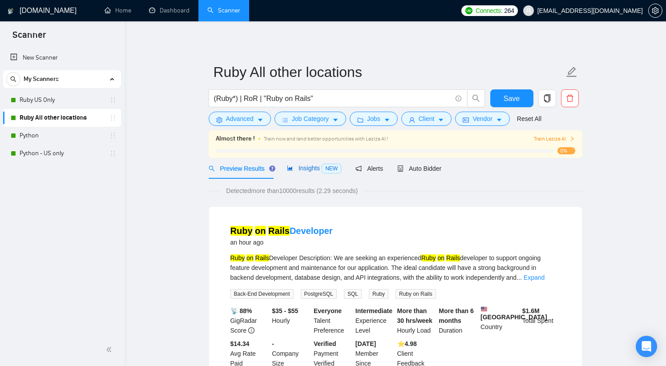
click at [215, 170] on span "Insights NEW" at bounding box center [314, 168] width 54 height 7
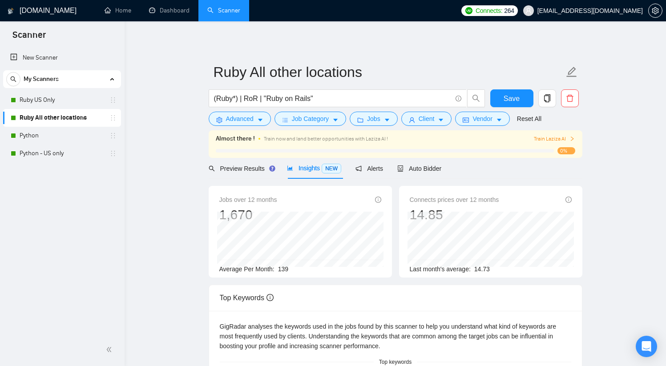
click at [215, 269] on span "139" at bounding box center [283, 269] width 10 height 7
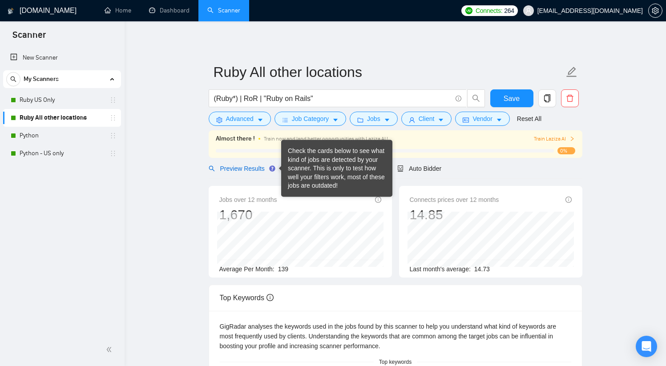
click at [215, 168] on span "Preview Results" at bounding box center [241, 168] width 64 height 7
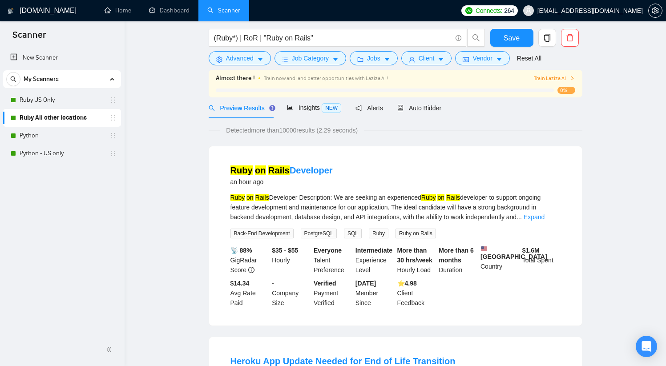
scroll to position [61, 0]
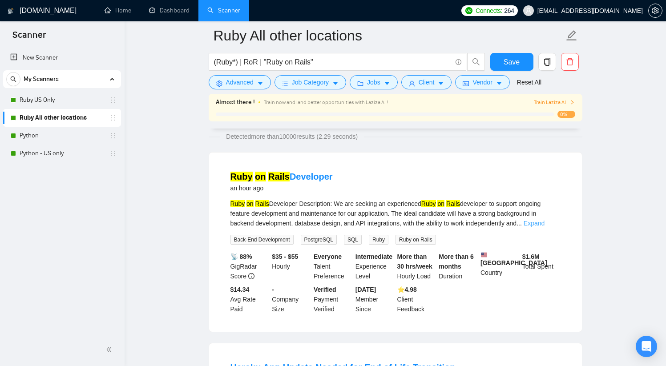
click at [215, 224] on link "Expand" at bounding box center [534, 223] width 21 height 7
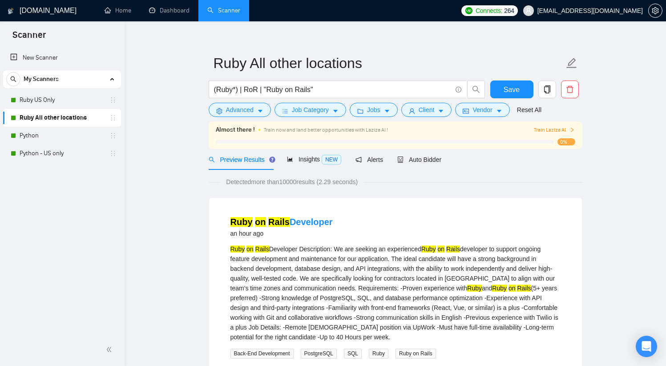
scroll to position [0, 0]
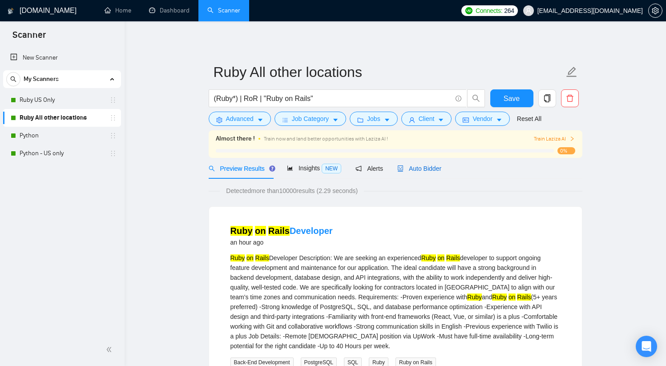
click at [215, 170] on span "Auto Bidder" at bounding box center [419, 168] width 44 height 7
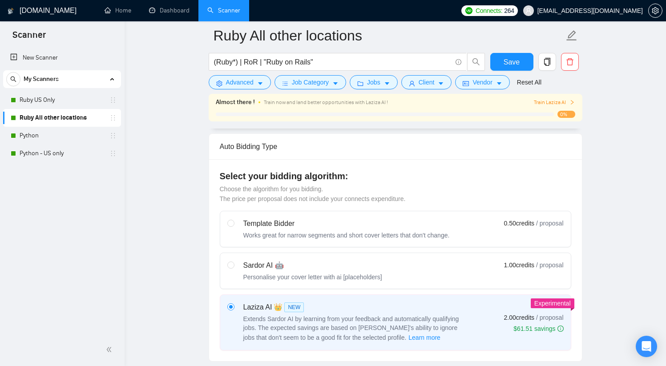
scroll to position [206, 0]
click at [215, 265] on div "Sardor AI 🤖 Personalise your cover letter with ai [placeholders]" at bounding box center [304, 269] width 155 height 21
click at [215, 265] on input "radio" at bounding box center [230, 263] width 6 height 6
radio input "true"
radio input "false"
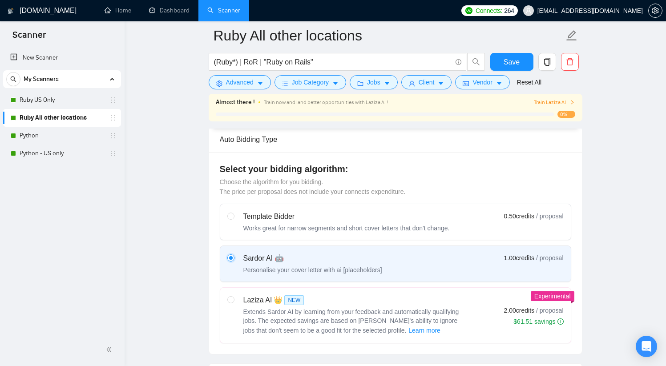
scroll to position [180, 0]
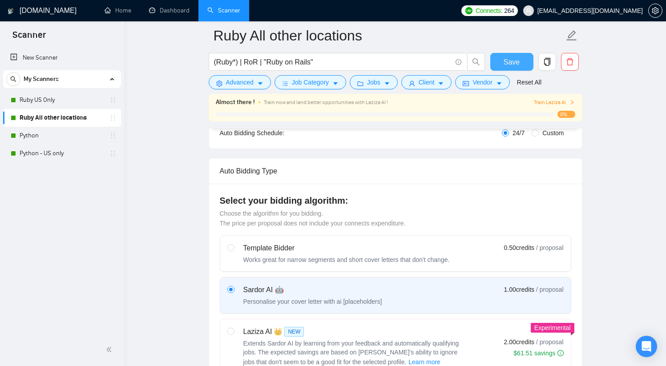
click at [215, 61] on span "Save" at bounding box center [512, 62] width 16 height 11
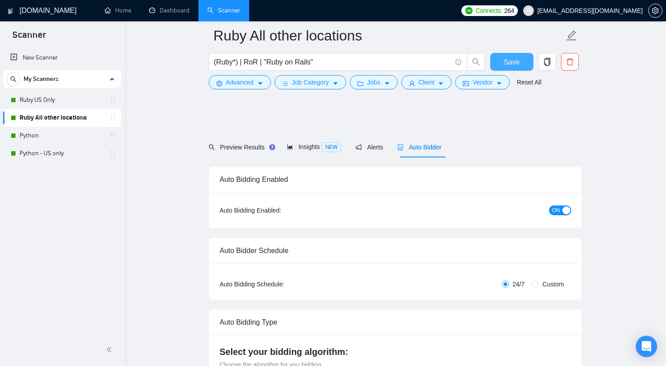
scroll to position [0, 0]
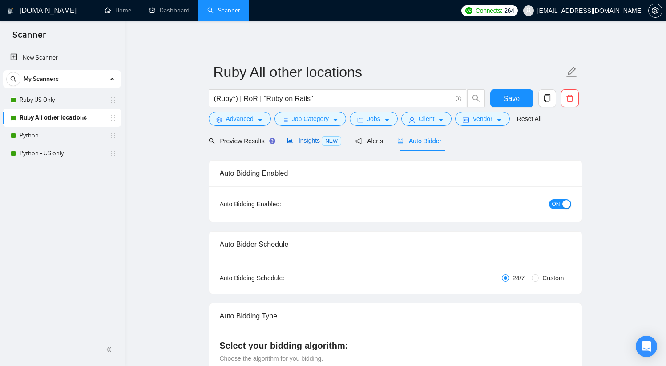
click at [215, 144] on div "Insights NEW" at bounding box center [314, 141] width 54 height 10
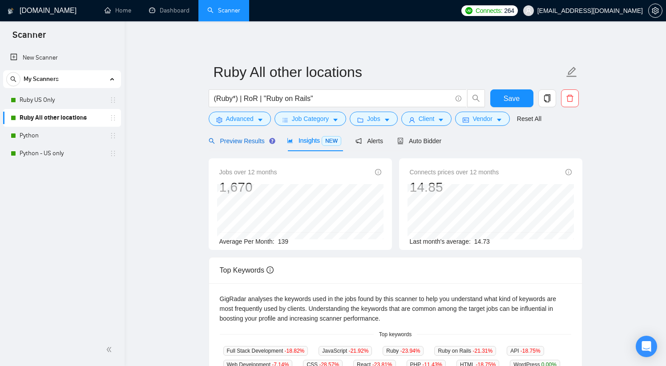
click at [215, 142] on span "Preview Results" at bounding box center [241, 140] width 64 height 7
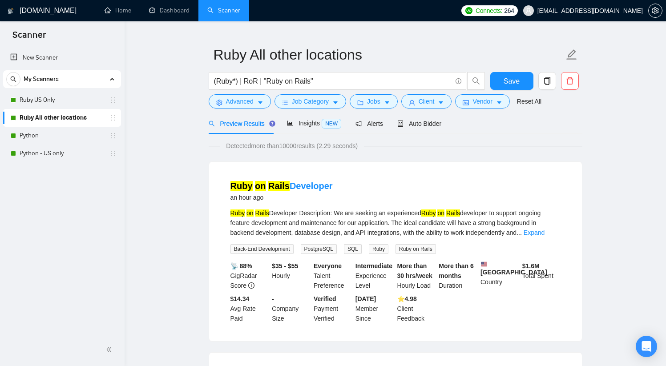
scroll to position [18, 0]
click at [215, 222] on div "Ruby on Rails Developer Description: We are seeking an experienced Ruby on Rail…" at bounding box center [395, 221] width 330 height 29
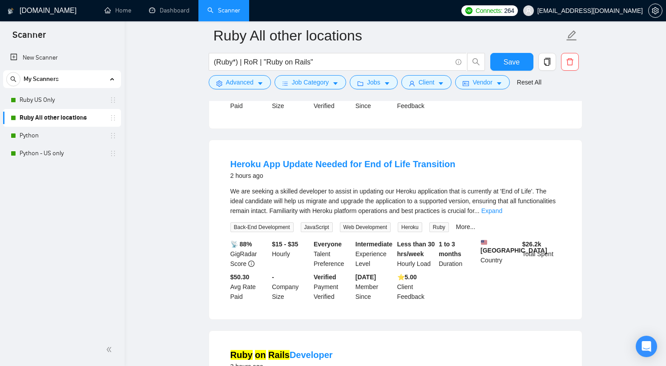
scroll to position [238, 0]
click at [215, 214] on link "Expand" at bounding box center [491, 210] width 21 height 7
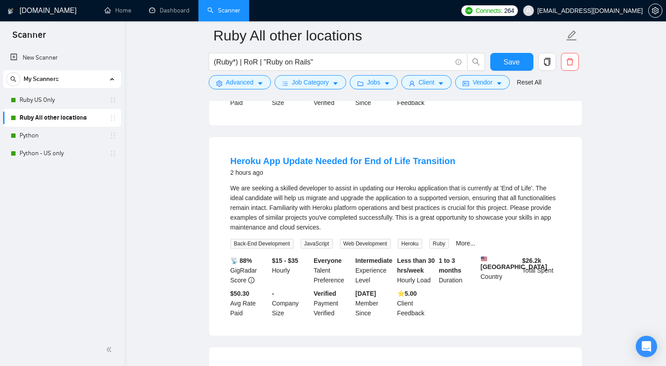
scroll to position [246, 0]
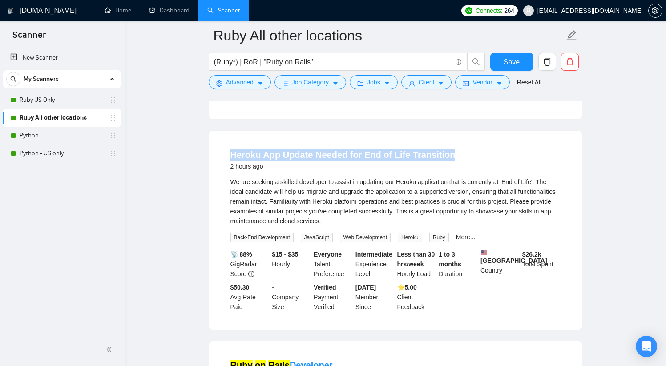
click at [215, 157] on link "Heroku App Update Needed for End of Life Transition" at bounding box center [342, 155] width 225 height 10
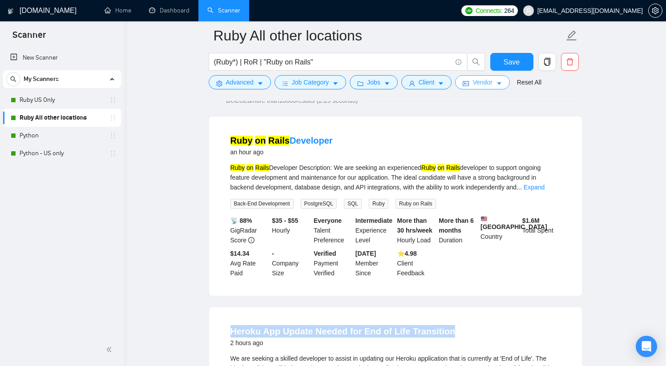
scroll to position [0, 0]
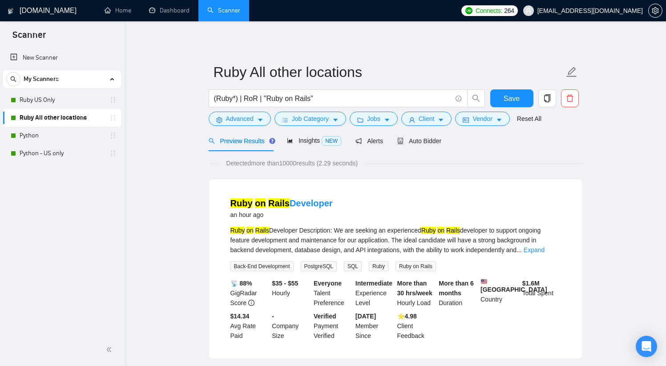
click at [215, 163] on span "Detected more than 10000 results (2.29 seconds)" at bounding box center [292, 163] width 144 height 10
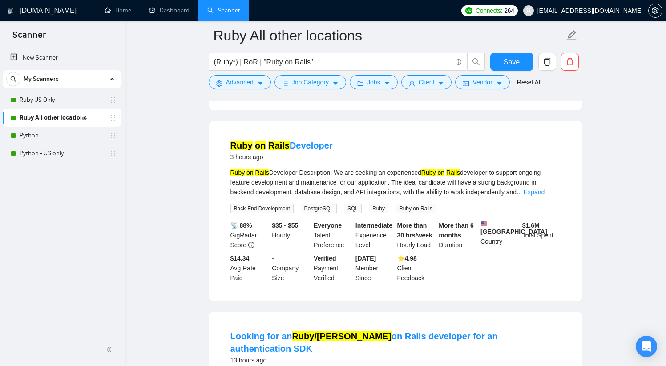
scroll to position [468, 0]
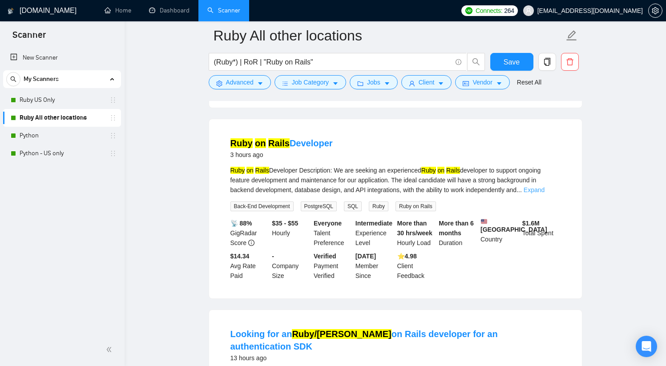
click at [215, 194] on link "Expand" at bounding box center [534, 189] width 21 height 7
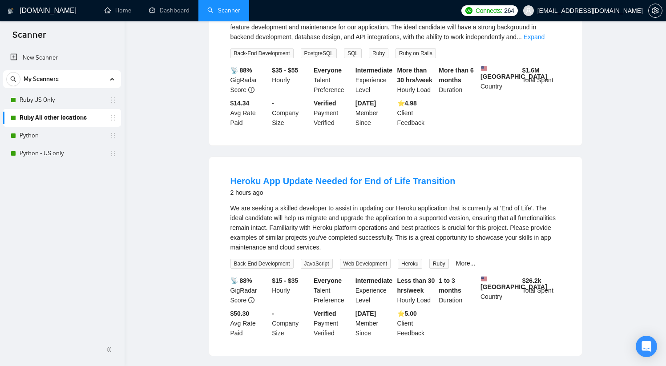
scroll to position [0, 0]
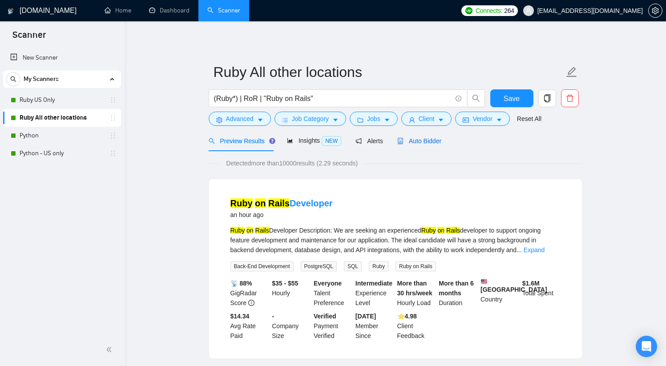
click at [215, 141] on span "Auto Bidder" at bounding box center [419, 140] width 44 height 7
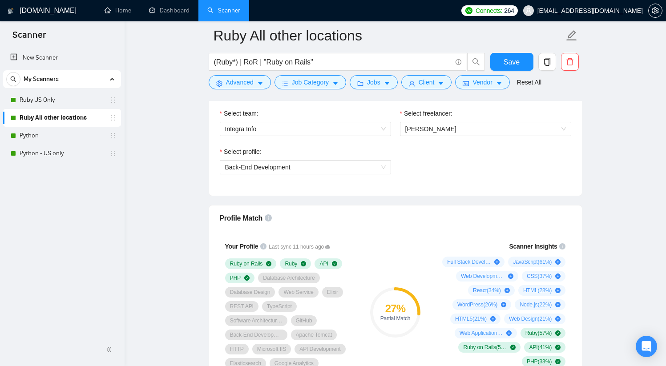
scroll to position [495, 0]
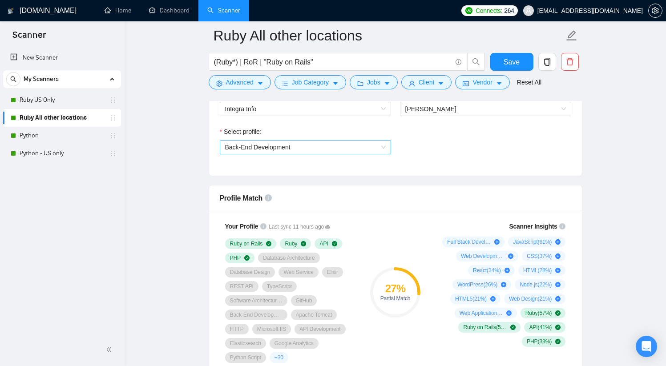
click at [215, 145] on span "Back-End Development" at bounding box center [305, 147] width 161 height 13
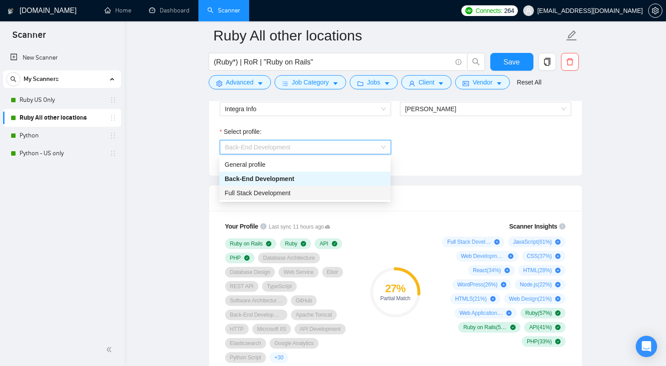
click at [215, 191] on div "Full Stack Development" at bounding box center [305, 193] width 161 height 10
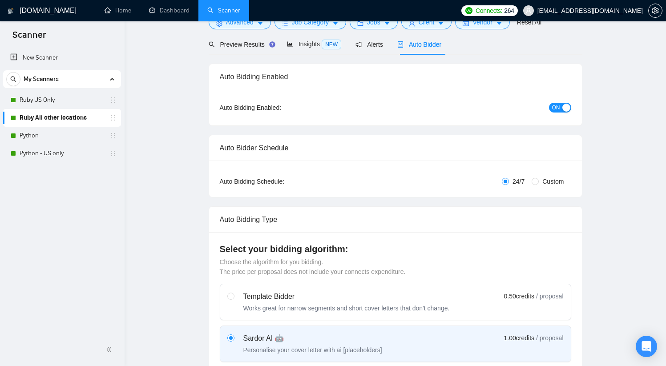
scroll to position [0, 0]
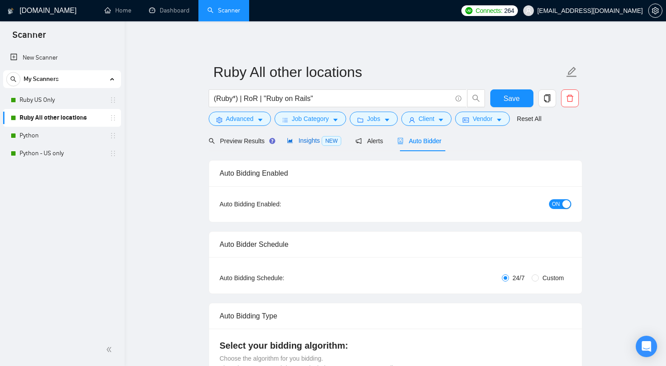
click at [215, 141] on span "Insights NEW" at bounding box center [314, 140] width 54 height 7
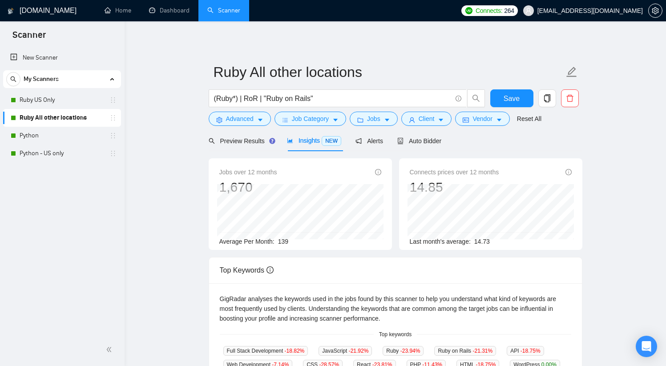
click at [215, 242] on span "139" at bounding box center [283, 241] width 10 height 7
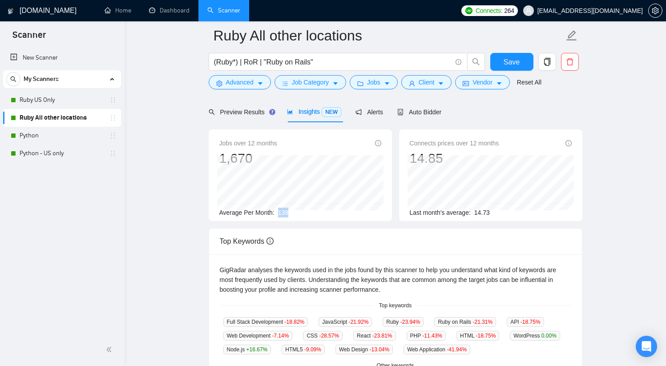
scroll to position [33, 0]
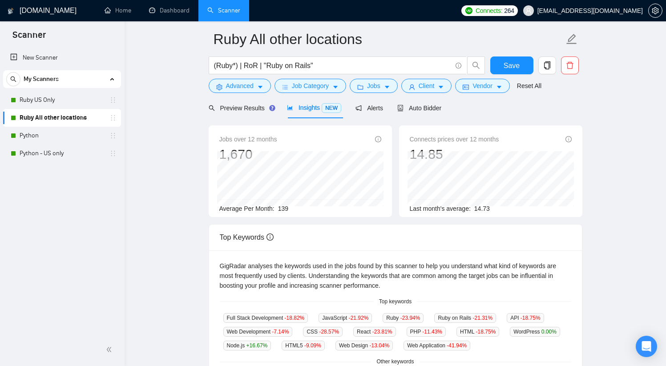
click at [215, 208] on span "Last month's average:" at bounding box center [440, 208] width 61 height 7
click at [215, 210] on span "14.73" at bounding box center [482, 208] width 16 height 7
click at [215, 209] on span "139" at bounding box center [283, 208] width 10 height 7
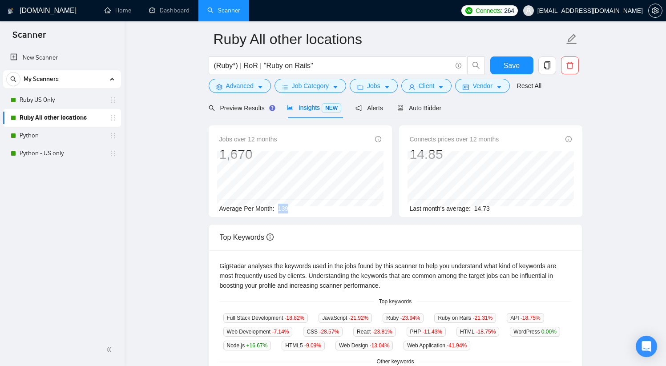
click at [215, 209] on span "139" at bounding box center [283, 208] width 10 height 7
click at [215, 210] on span "139" at bounding box center [283, 208] width 10 height 7
